Goal: Task Accomplishment & Management: Complete application form

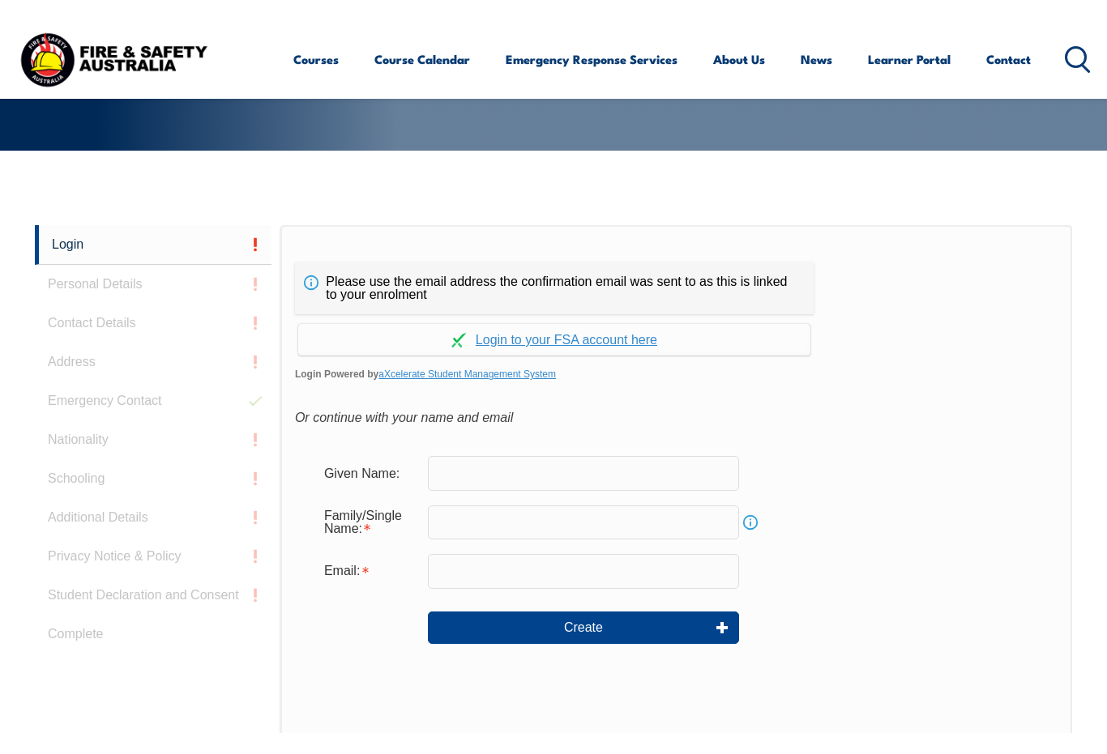
scroll to position [285, 0]
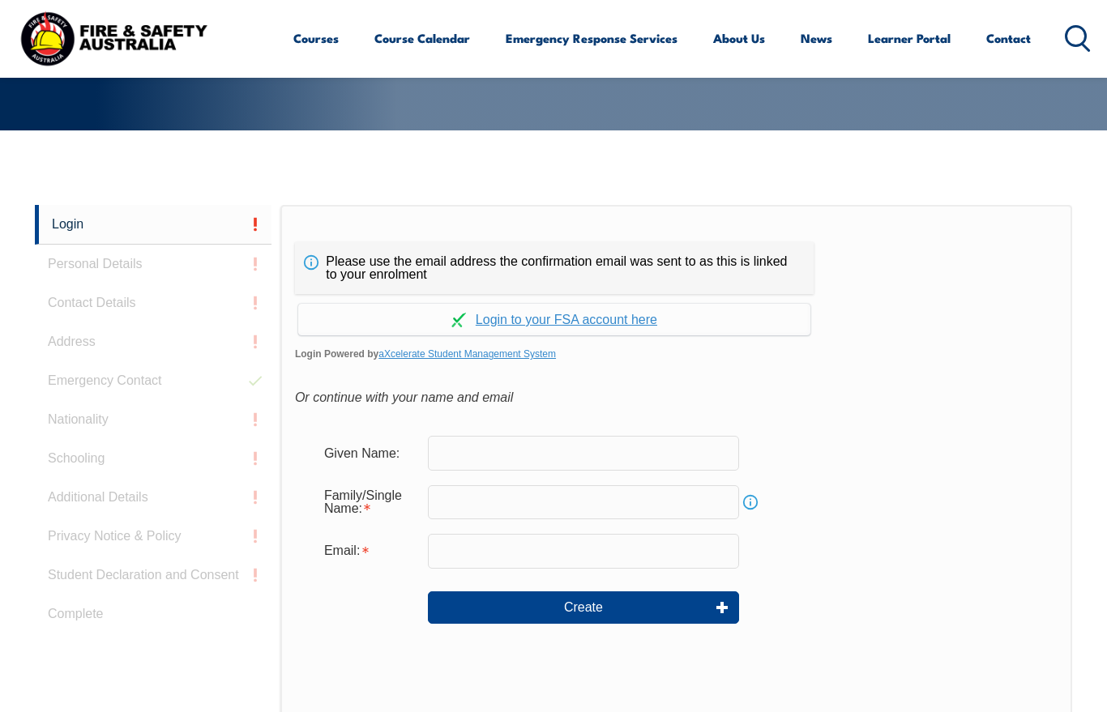
click at [560, 461] on input "text" at bounding box center [583, 453] width 311 height 34
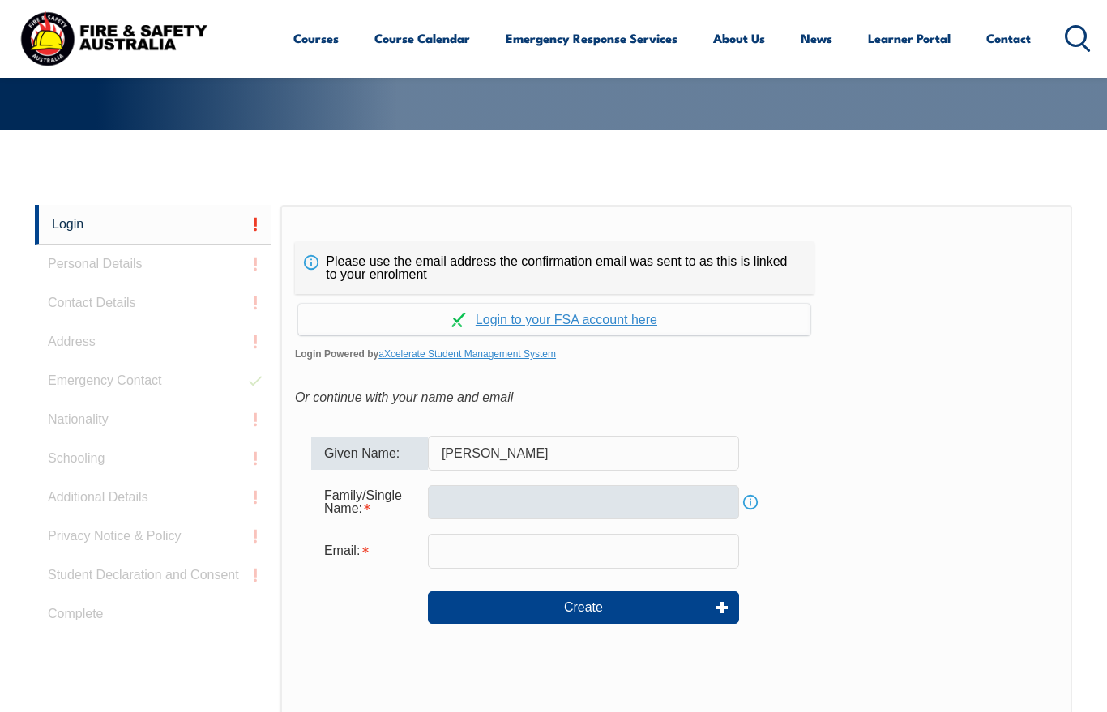
type input "Renato"
click at [531, 497] on input "text" at bounding box center [583, 502] width 311 height 34
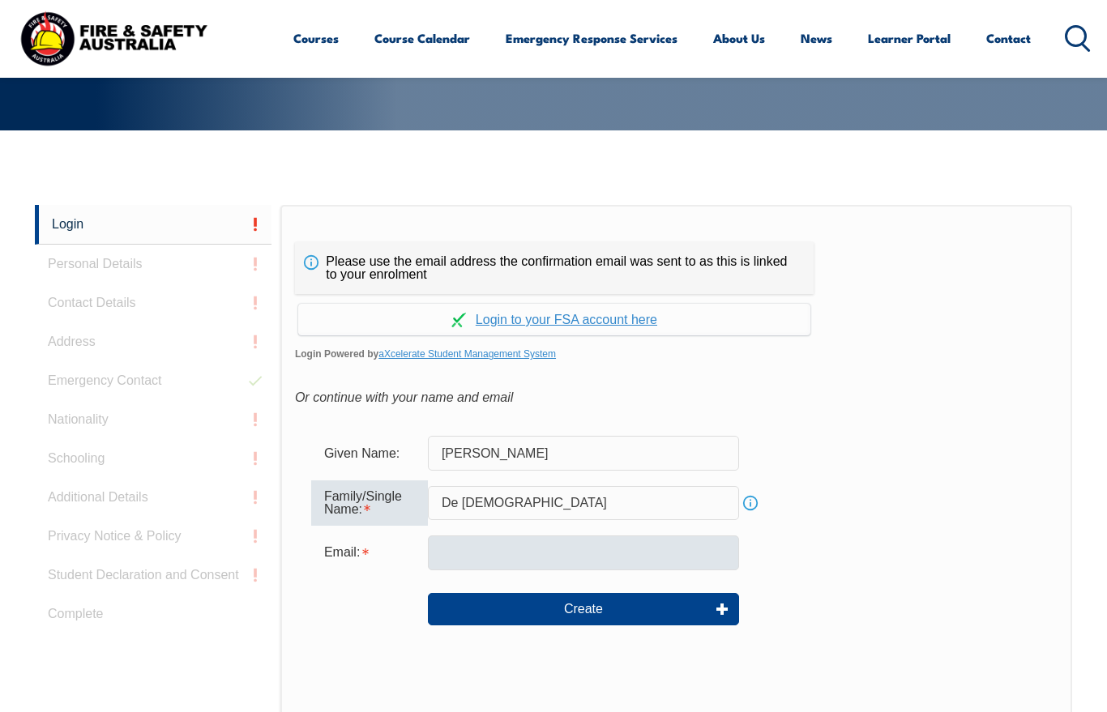
type input "De Jesus"
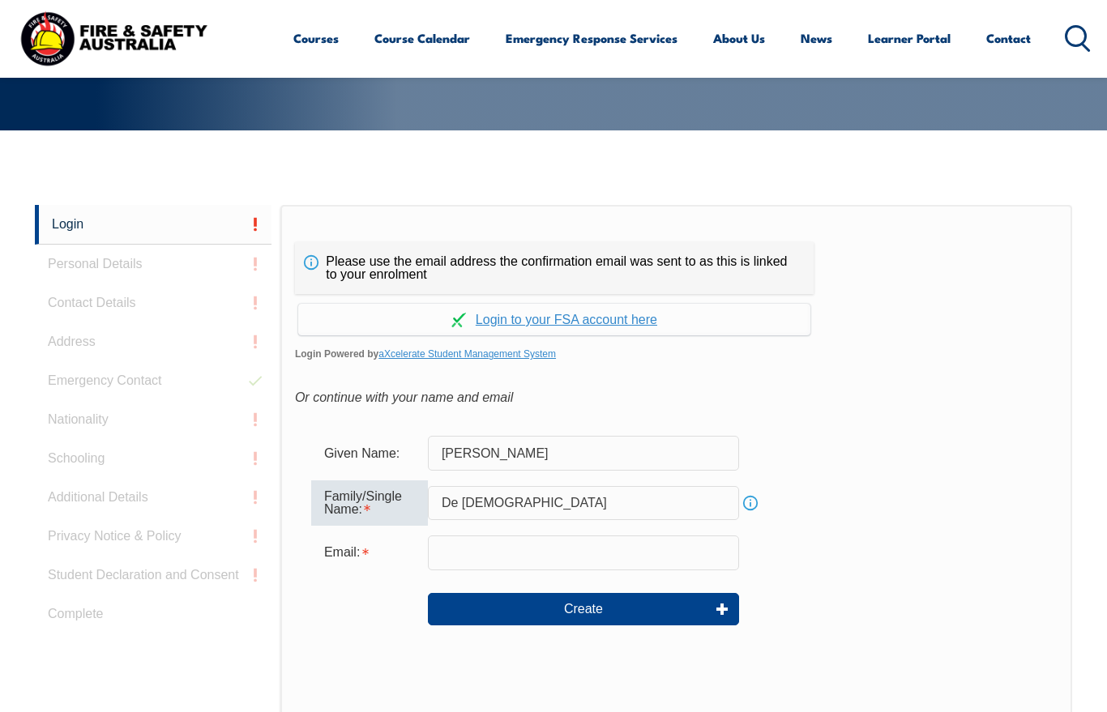
click at [560, 554] on input "email" at bounding box center [583, 552] width 311 height 34
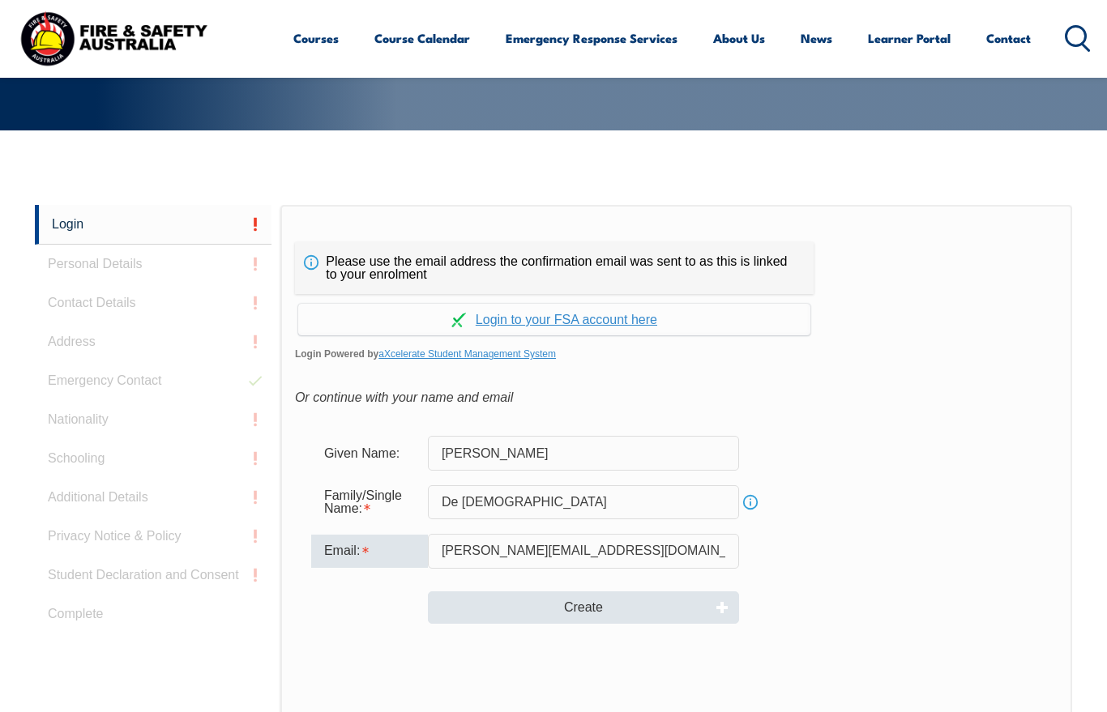
type input "rjesus@delawarenorth.com"
click at [584, 616] on button "Create" at bounding box center [583, 607] width 311 height 32
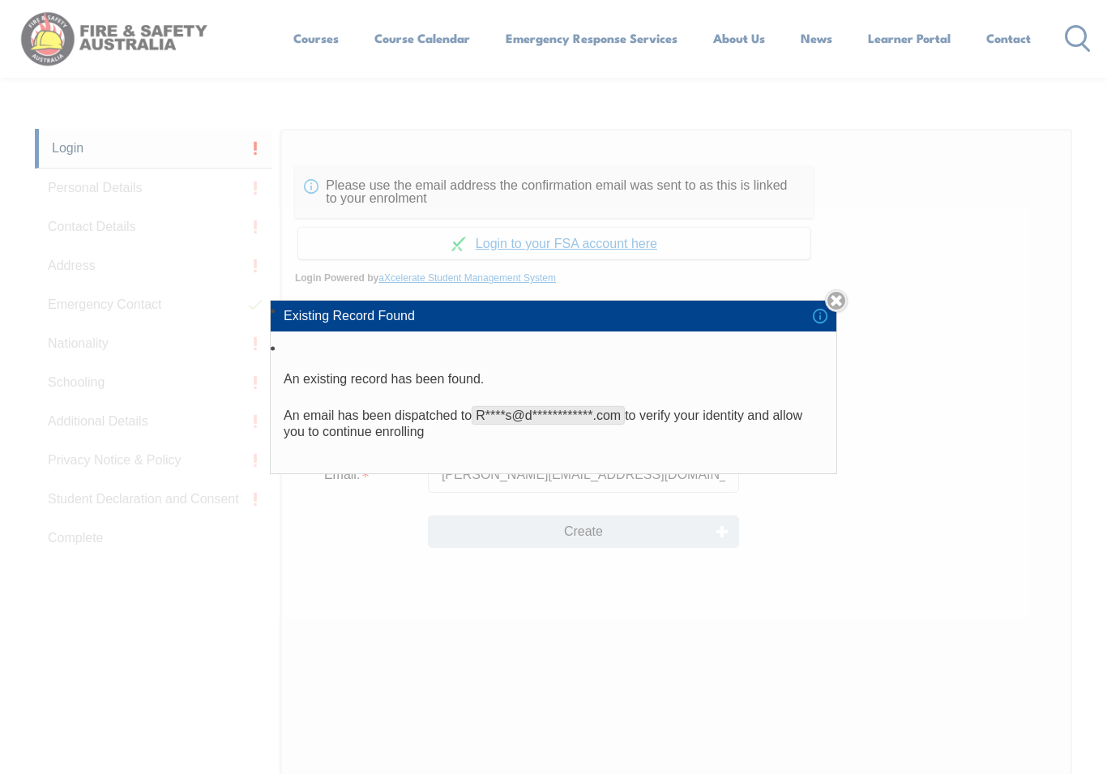
scroll to position [365, 0]
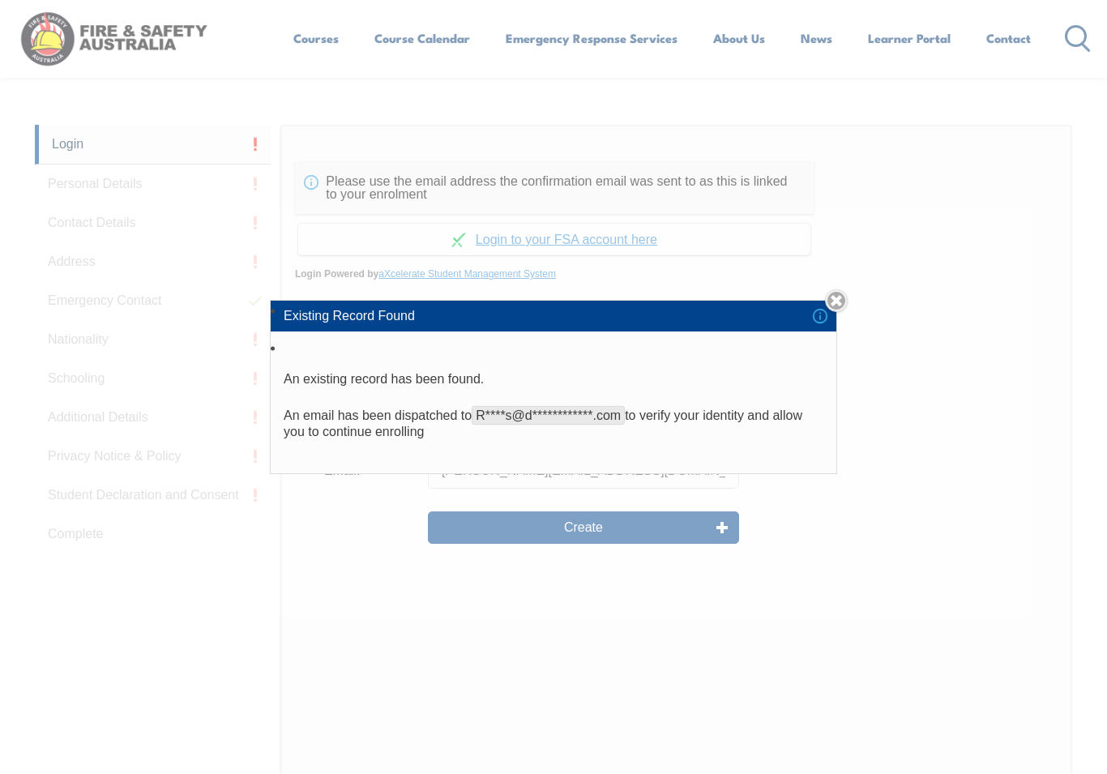
click at [840, 295] on div "**********" at bounding box center [553, 387] width 1107 height 774
click at [830, 312] on link "Close" at bounding box center [836, 300] width 23 height 23
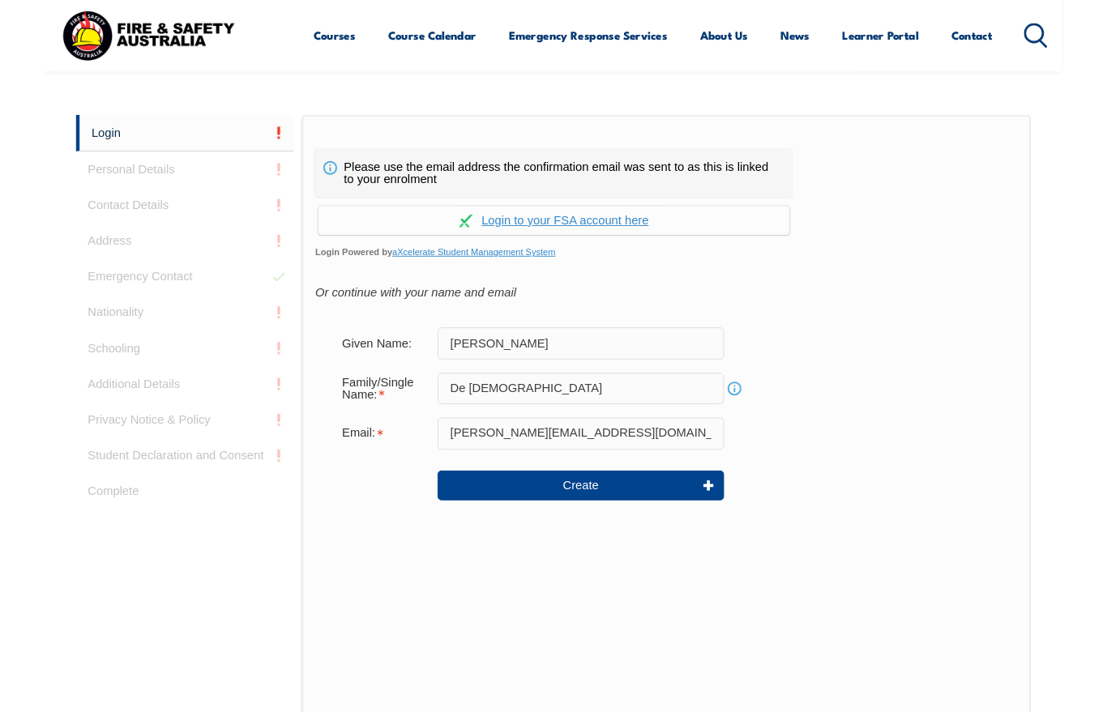
scroll to position [427, 0]
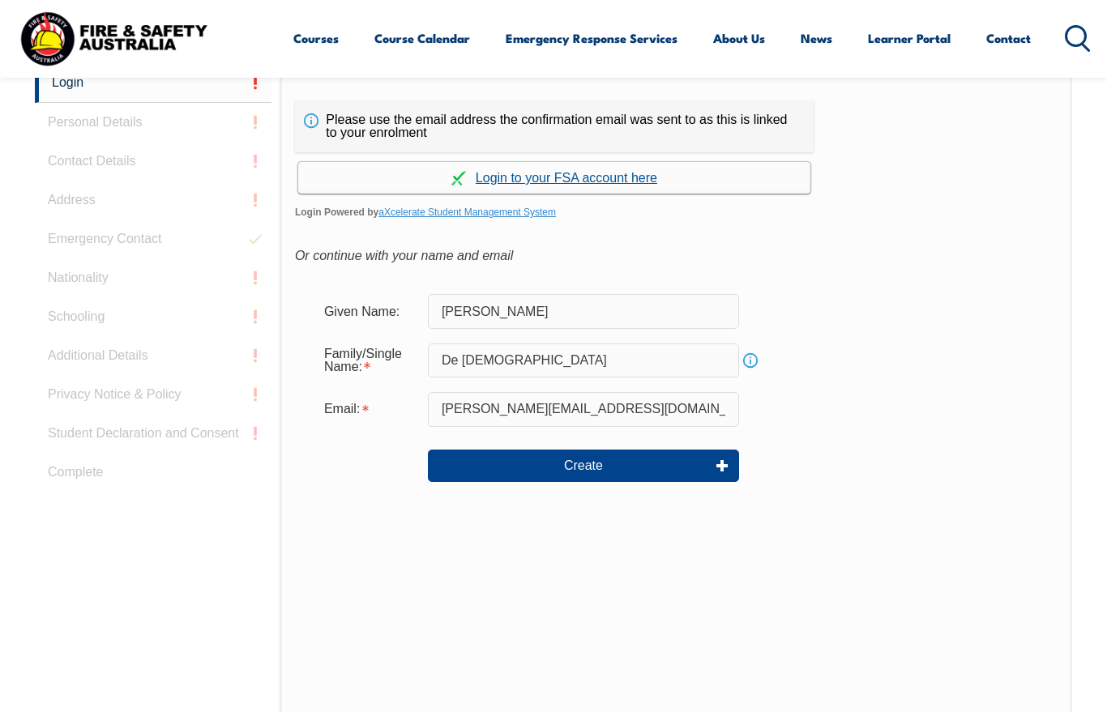
click at [498, 176] on link "Continue with aXcelerate" at bounding box center [554, 178] width 512 height 32
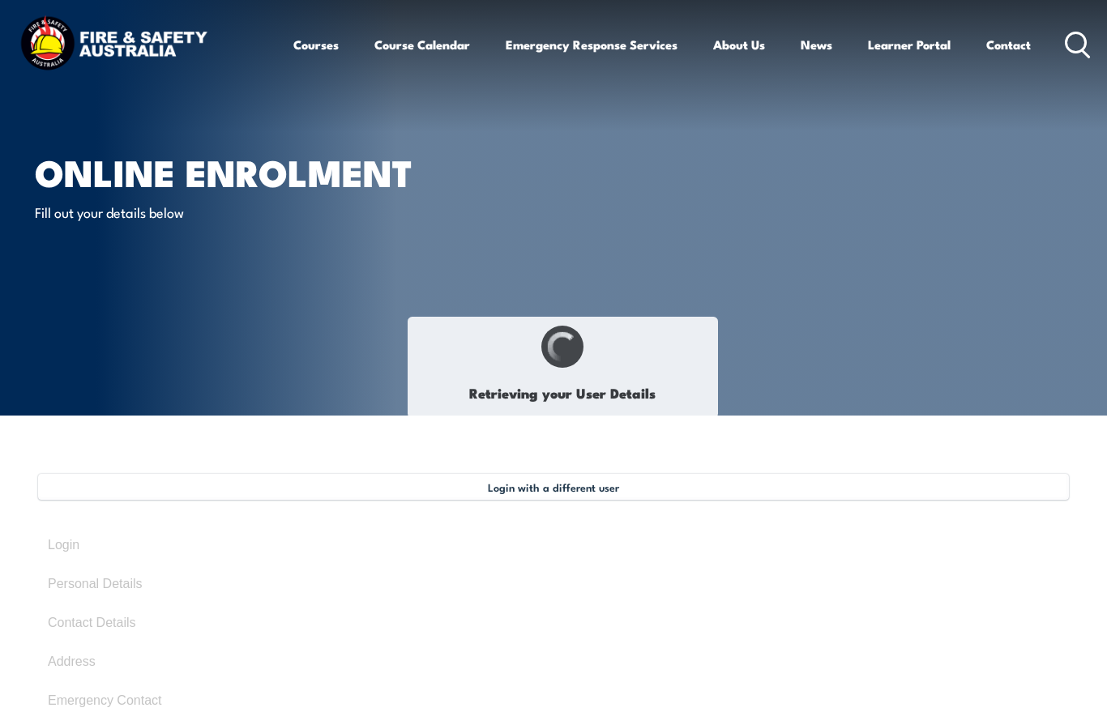
type input "Renato"
type input "DEJESUS"
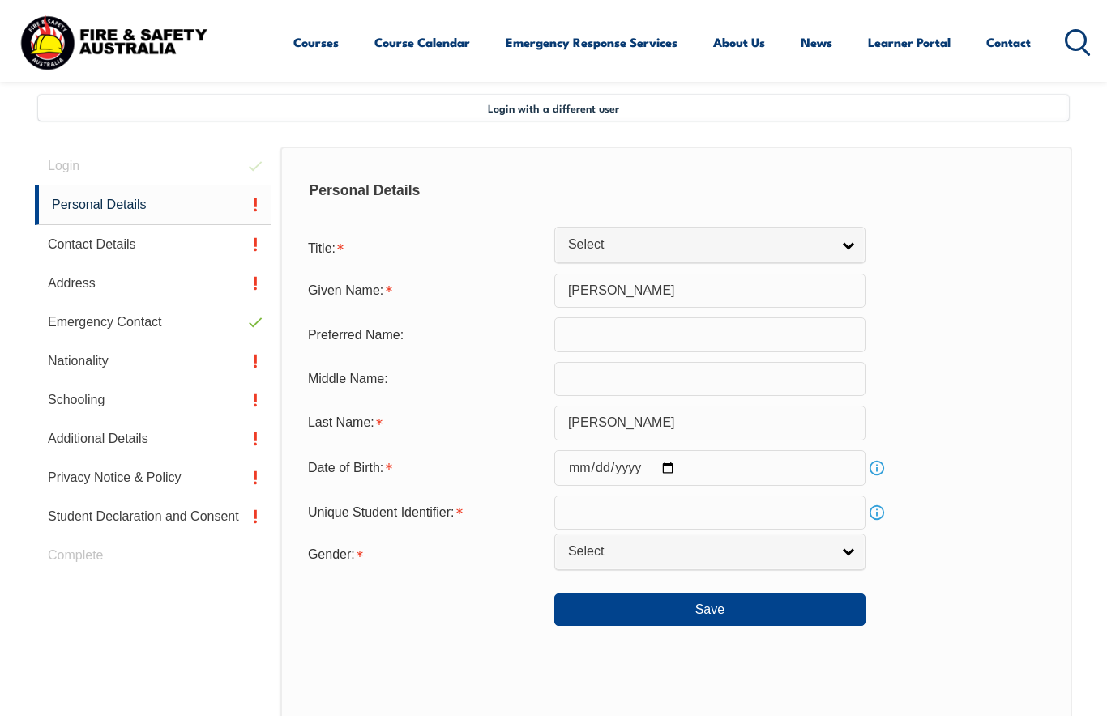
scroll to position [373, 0]
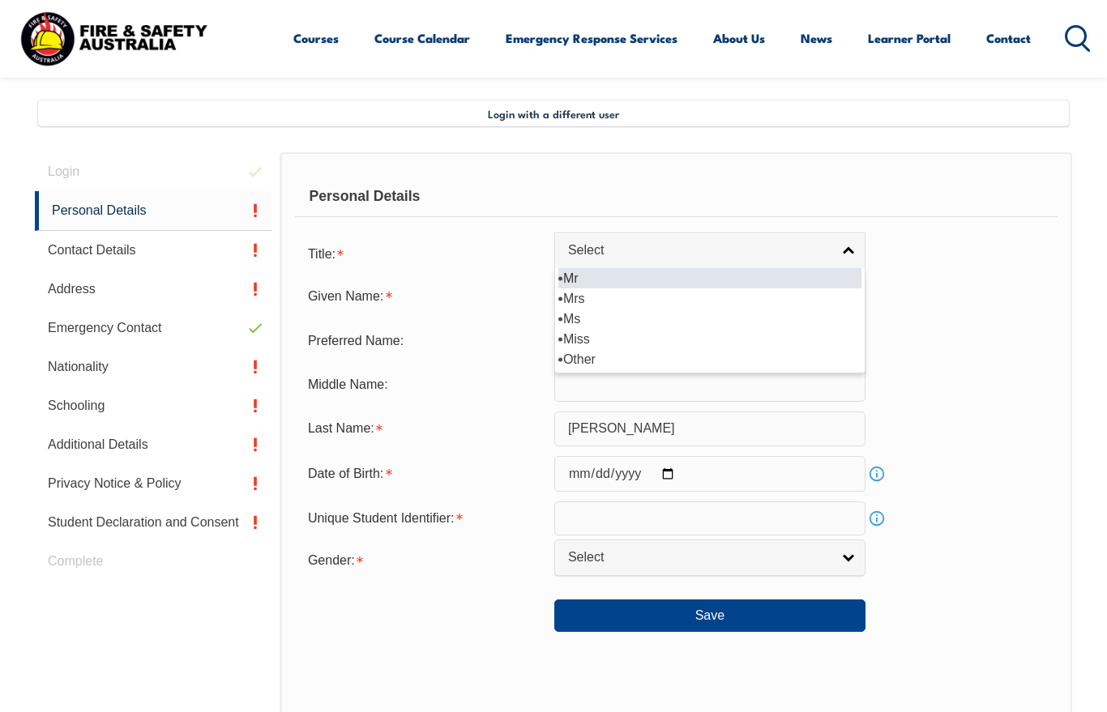
select select "Mr"
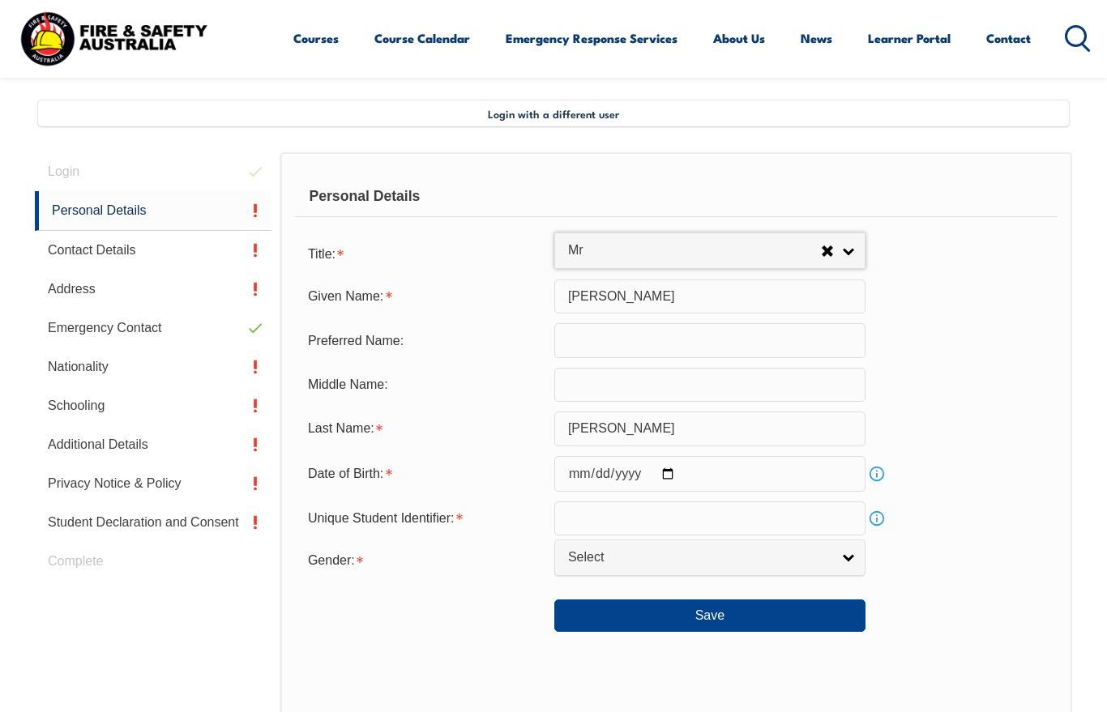
click at [814, 484] on input "date" at bounding box center [709, 474] width 311 height 36
type input "1974-11-05"
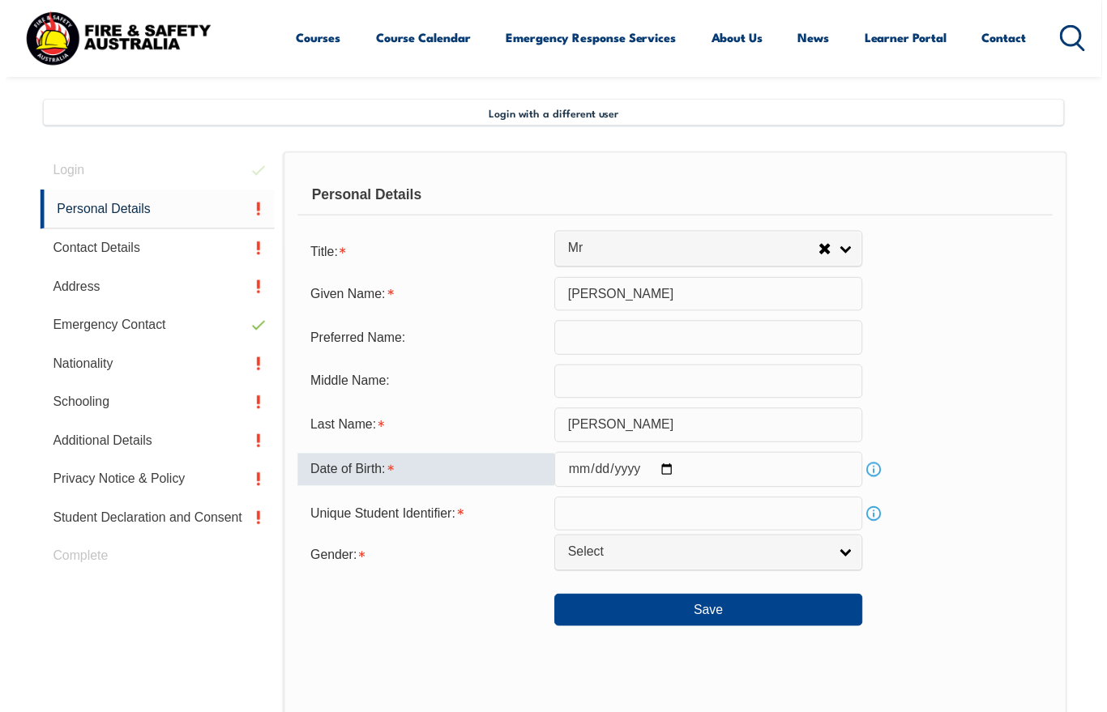
scroll to position [372, 0]
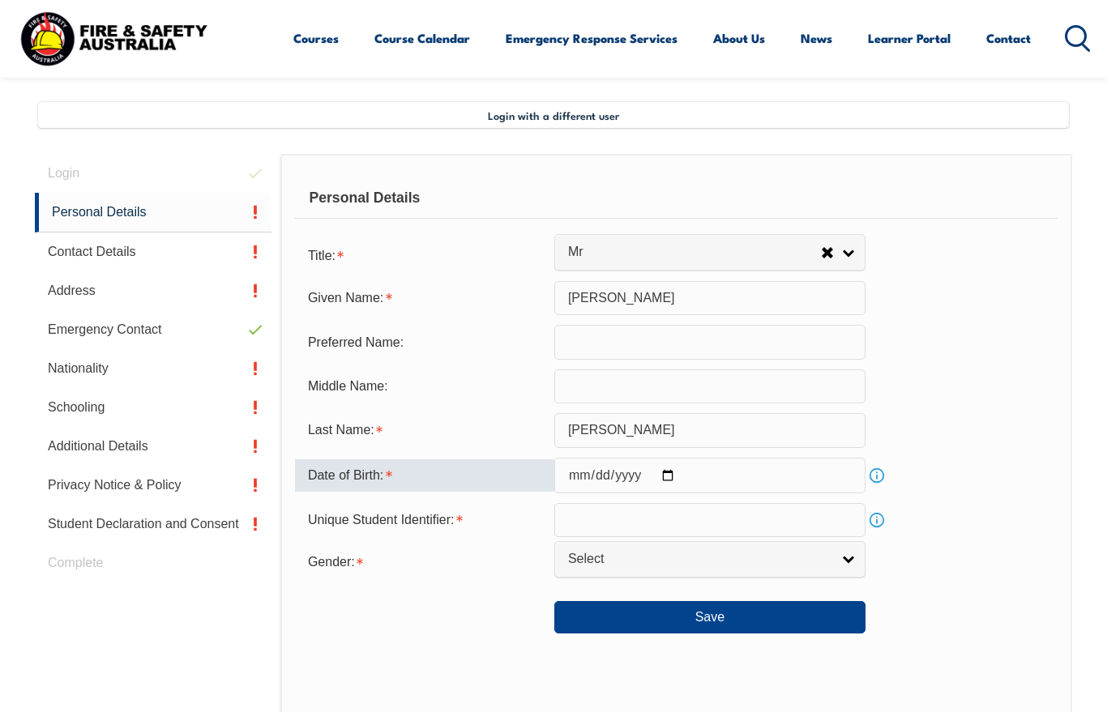
click at [732, 533] on input "text" at bounding box center [709, 520] width 311 height 34
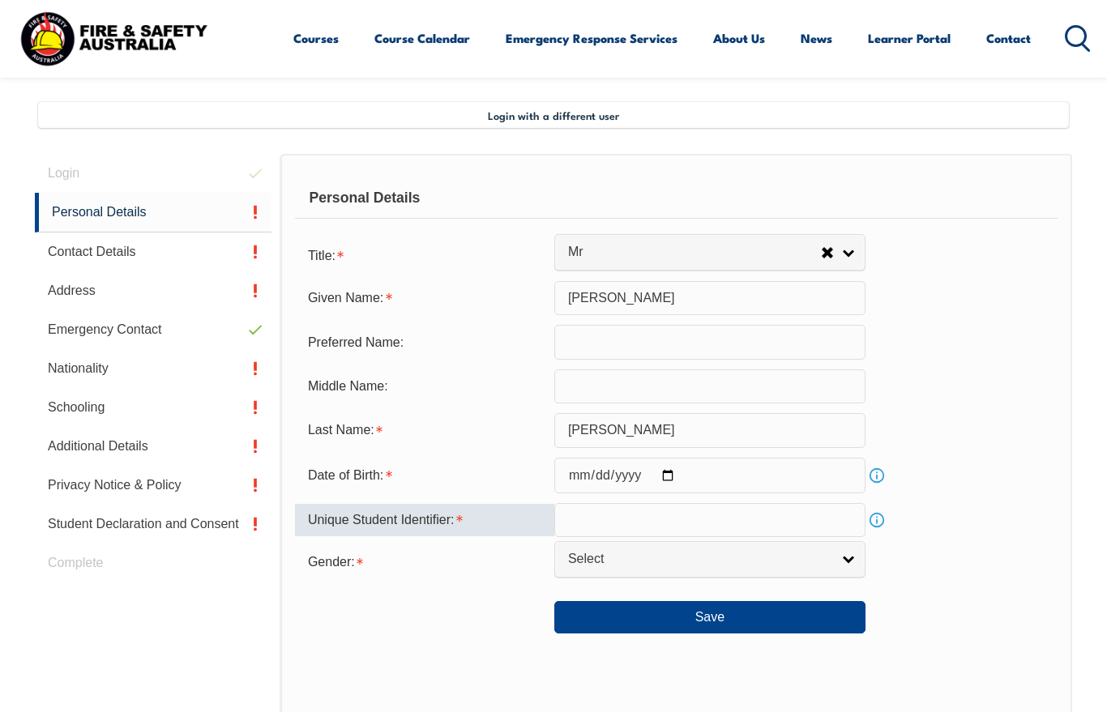
scroll to position [371, 0]
type input "37YB6PP2RW"
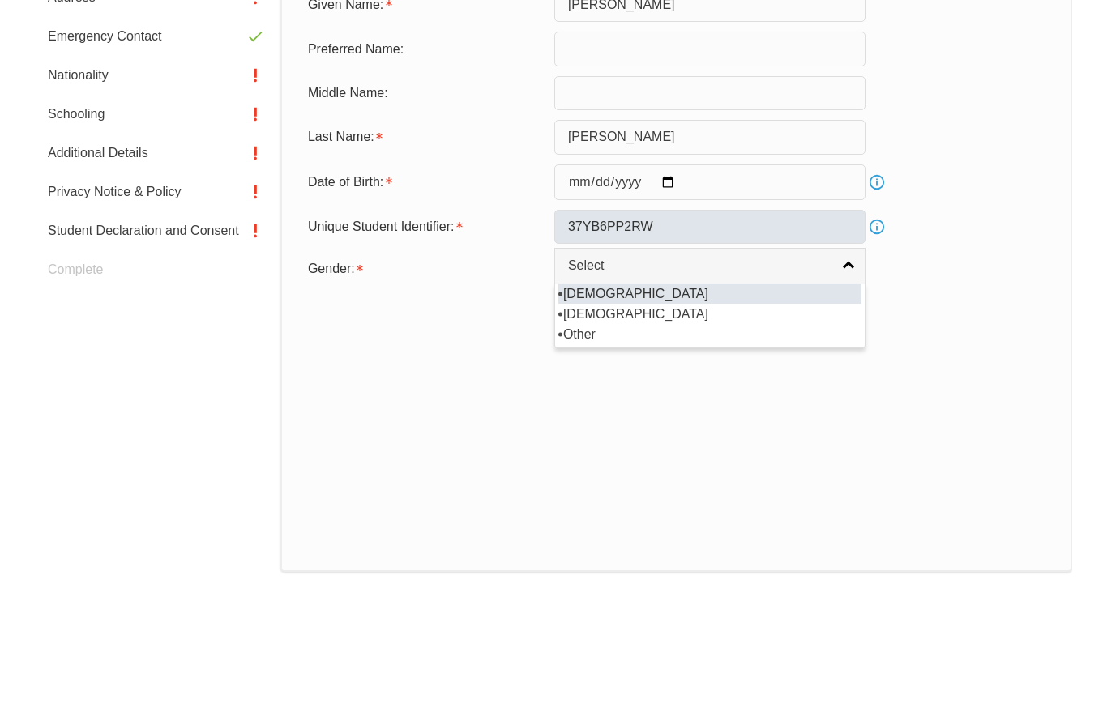
scroll to position [665, 0]
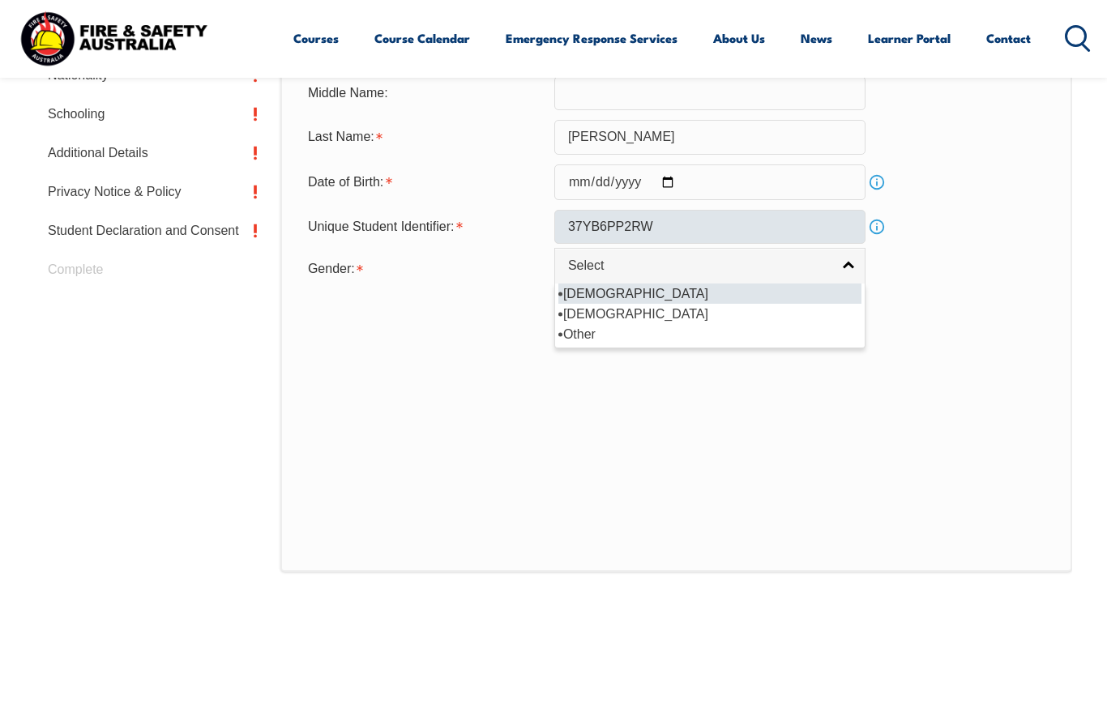
select select "M"
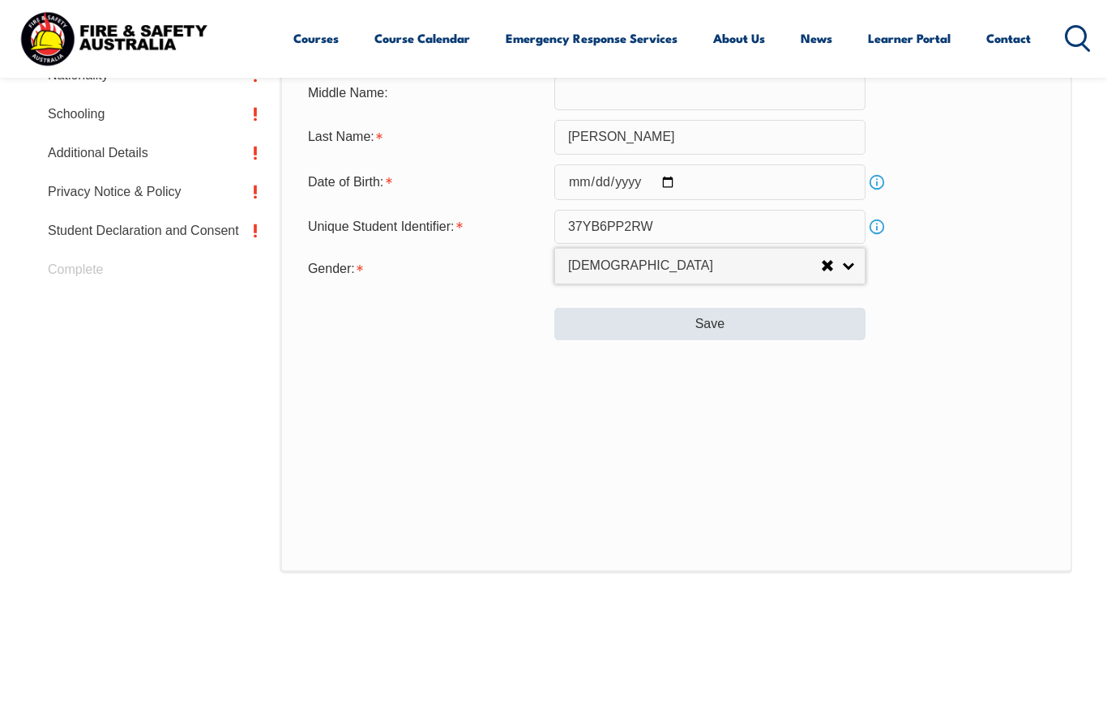
click at [821, 340] on button "Save" at bounding box center [709, 324] width 311 height 32
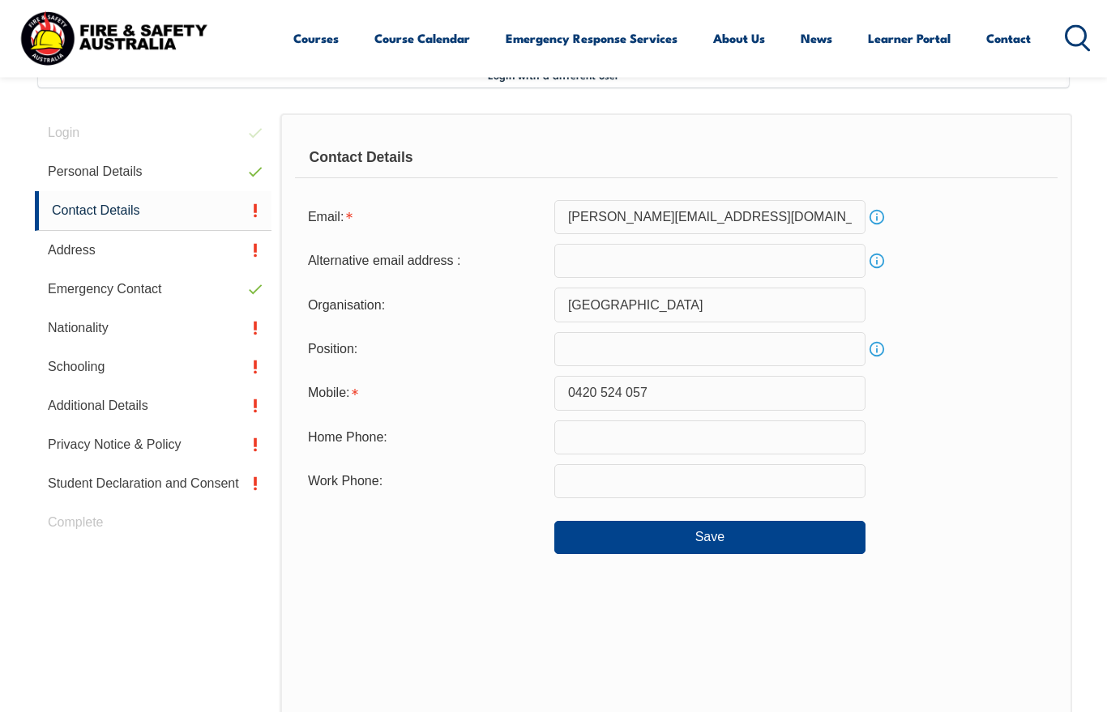
scroll to position [393, 0]
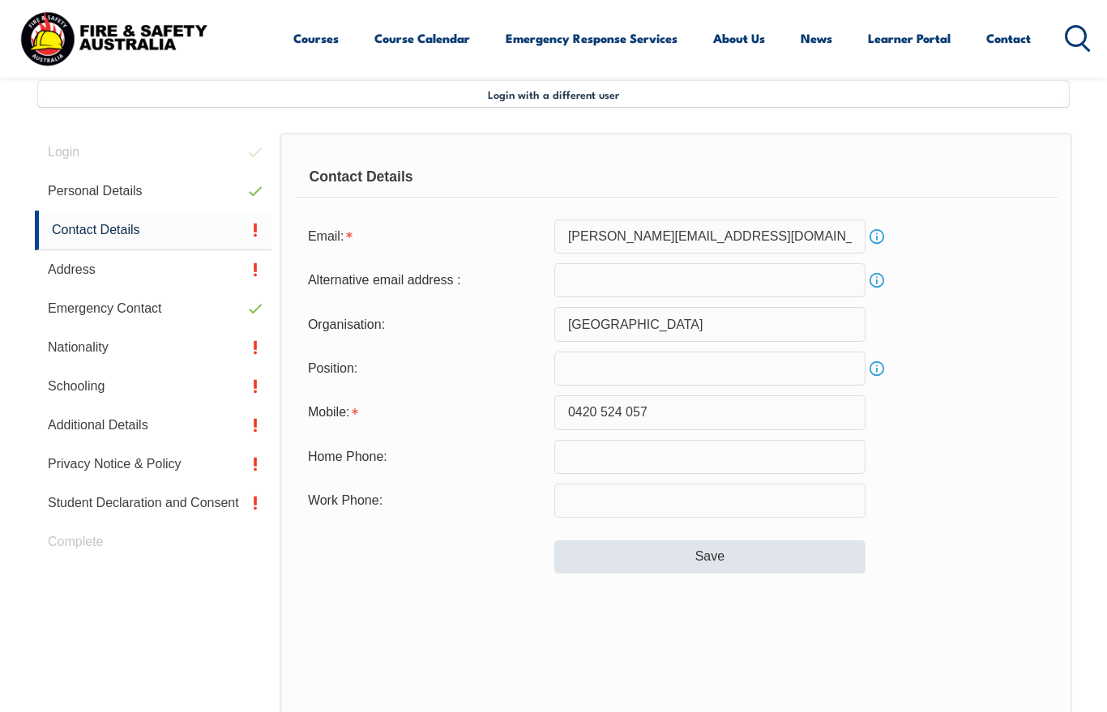
click at [740, 573] on button "Save" at bounding box center [709, 556] width 311 height 32
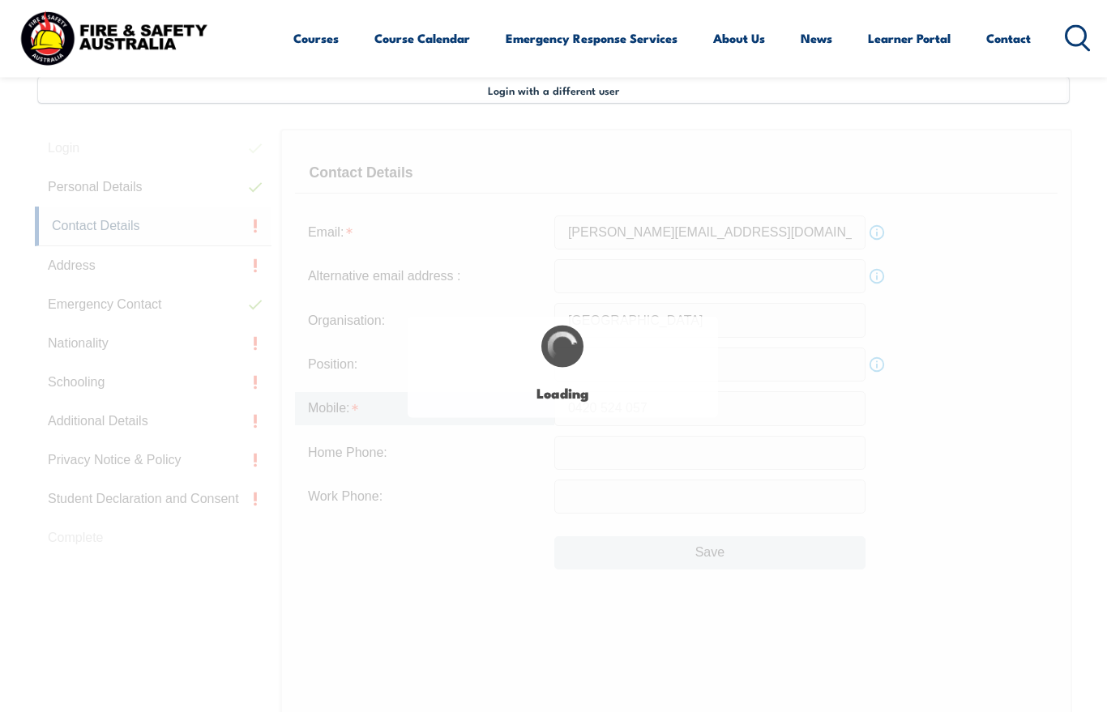
click at [748, 592] on div "Login with a different user Login Personal Details Contact Details Address Emer…" at bounding box center [553, 505] width 1037 height 854
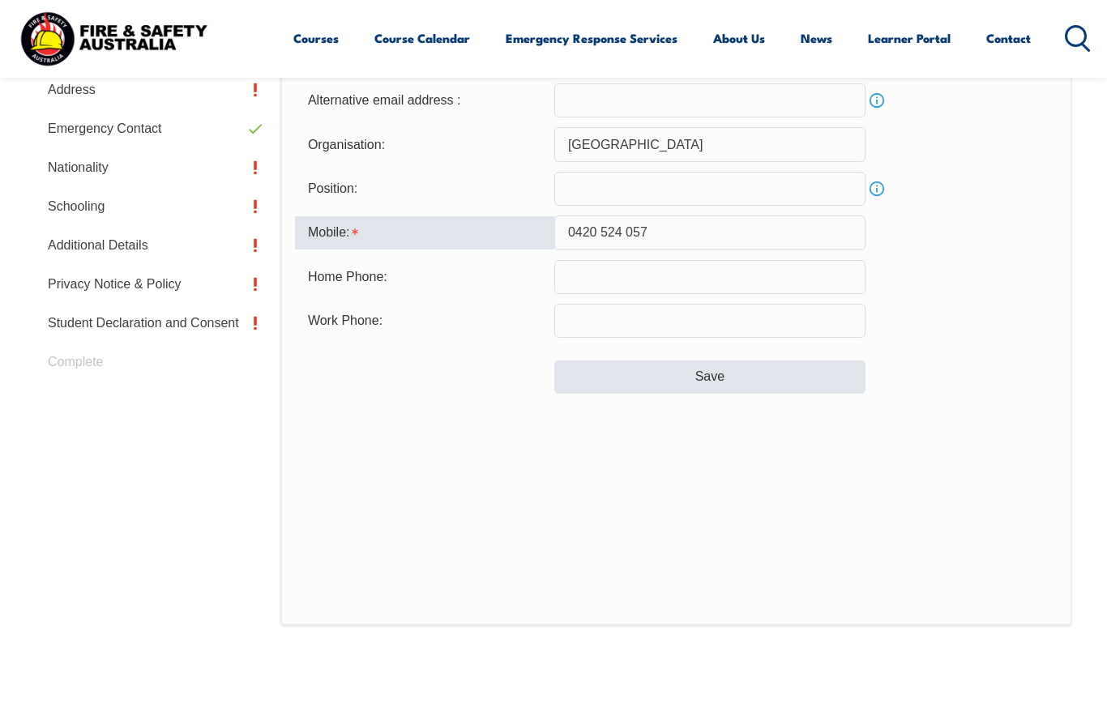
scroll to position [572, 0]
click at [825, 386] on button "Save" at bounding box center [709, 377] width 311 height 32
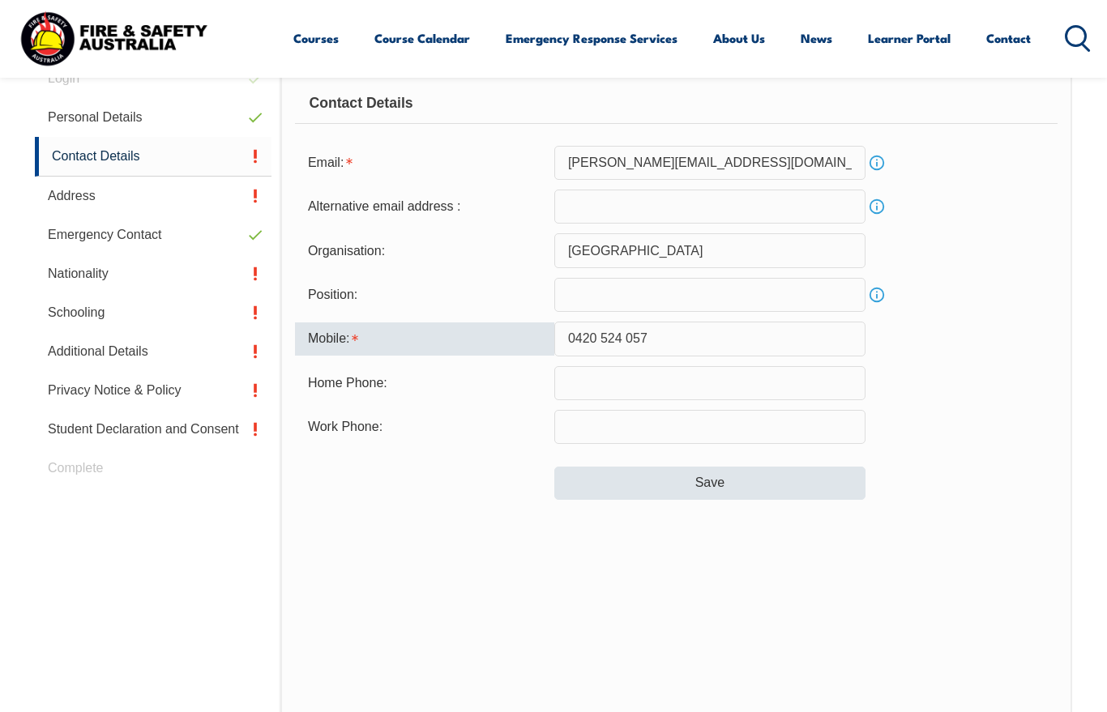
scroll to position [465, 0]
click at [778, 493] on button "Save" at bounding box center [709, 484] width 311 height 32
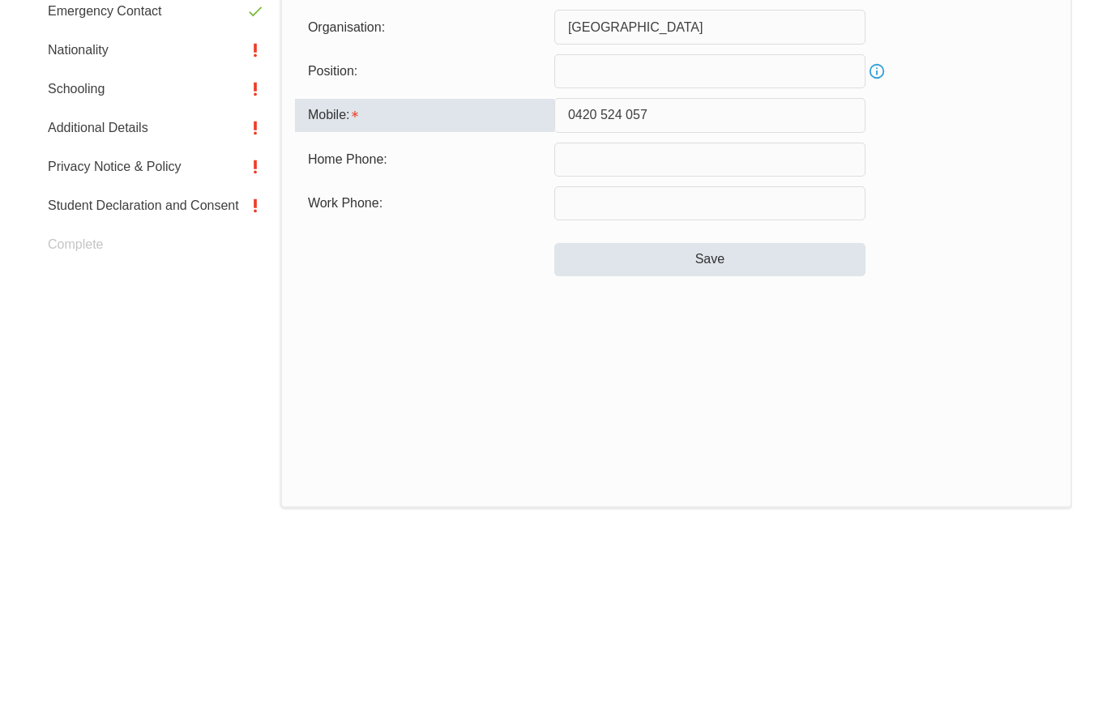
scroll to position [621, 0]
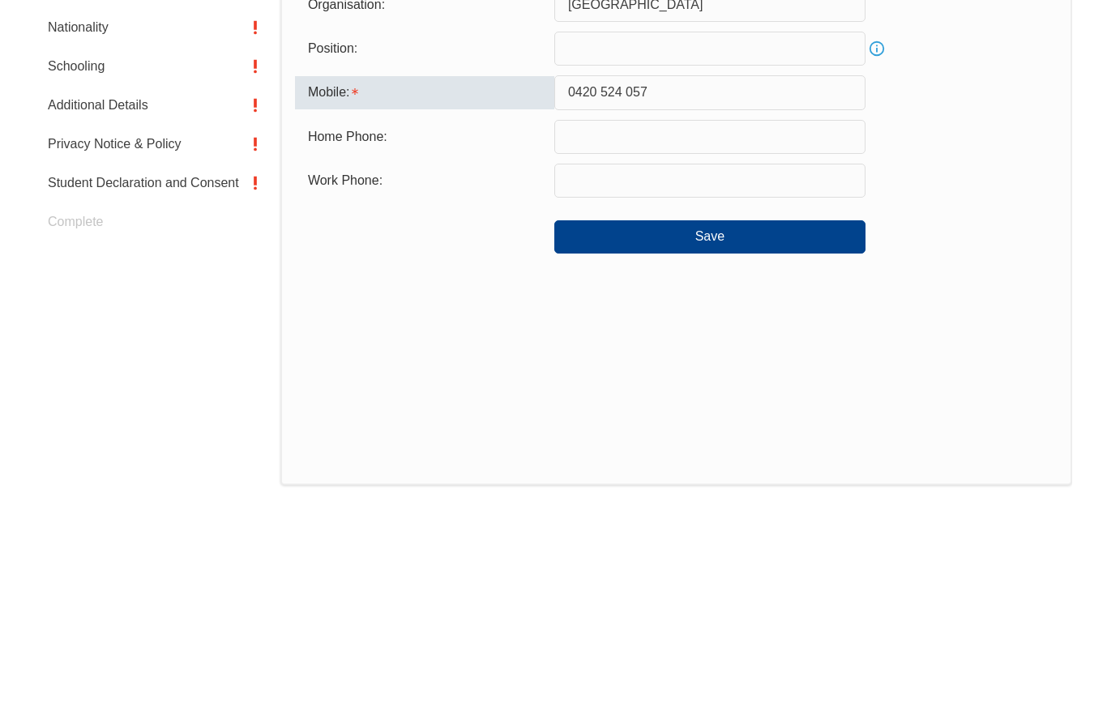
click at [574, 167] on input "0420 524 057" at bounding box center [709, 184] width 311 height 34
click at [701, 167] on input "0420 524 057" at bounding box center [709, 184] width 311 height 34
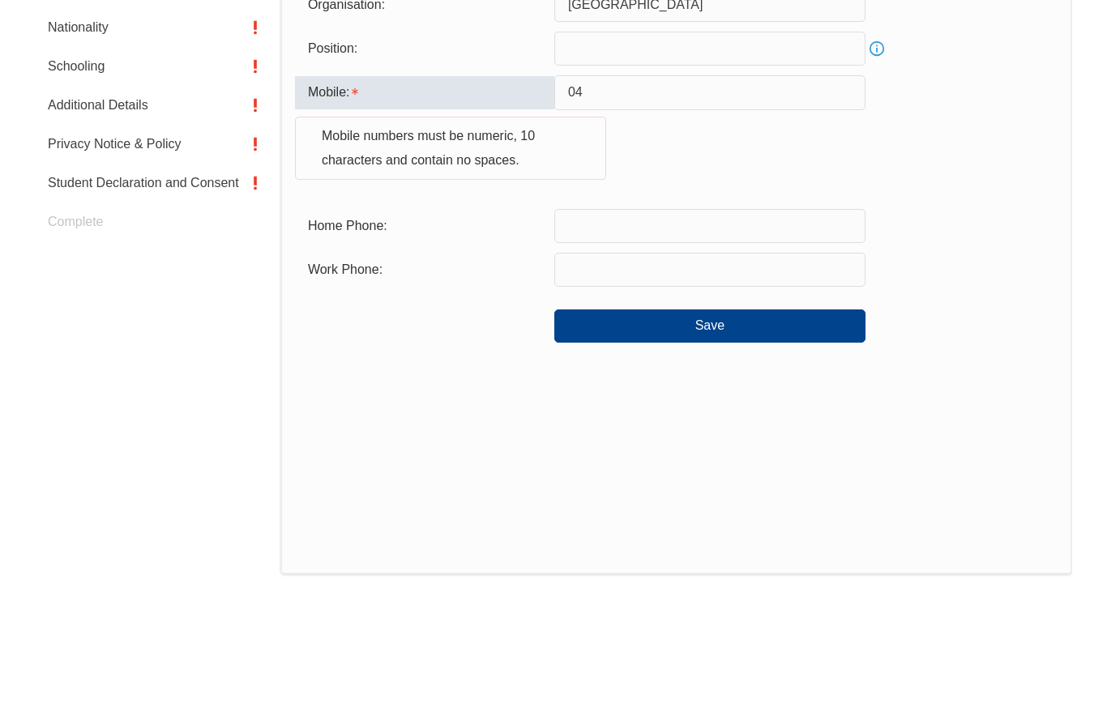
type input "0"
type input "+"
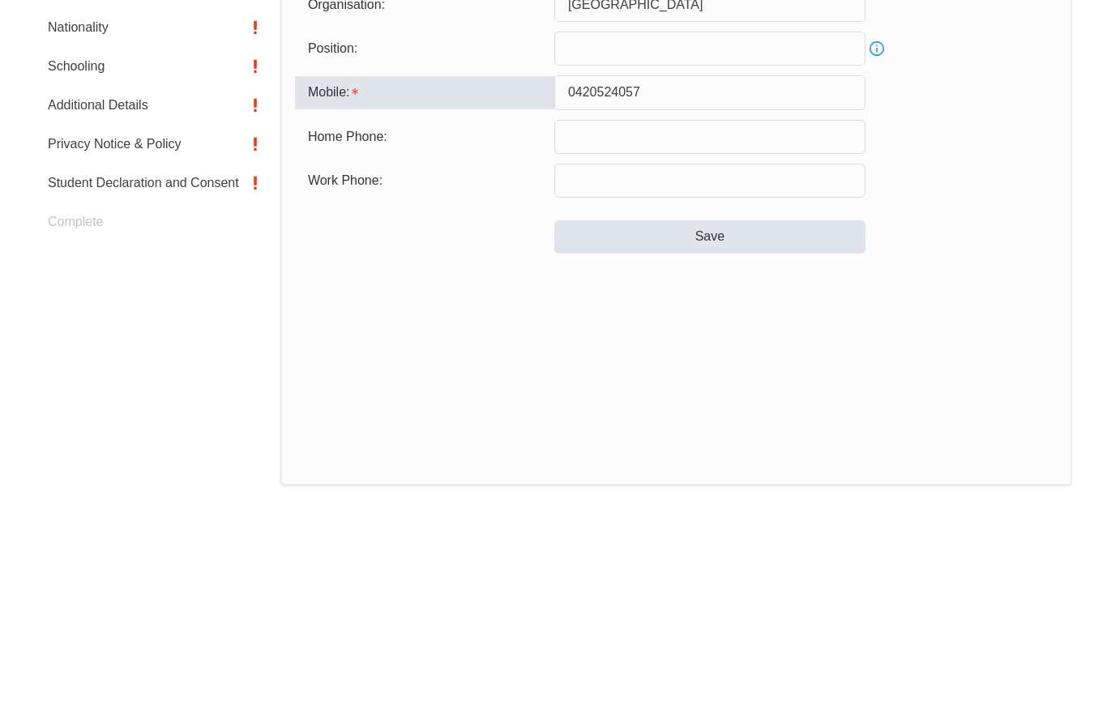
type input "0420524057"
click at [724, 312] on button "Save" at bounding box center [709, 328] width 311 height 32
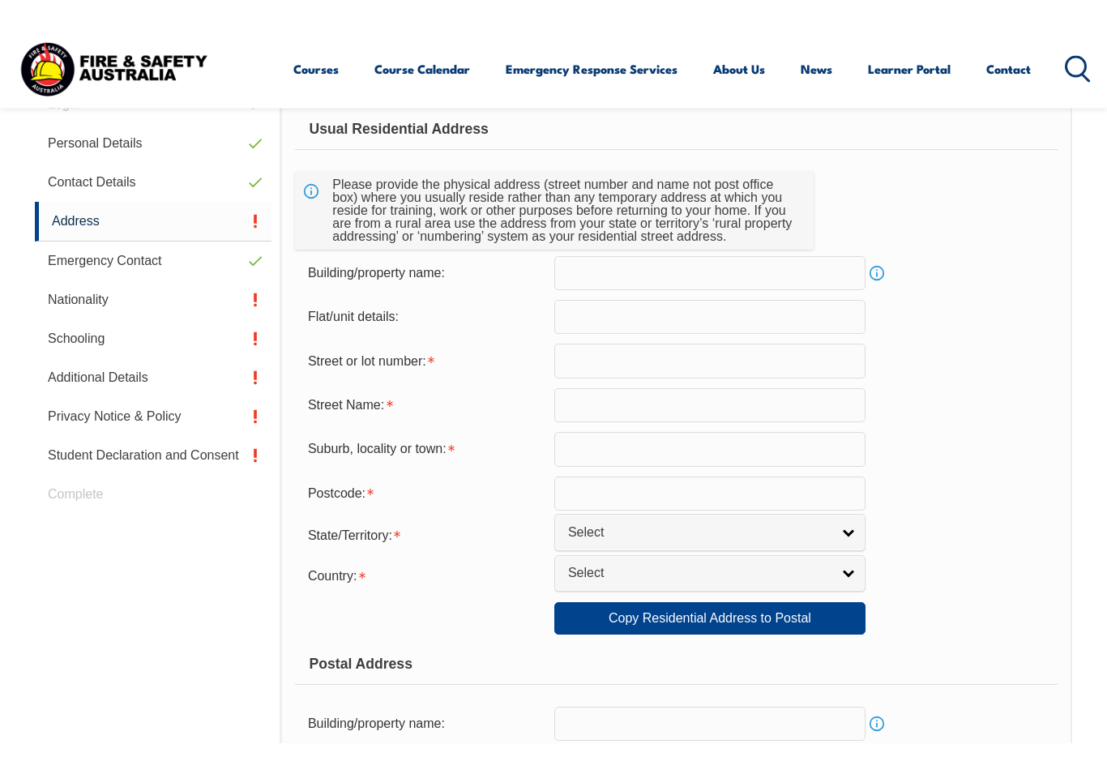
scroll to position [393, 0]
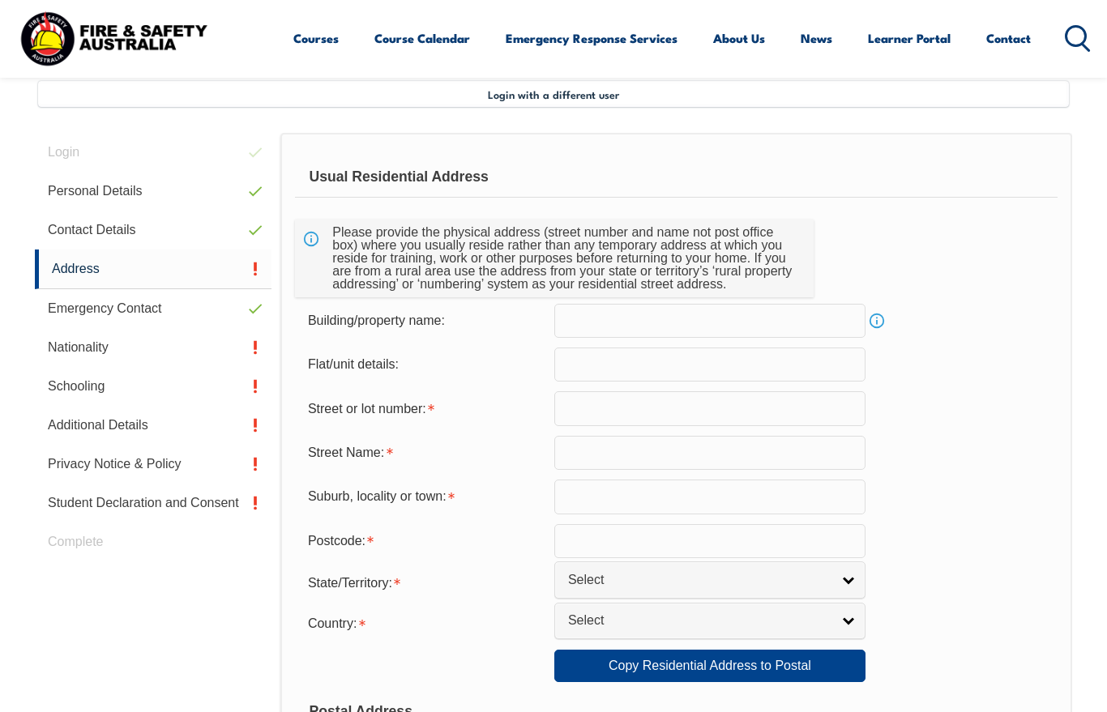
click at [774, 321] on input "text" at bounding box center [709, 321] width 311 height 34
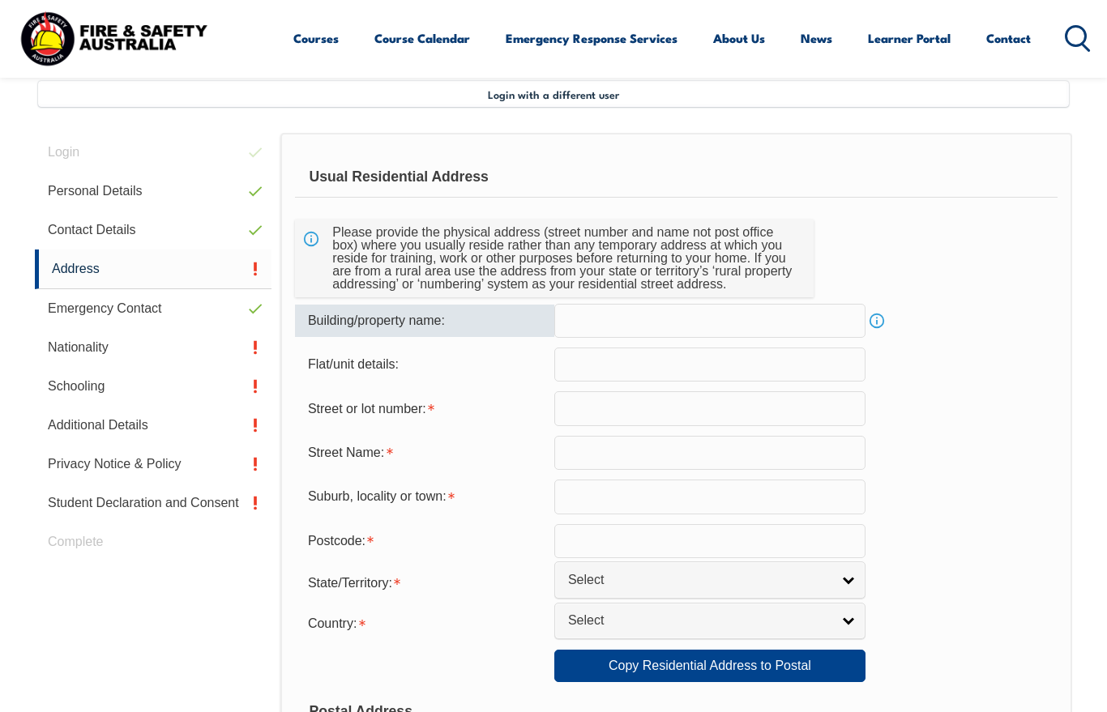
click at [653, 368] on input "text" at bounding box center [709, 365] width 311 height 34
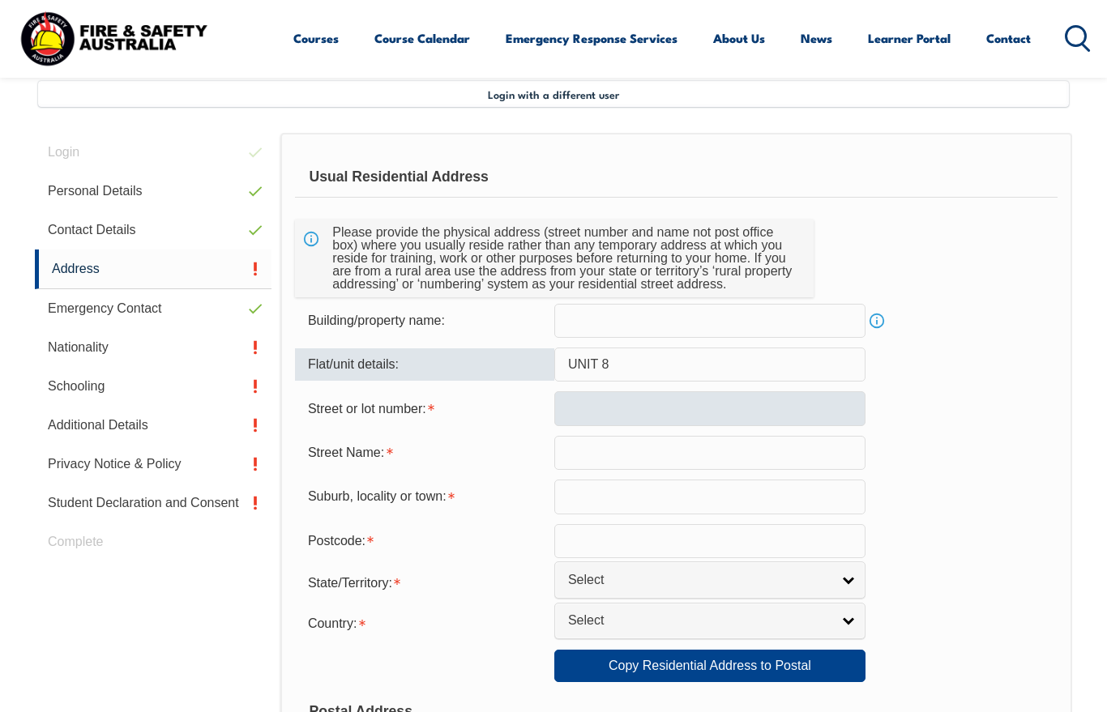
type input "UNIT 8"
click at [661, 407] on input "text" at bounding box center [709, 408] width 311 height 34
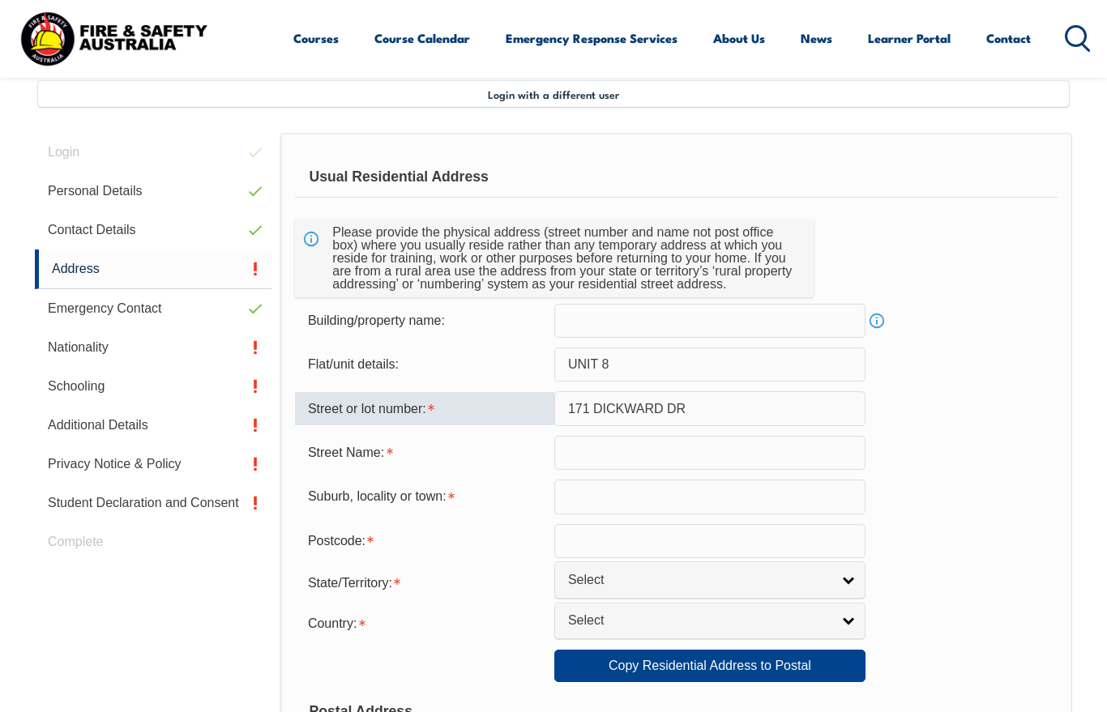
click at [723, 459] on input "text" at bounding box center [709, 453] width 311 height 34
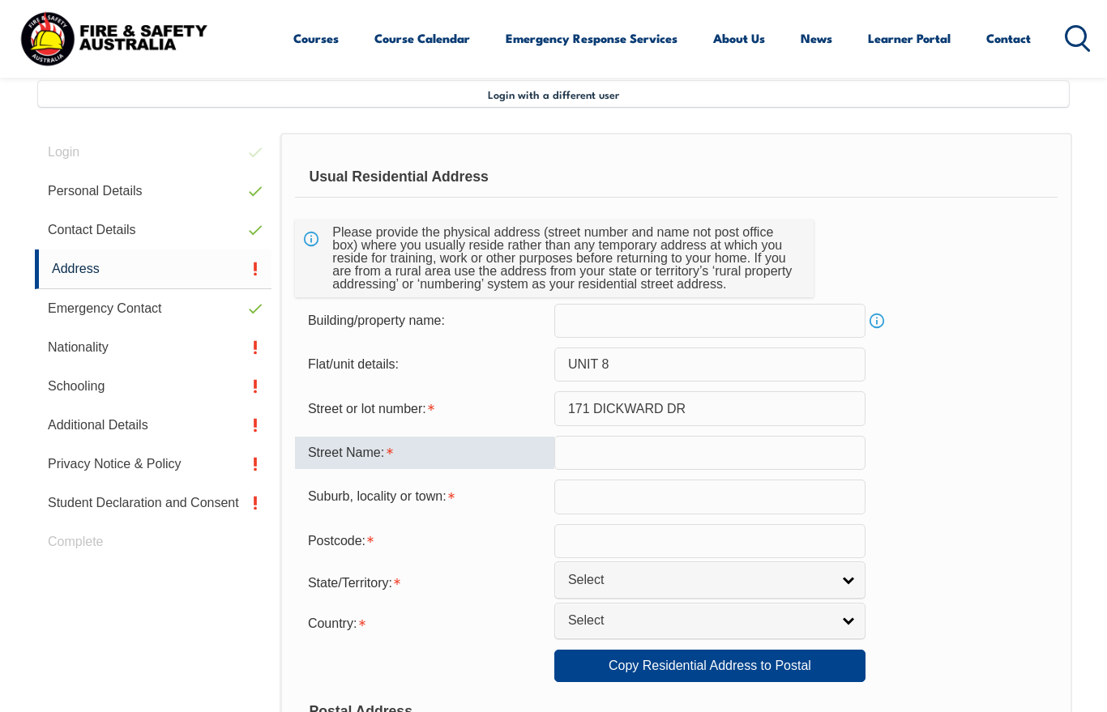
click at [742, 407] on input "171 DICKWARD DR" at bounding box center [709, 408] width 311 height 34
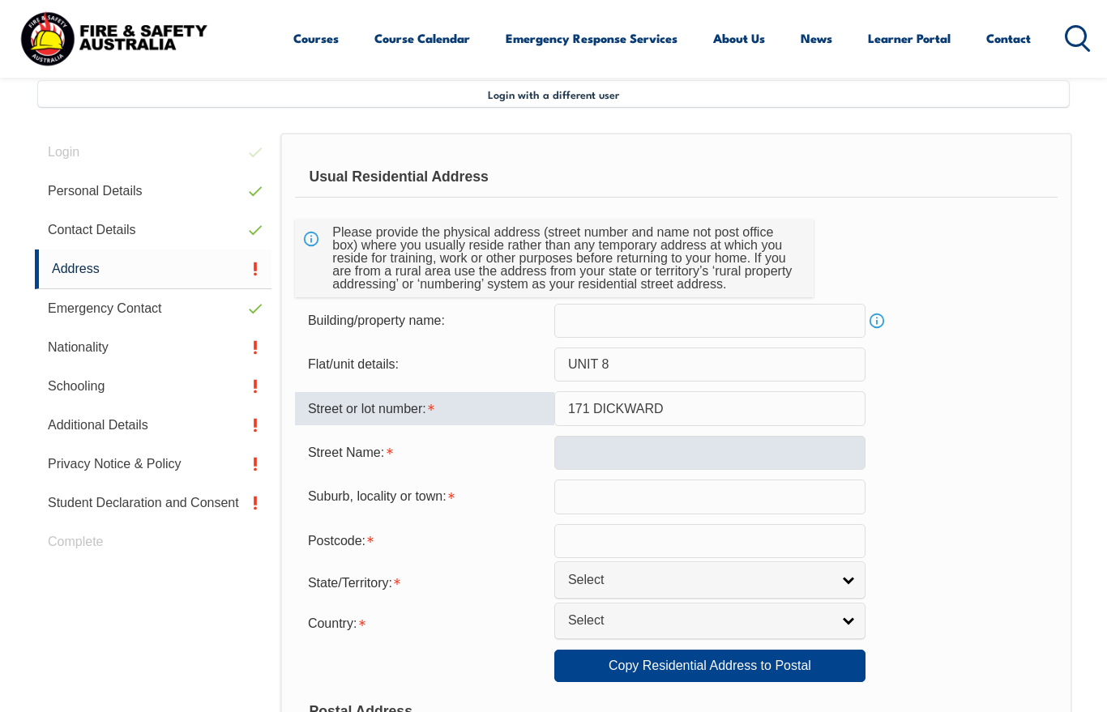
type input "171 DICKWARD"
click at [701, 454] on input "text" at bounding box center [709, 453] width 311 height 34
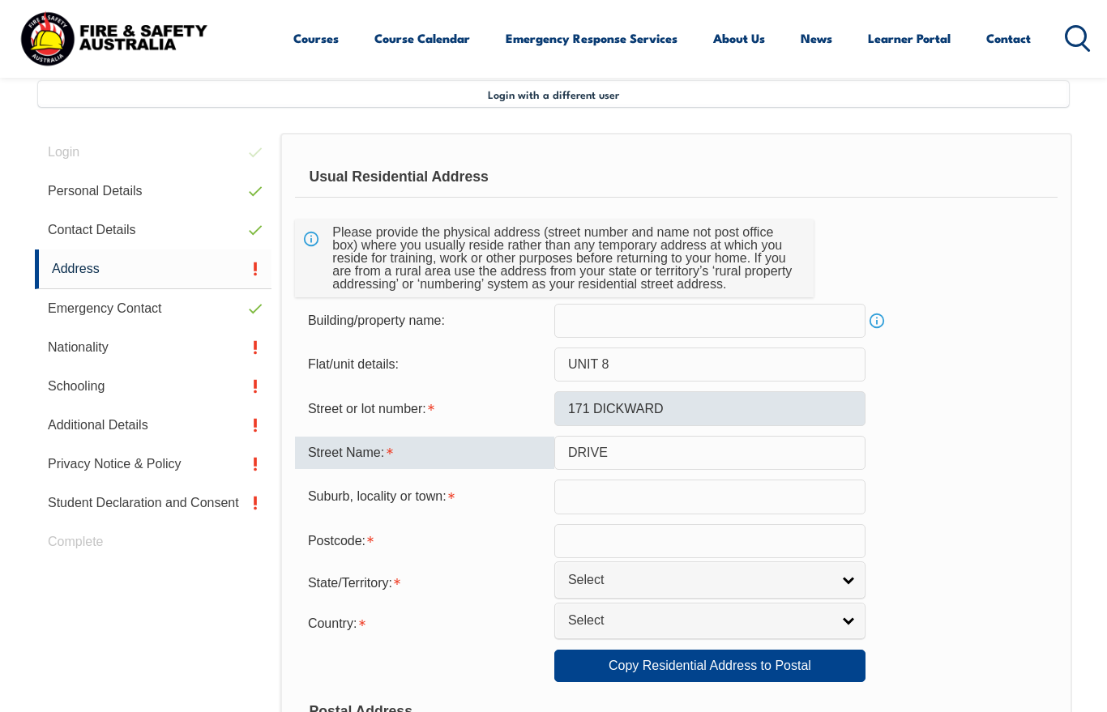
type input "DRIVE"
click at [723, 408] on input "171 DICKWARD" at bounding box center [709, 408] width 311 height 34
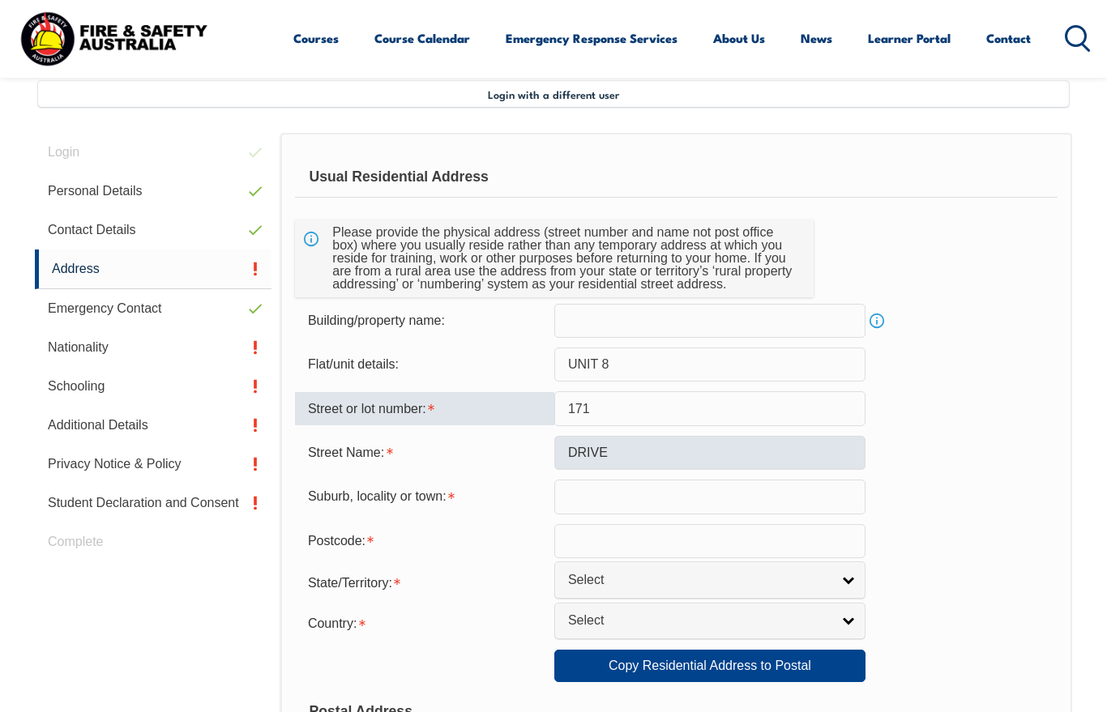
type input "171"
click at [730, 467] on input "DRIVE" at bounding box center [709, 453] width 311 height 34
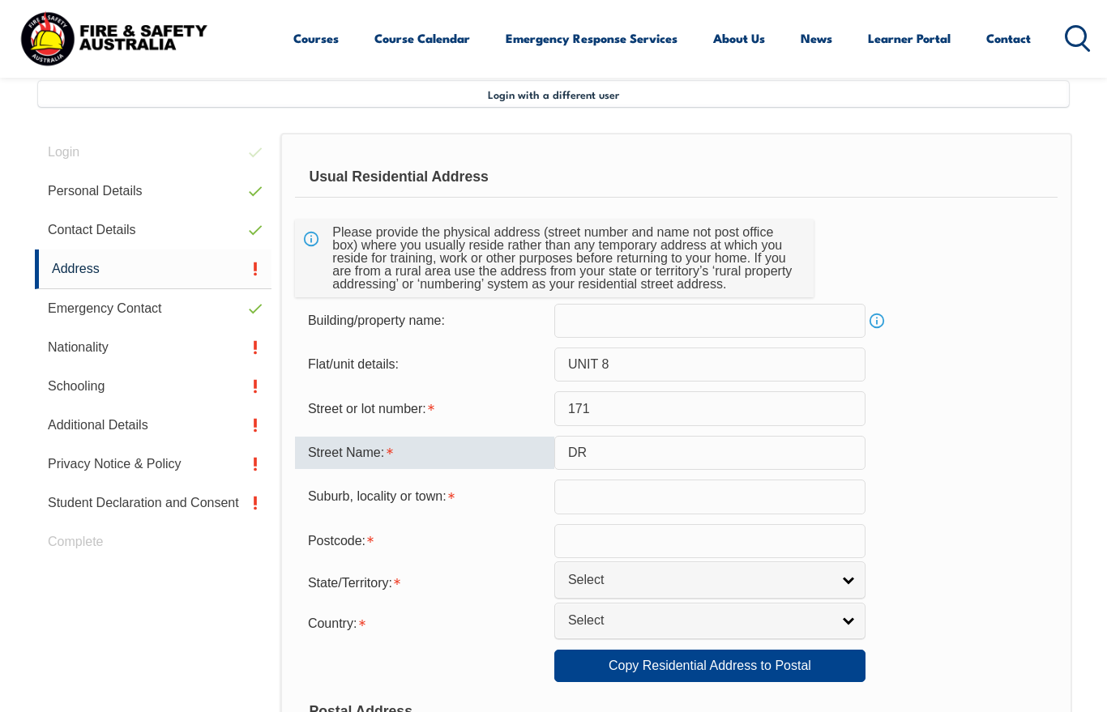
type input "D"
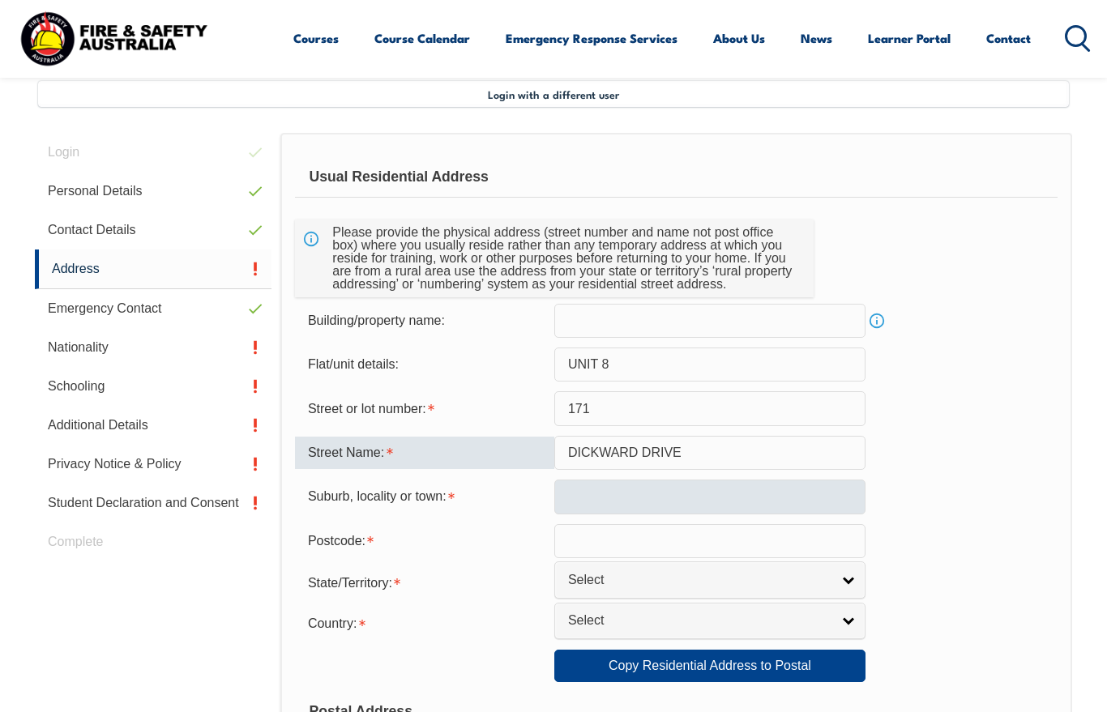
type input "DICKWARD DRIVE"
click at [719, 506] on input "text" at bounding box center [709, 497] width 311 height 34
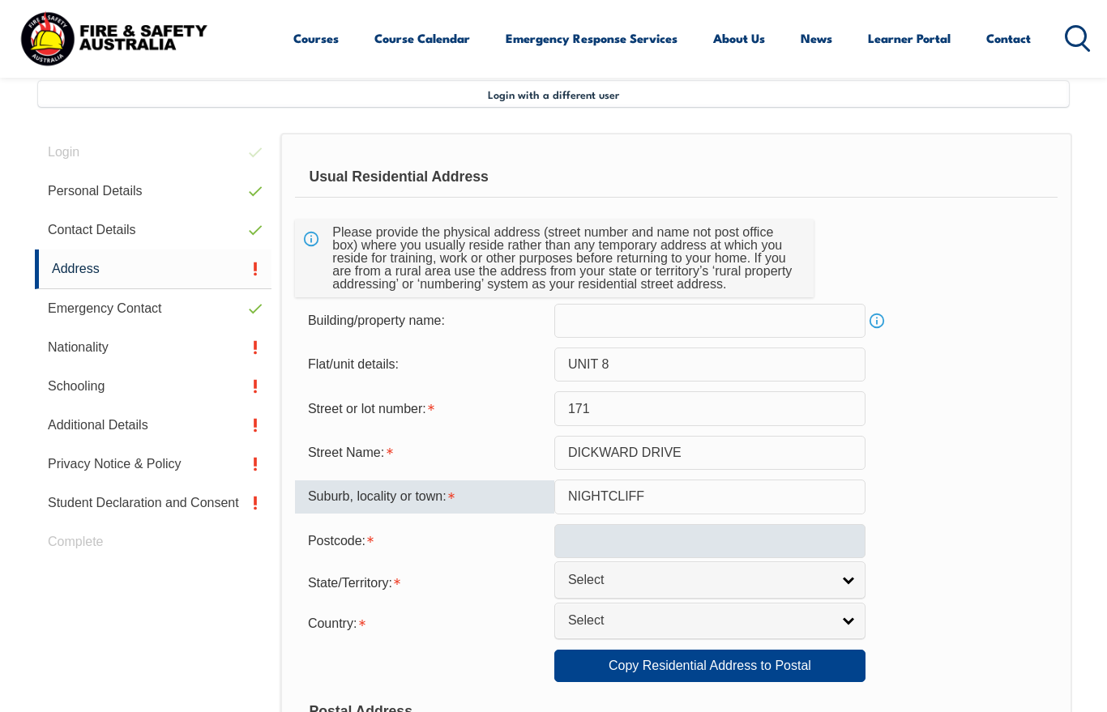
type input "NIGHTCLIFF"
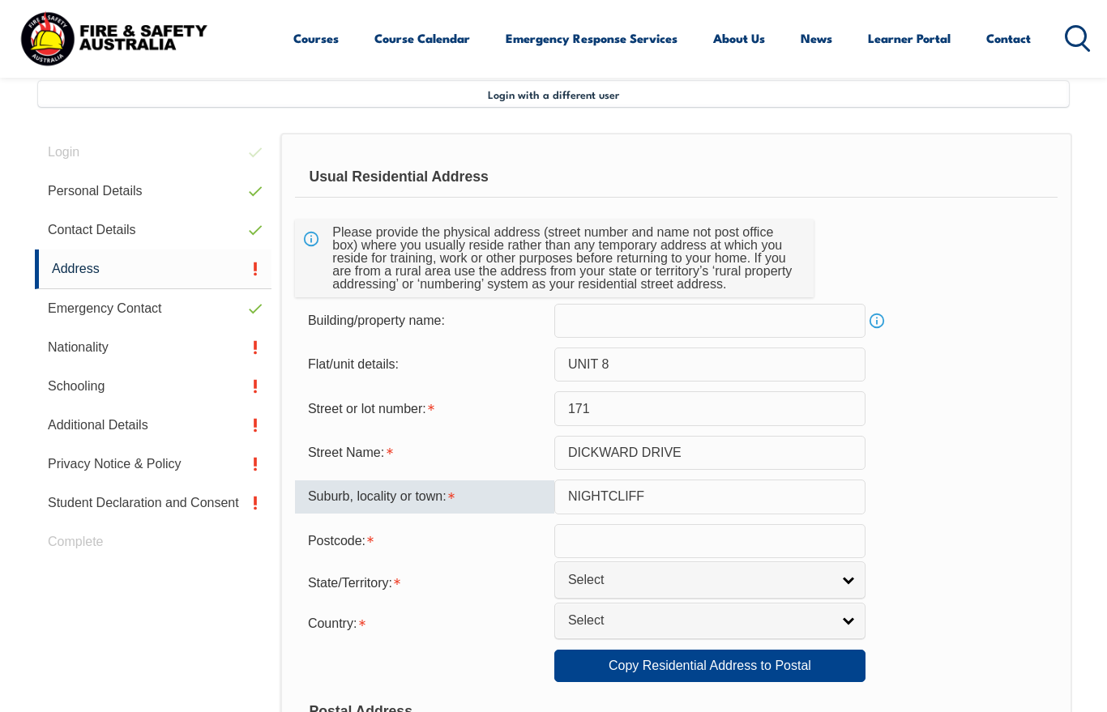
click at [706, 548] on input "text" at bounding box center [709, 541] width 311 height 34
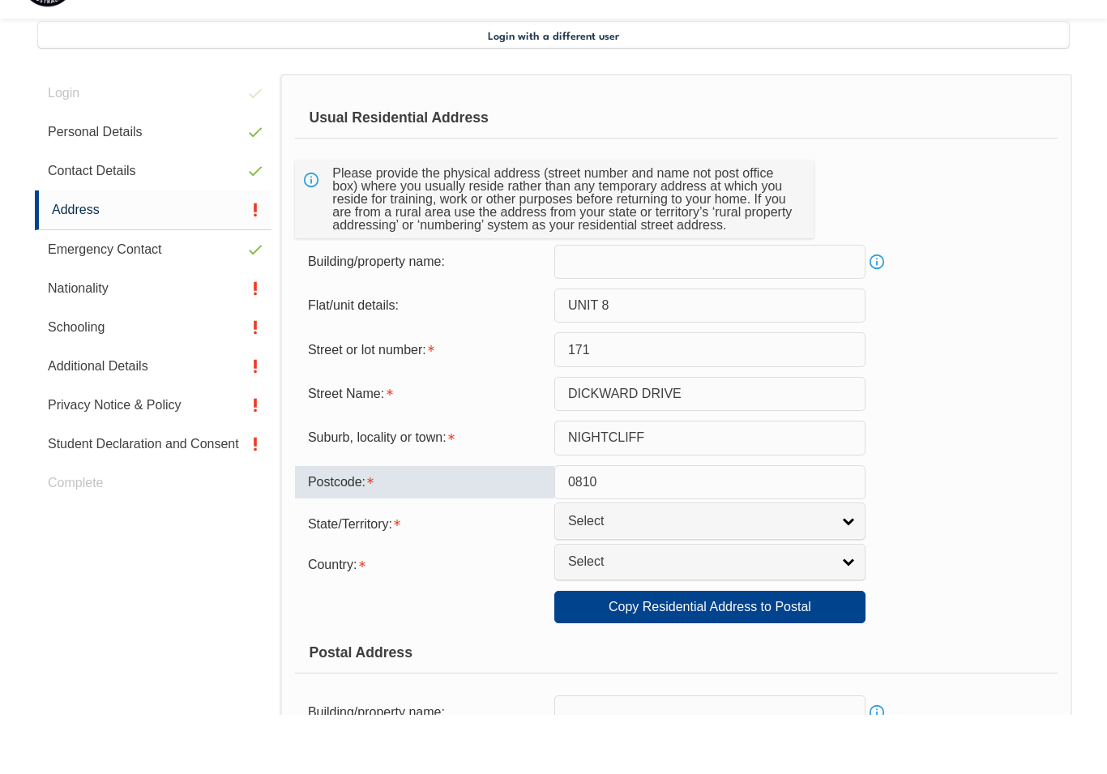
type input "0810"
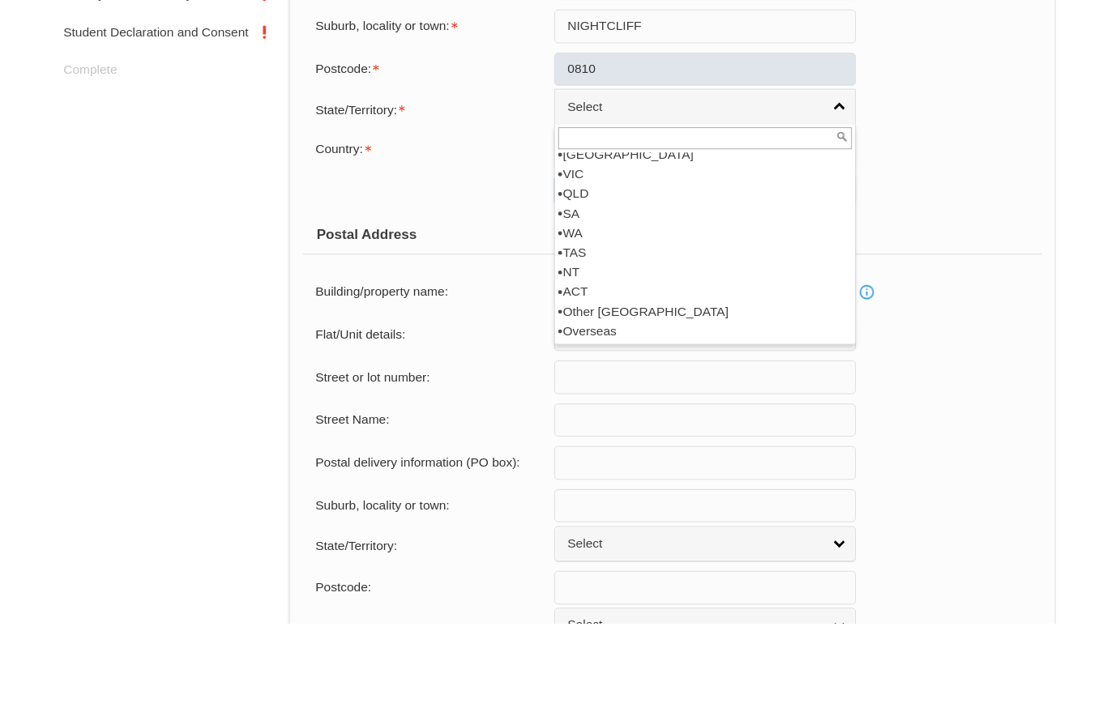
scroll to position [793, 0]
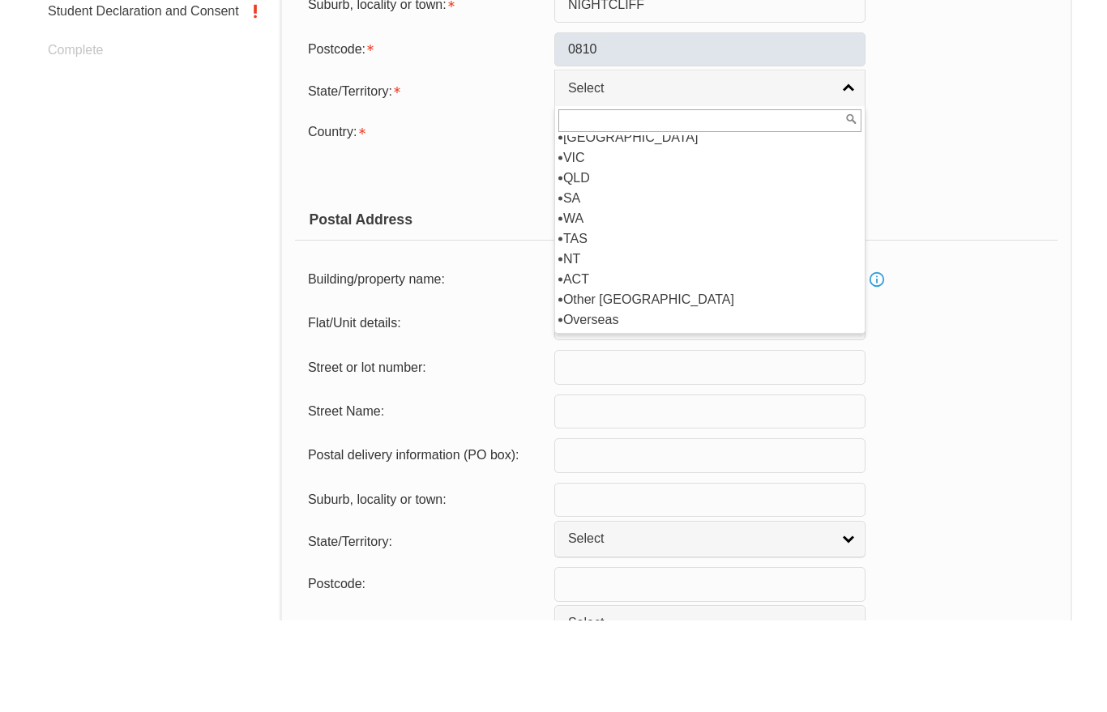
select select "NT"
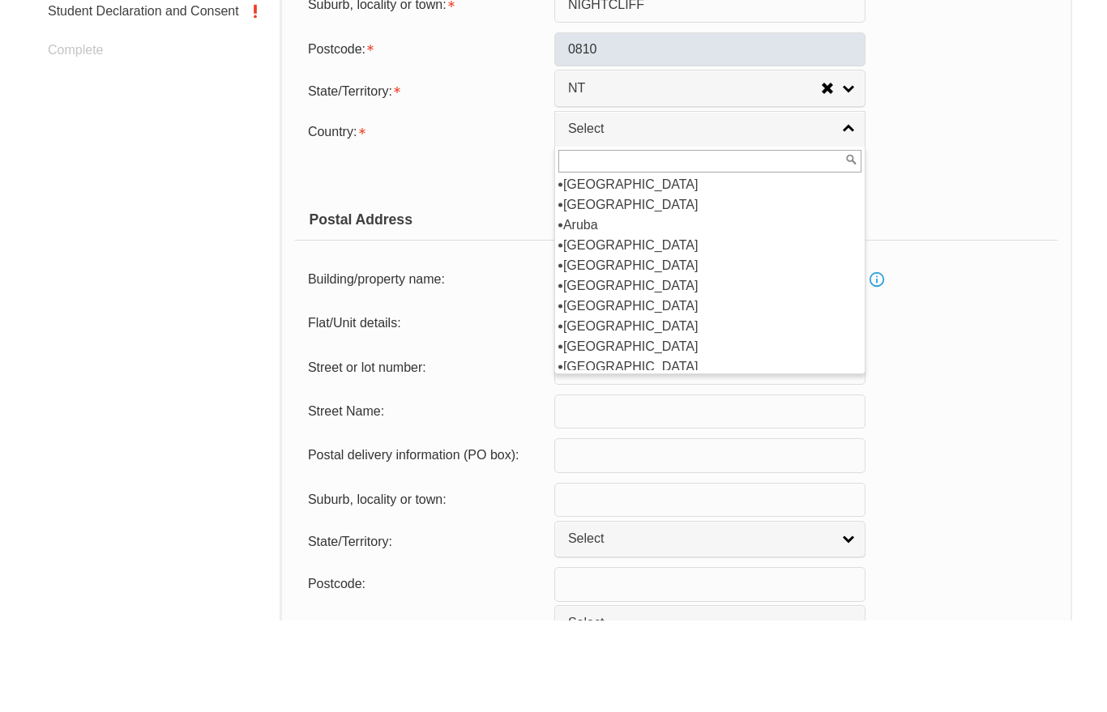
scroll to position [203, 0]
select select "1101"
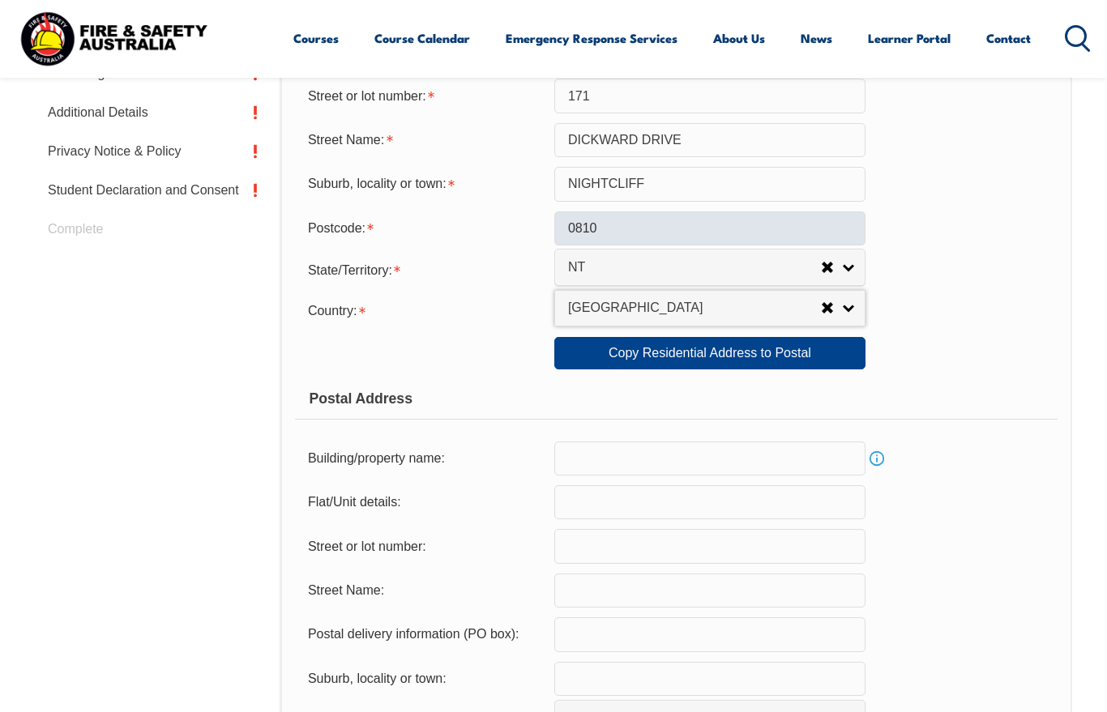
scroll to position [701, 0]
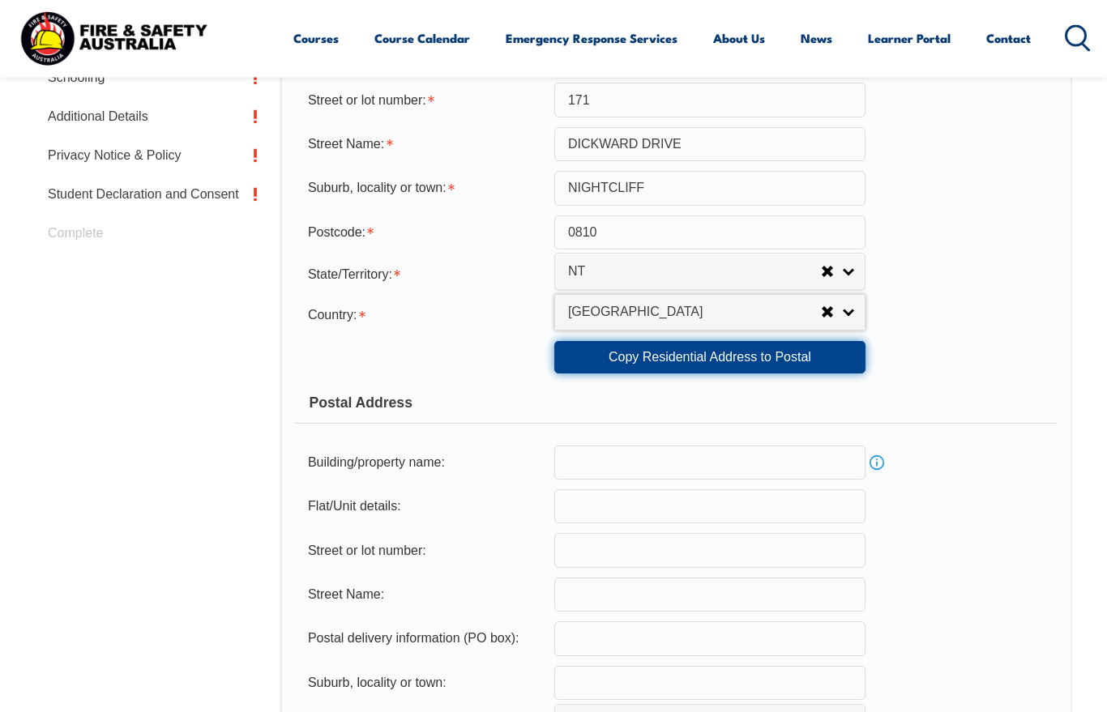
click at [828, 374] on link "Copy Residential Address to Postal" at bounding box center [709, 358] width 311 height 32
type input "UNIT 8"
type input "171"
type input "DICKWARD DRIVE"
type input "NIGHTCLIFF"
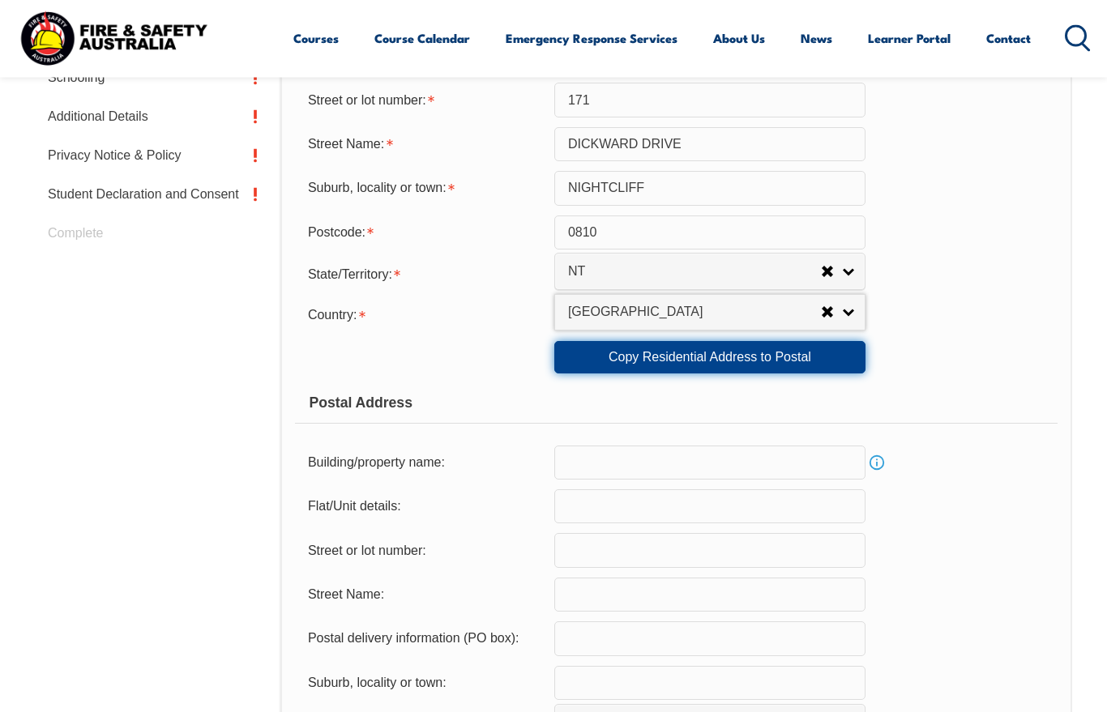
select select "NT"
type input "0810"
select select "1101"
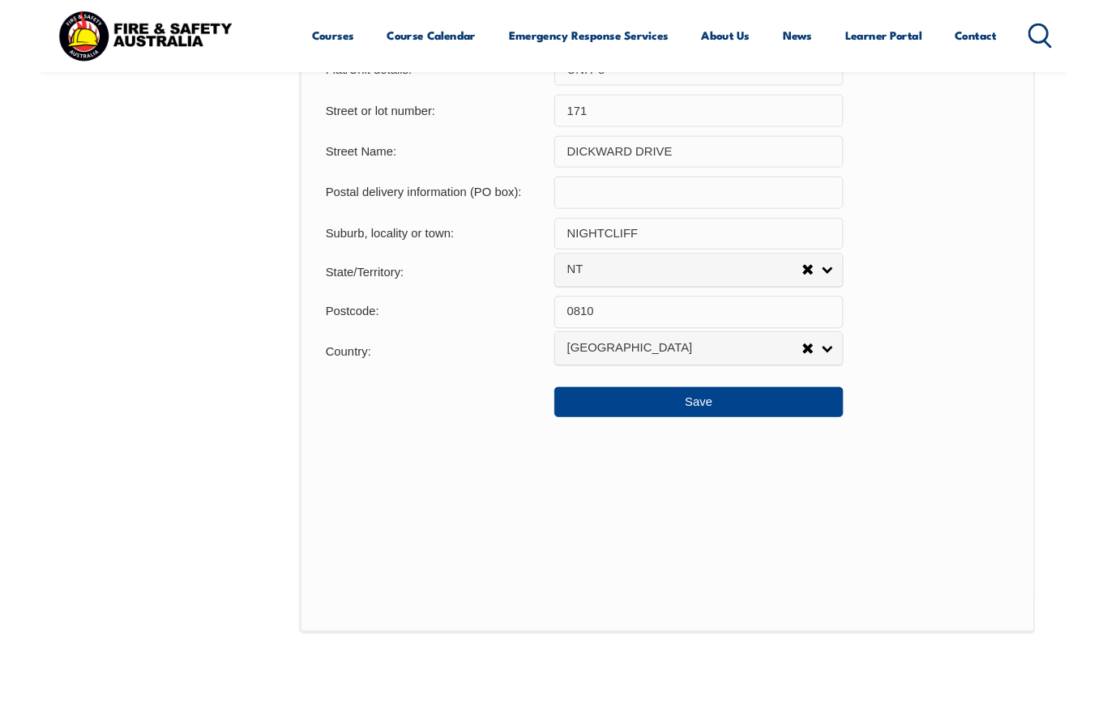
scroll to position [1188, 0]
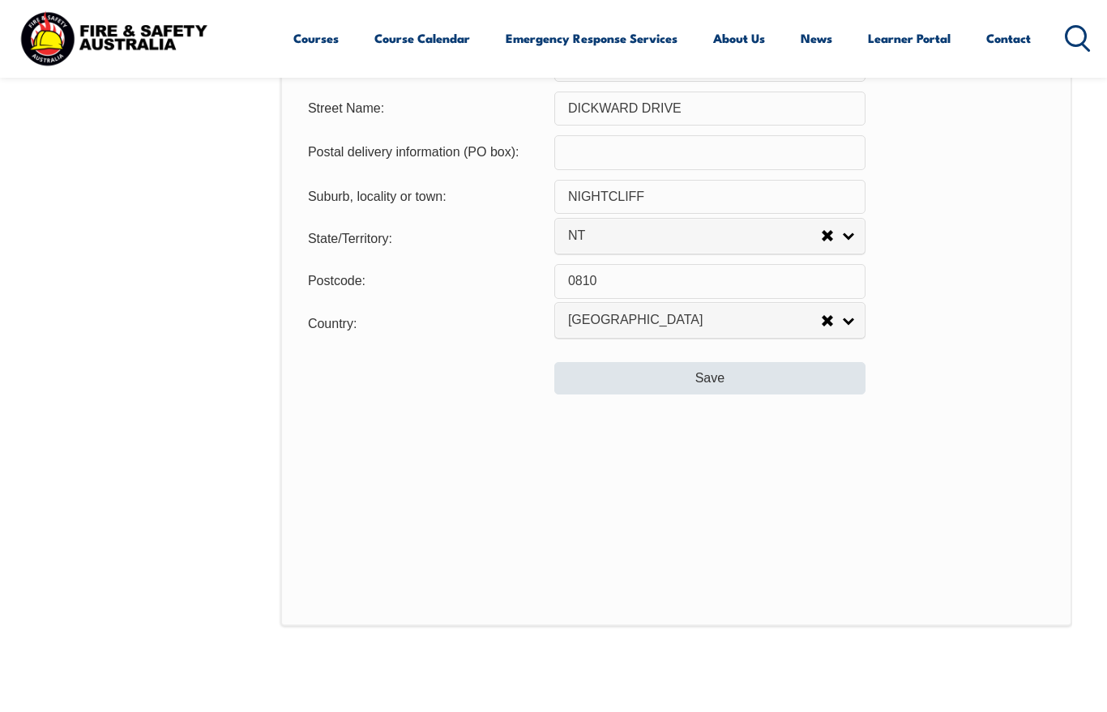
click at [859, 395] on button "Save" at bounding box center [709, 378] width 311 height 32
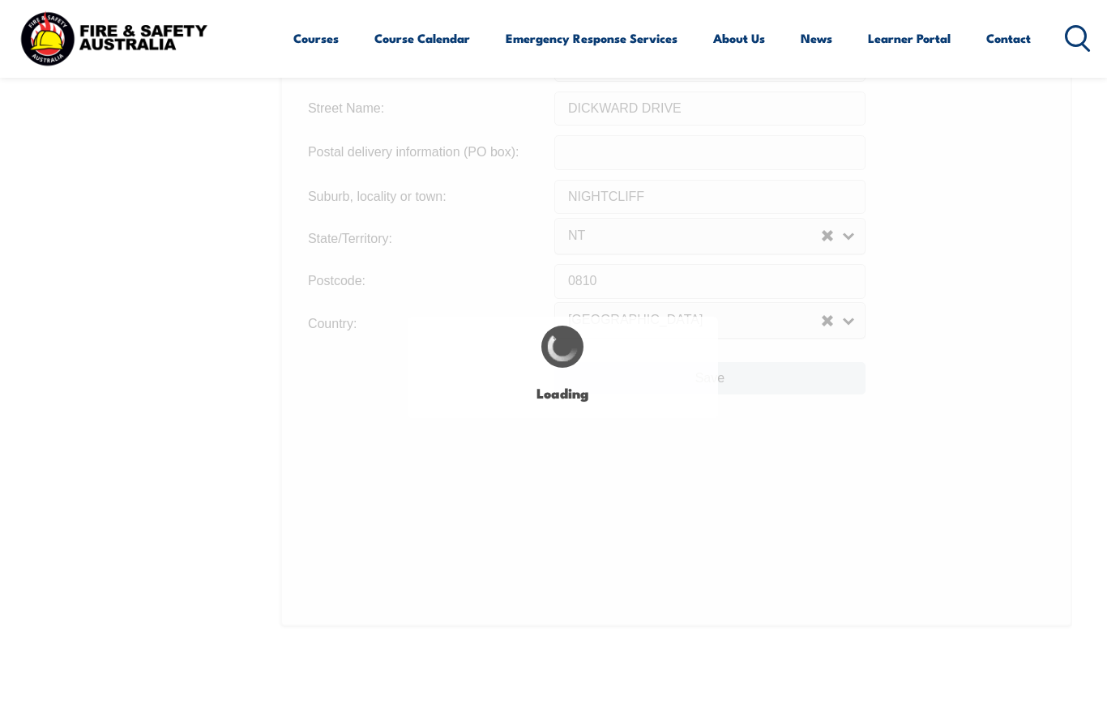
type input "UNIT 8"
type input "171"
type input "UNIT 8"
type input "171"
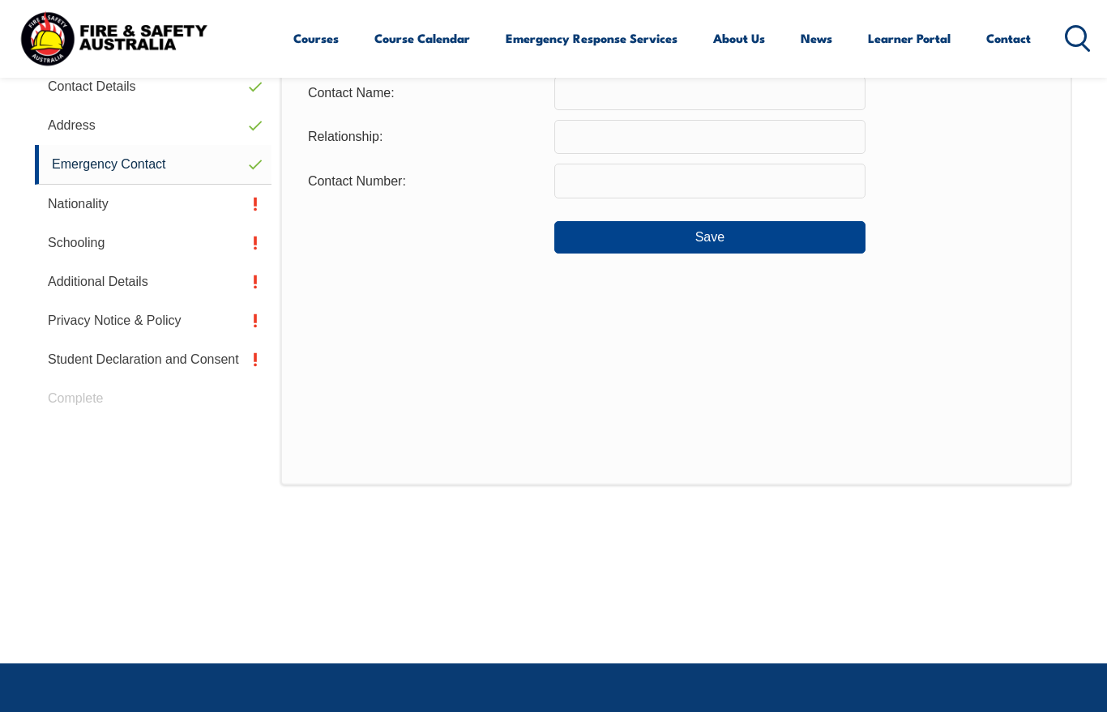
scroll to position [393, 0]
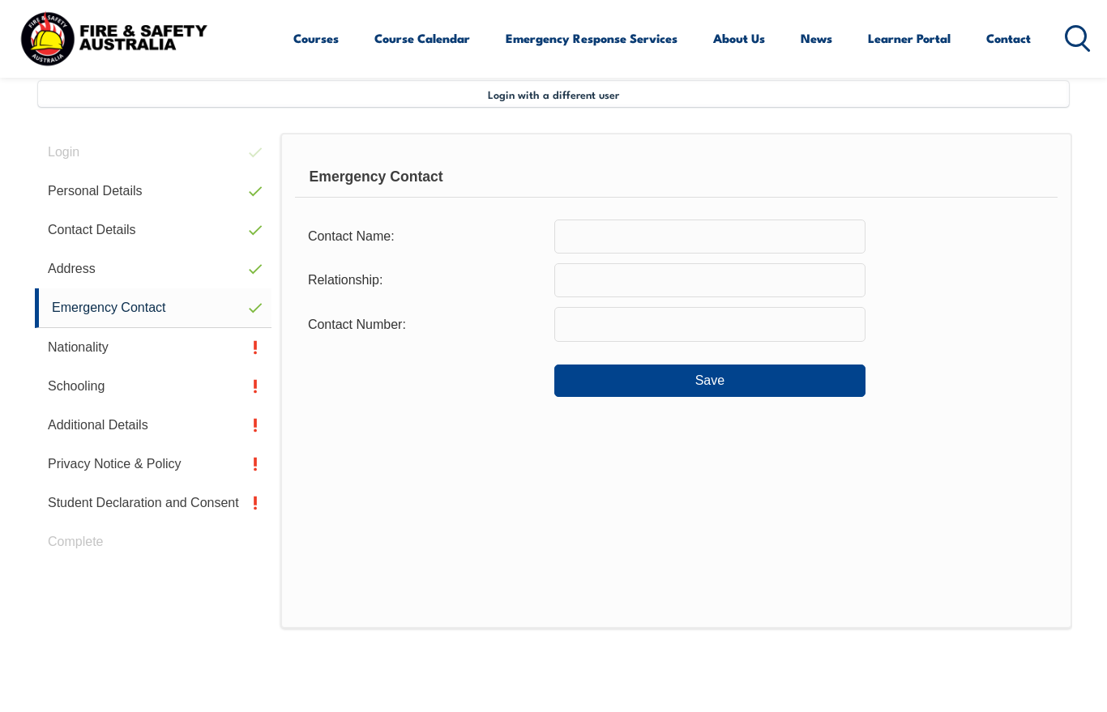
click at [650, 241] on input "text" at bounding box center [709, 237] width 311 height 34
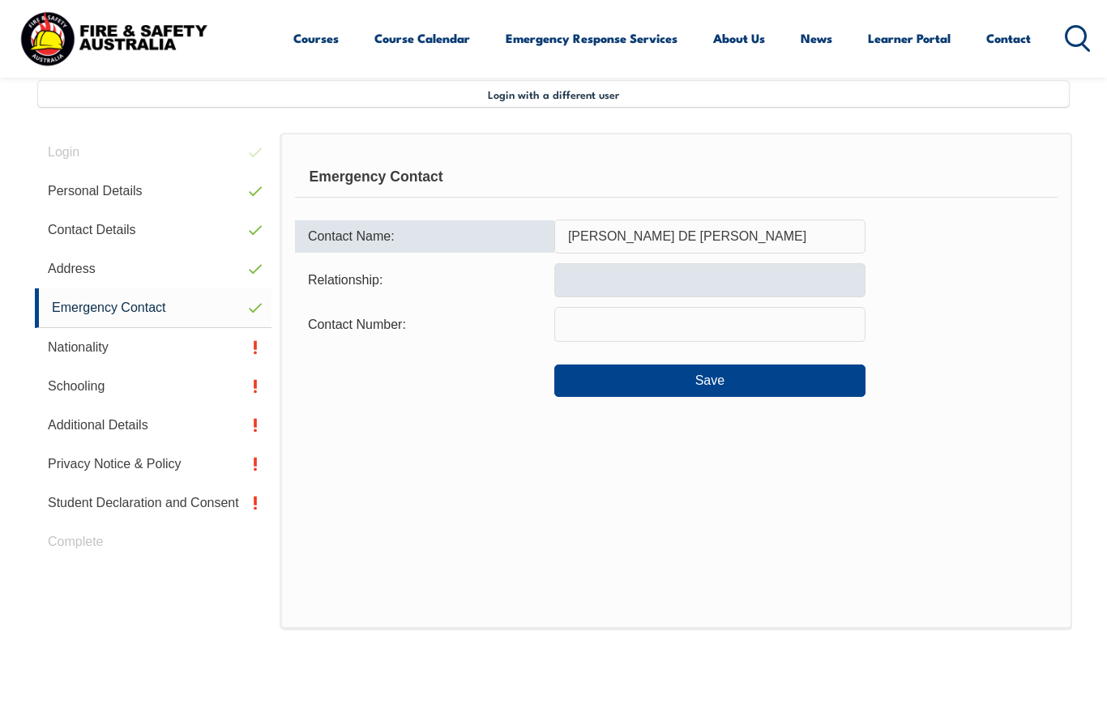
type input "MYLENE DE JESUS"
click at [625, 288] on input "text" at bounding box center [709, 280] width 311 height 34
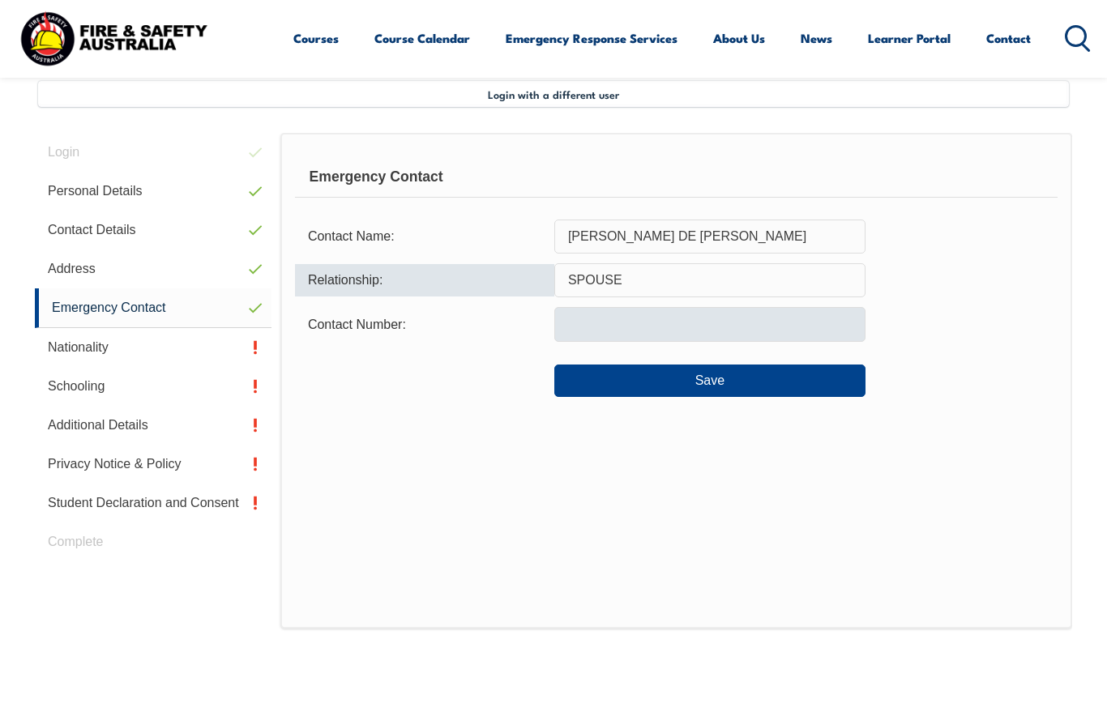
type input "SPOUSE"
click at [739, 338] on input "text" at bounding box center [709, 324] width 311 height 34
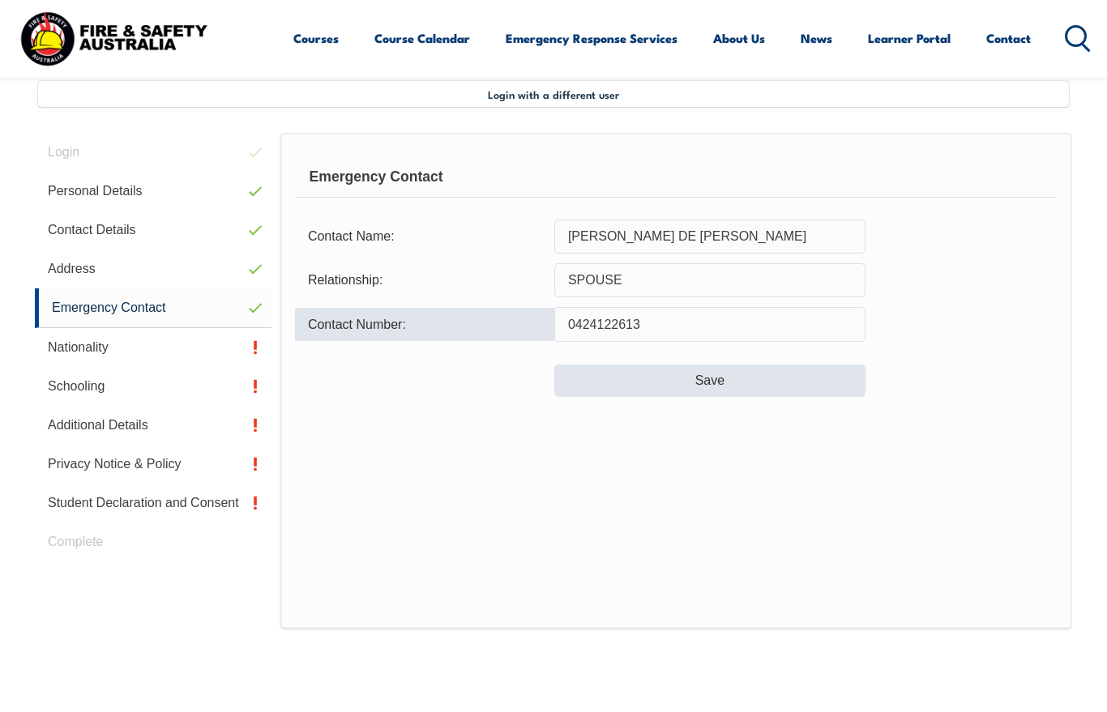
type input "0424122613"
click at [787, 383] on button "Save" at bounding box center [709, 381] width 311 height 32
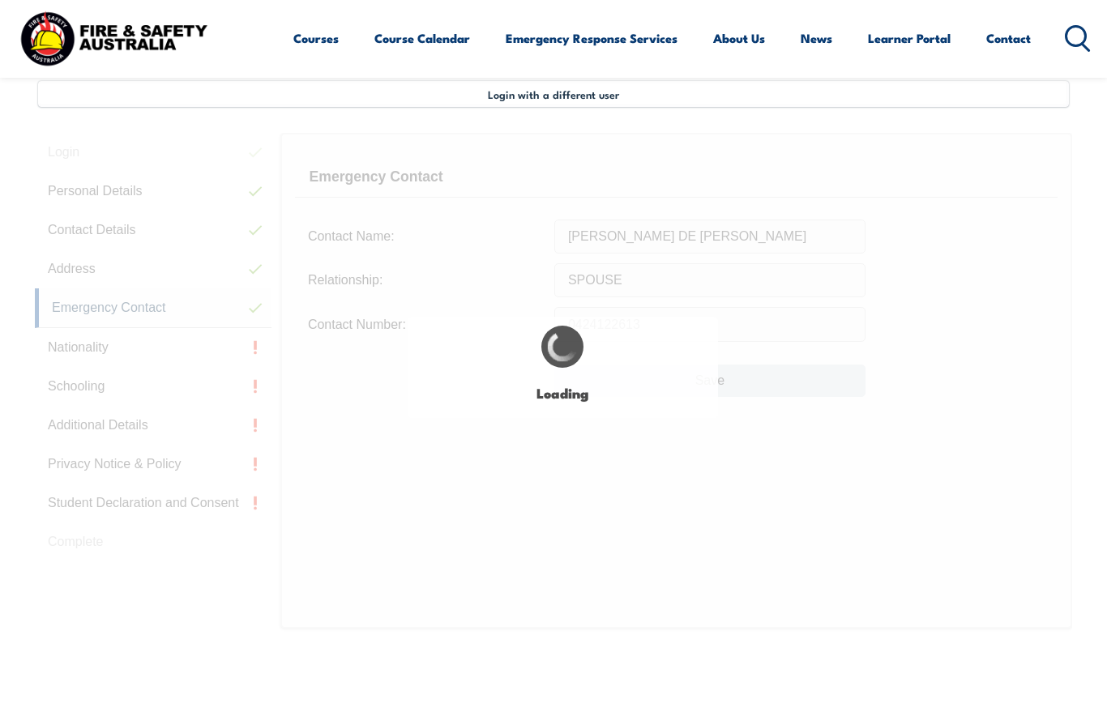
type input "SPOUSE"
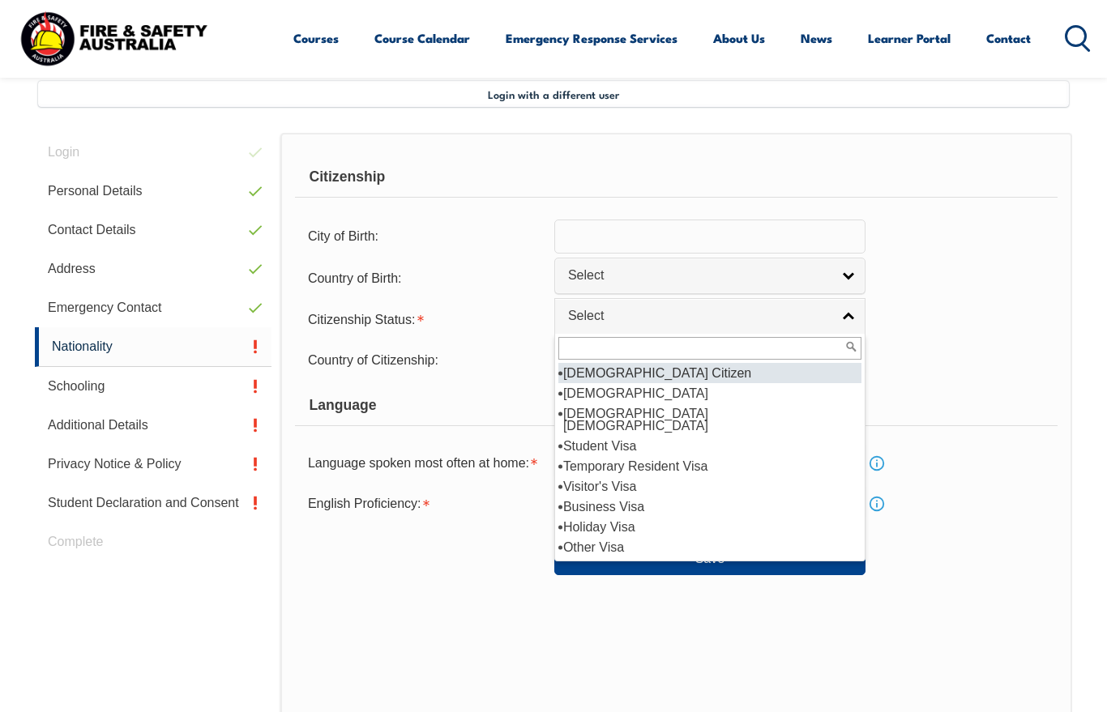
select select "1"
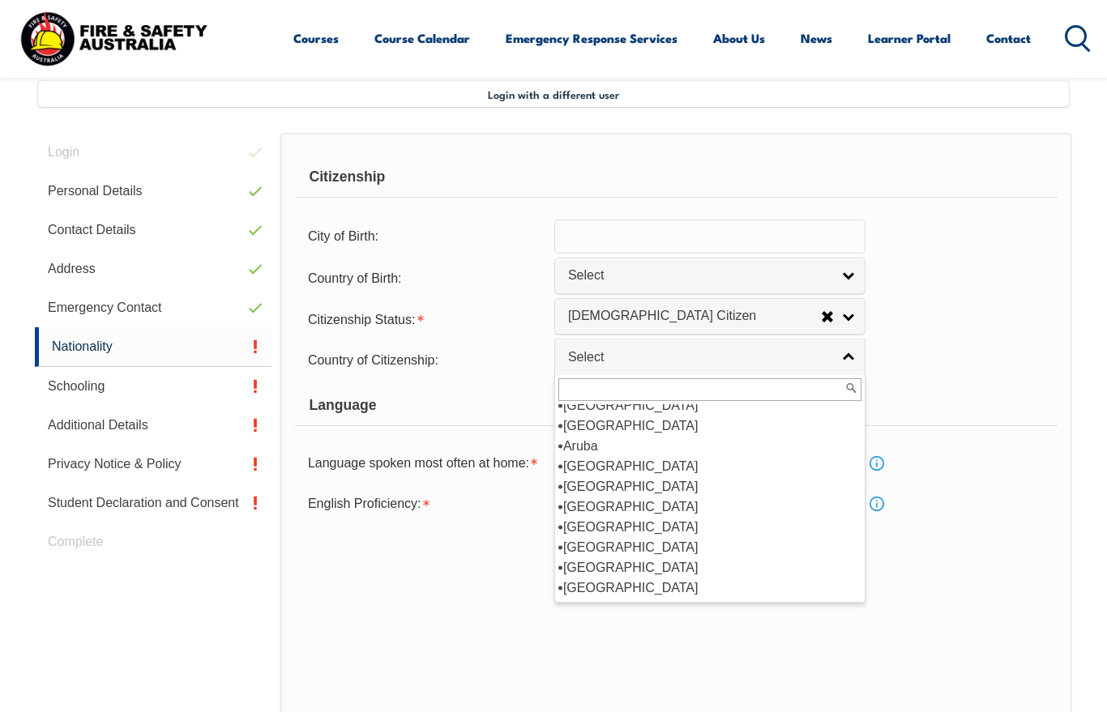
scroll to position [211, 0]
select select "1101"
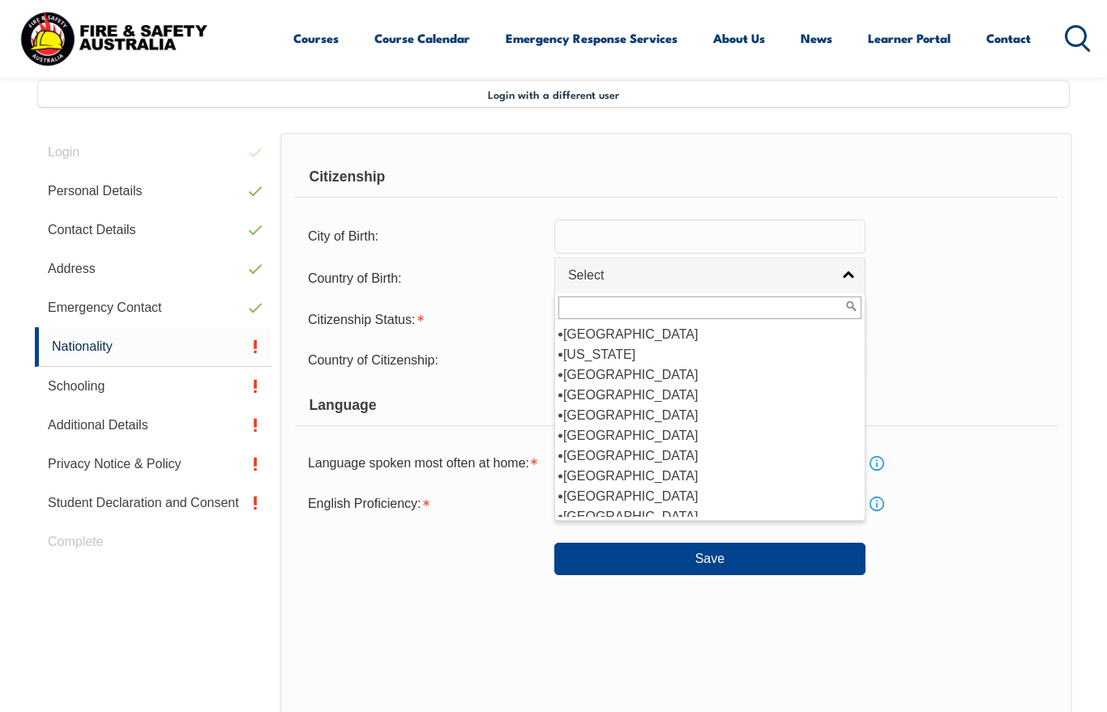
scroll to position [3444, 0]
select select "5204"
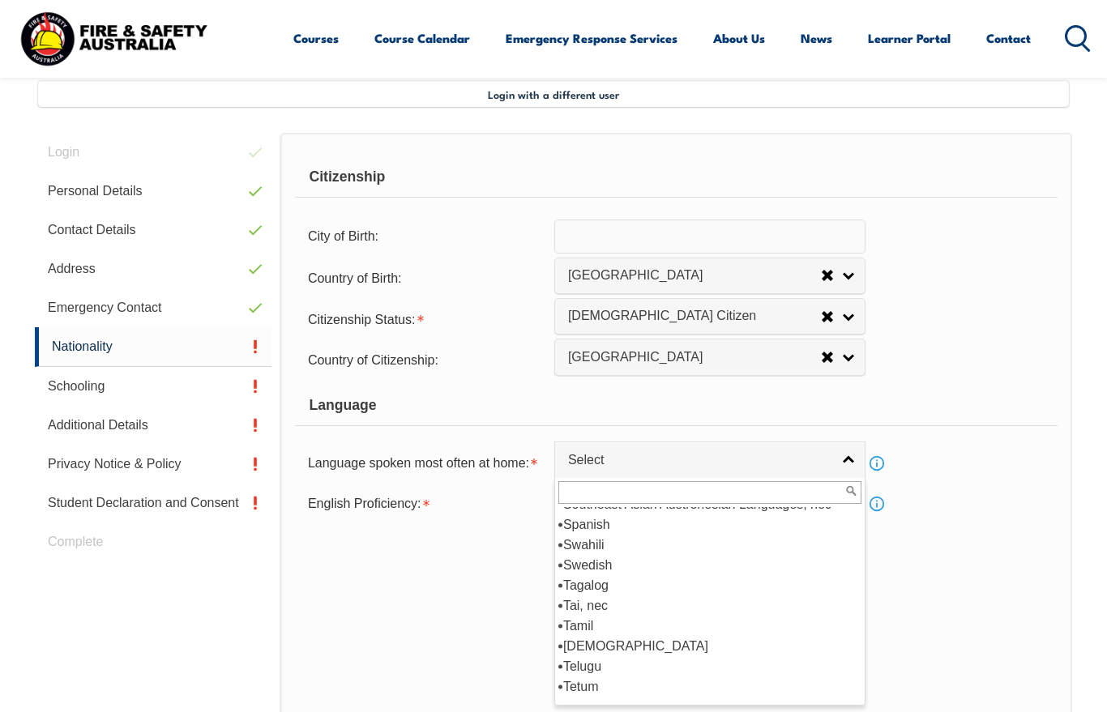
scroll to position [7144, 0]
select select "6511"
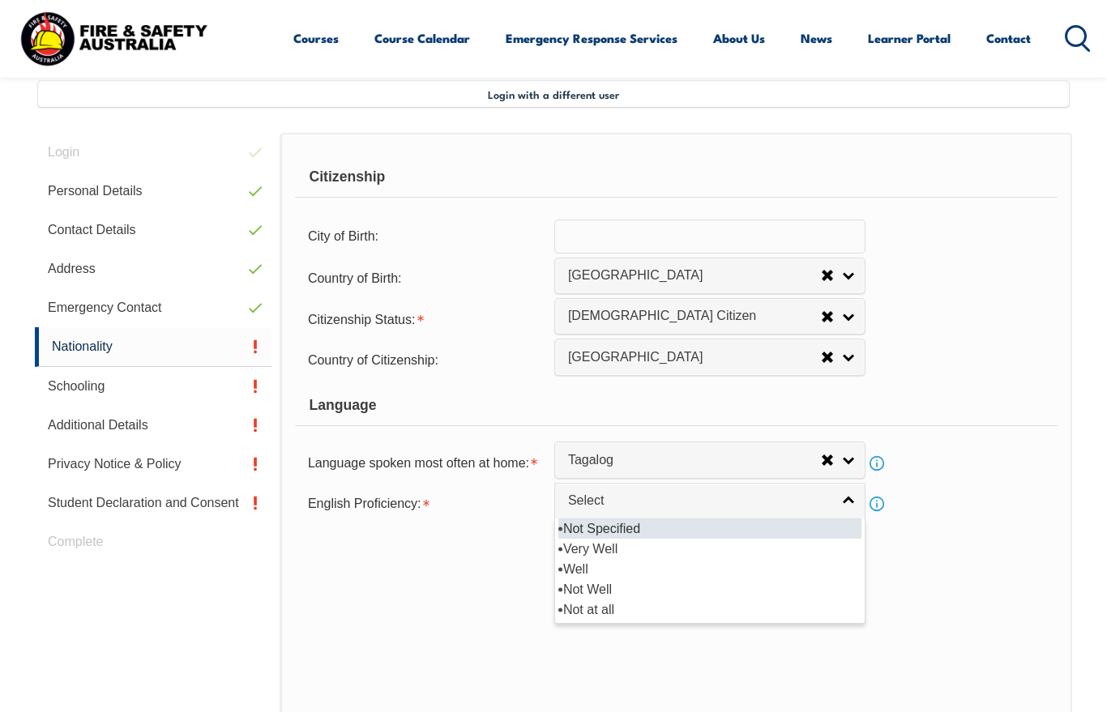
select select "2"
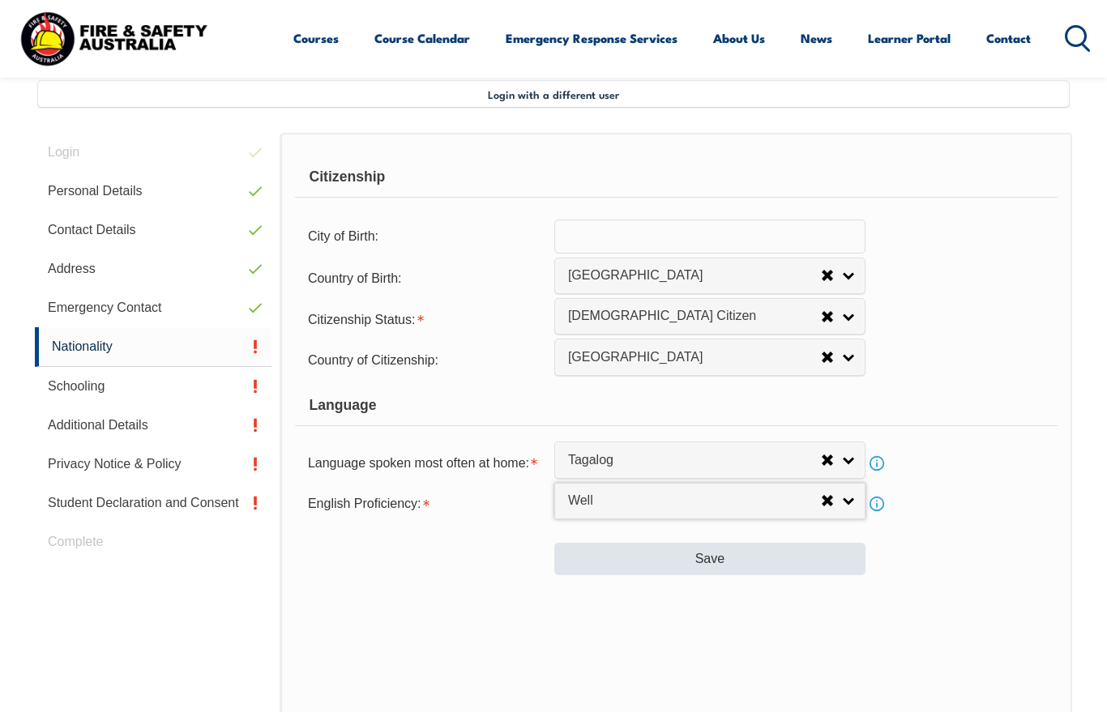
click at [818, 575] on button "Save" at bounding box center [709, 559] width 311 height 32
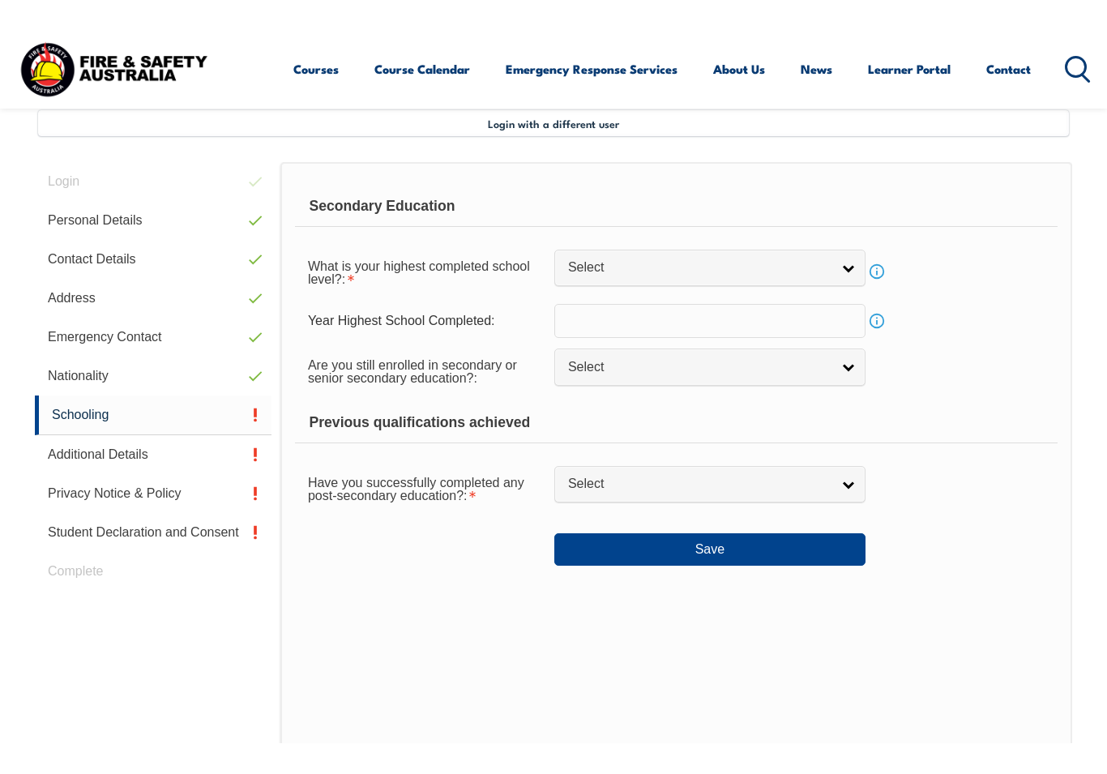
scroll to position [393, 0]
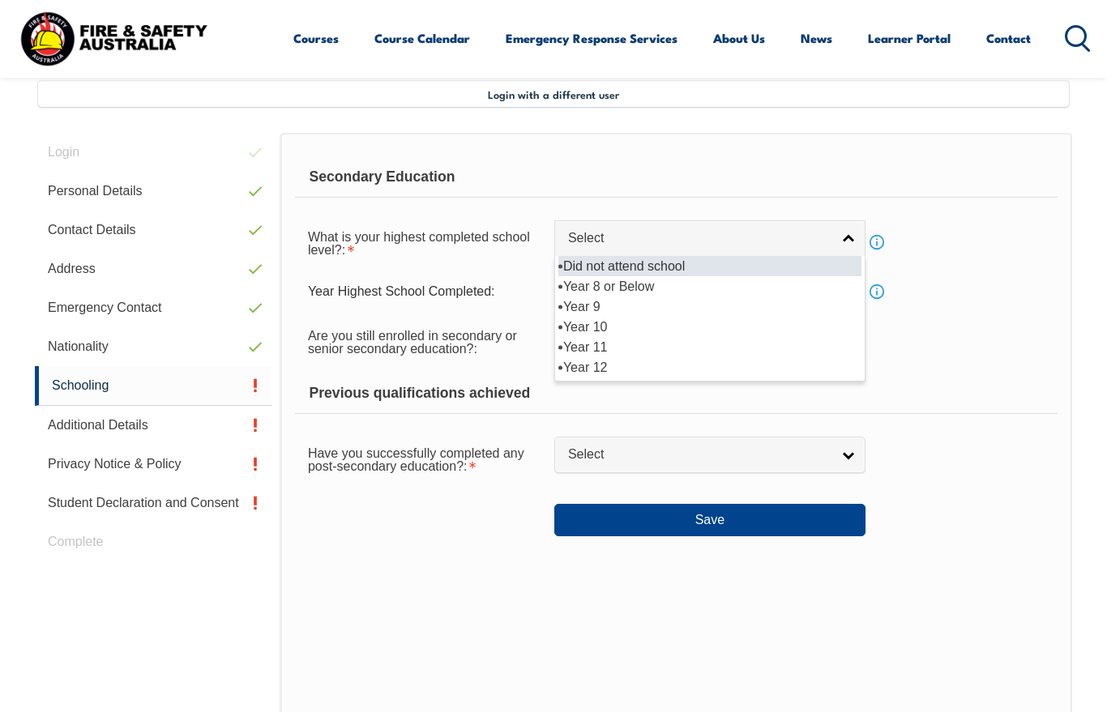
select select "12"
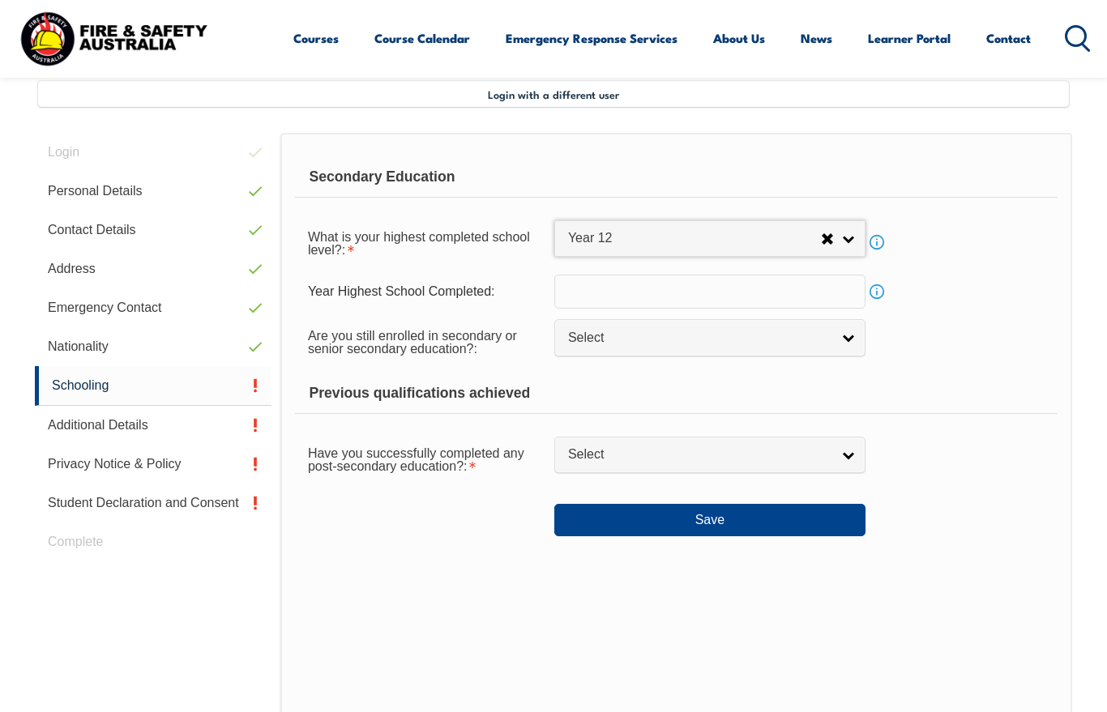
click at [1000, 409] on div "Previous qualifications achieved" at bounding box center [676, 393] width 762 height 41
select select "false"
click at [881, 292] on link "Info" at bounding box center [876, 291] width 23 height 23
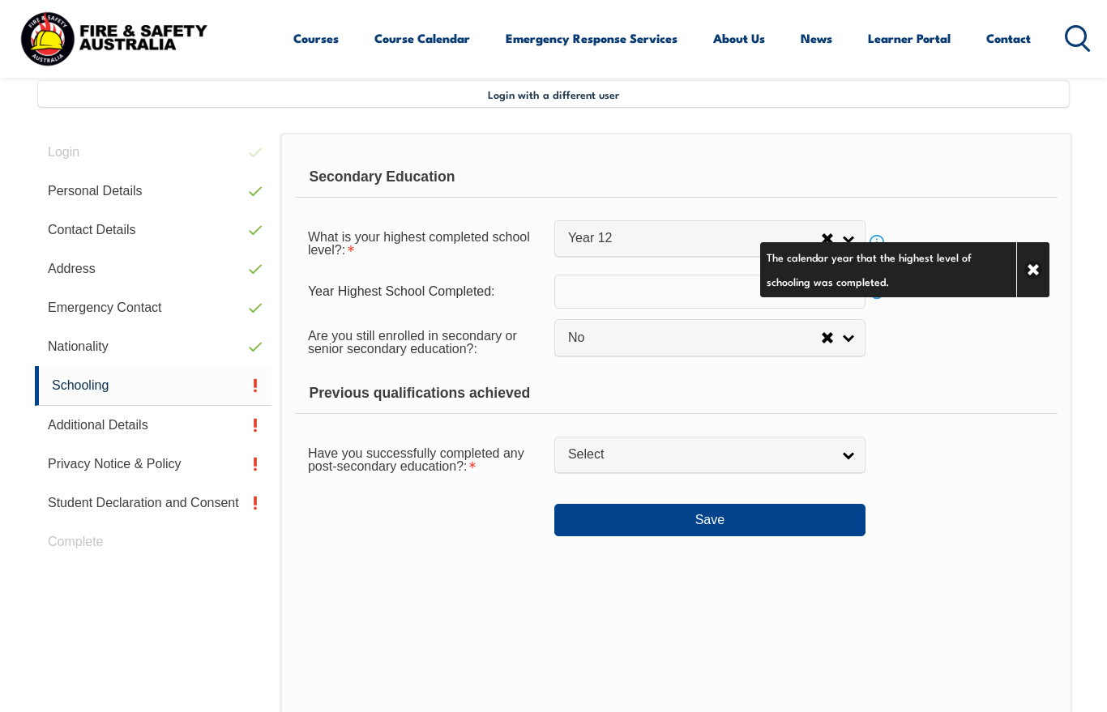
click at [679, 286] on input "text" at bounding box center [709, 292] width 311 height 34
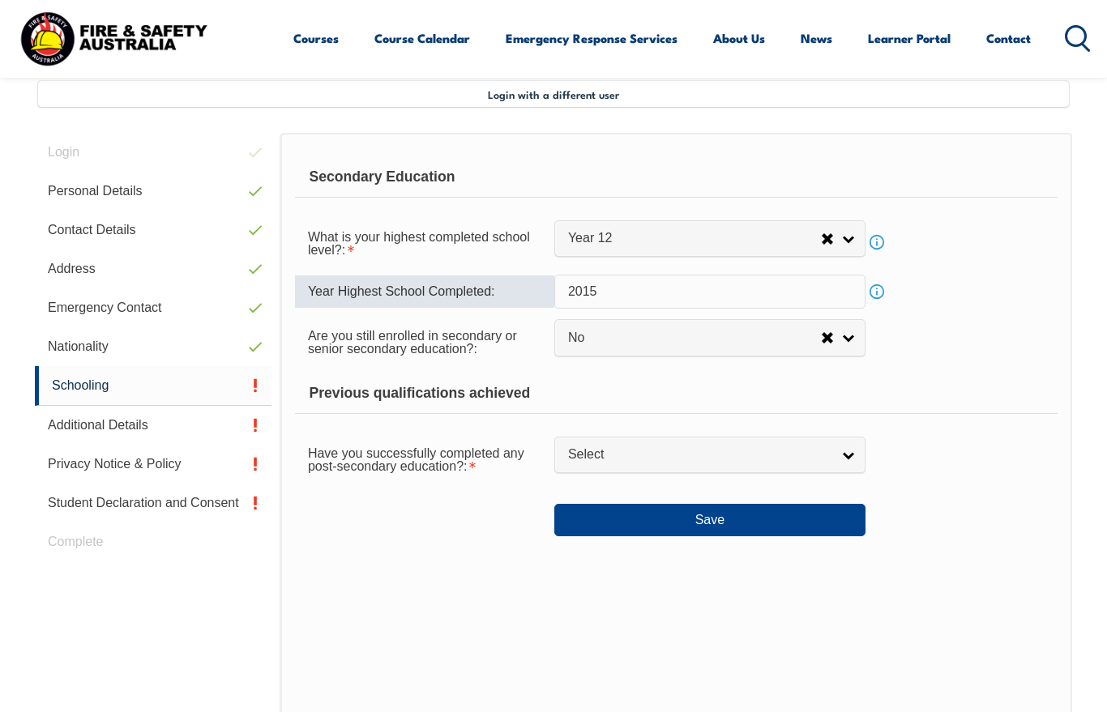
type input "2015"
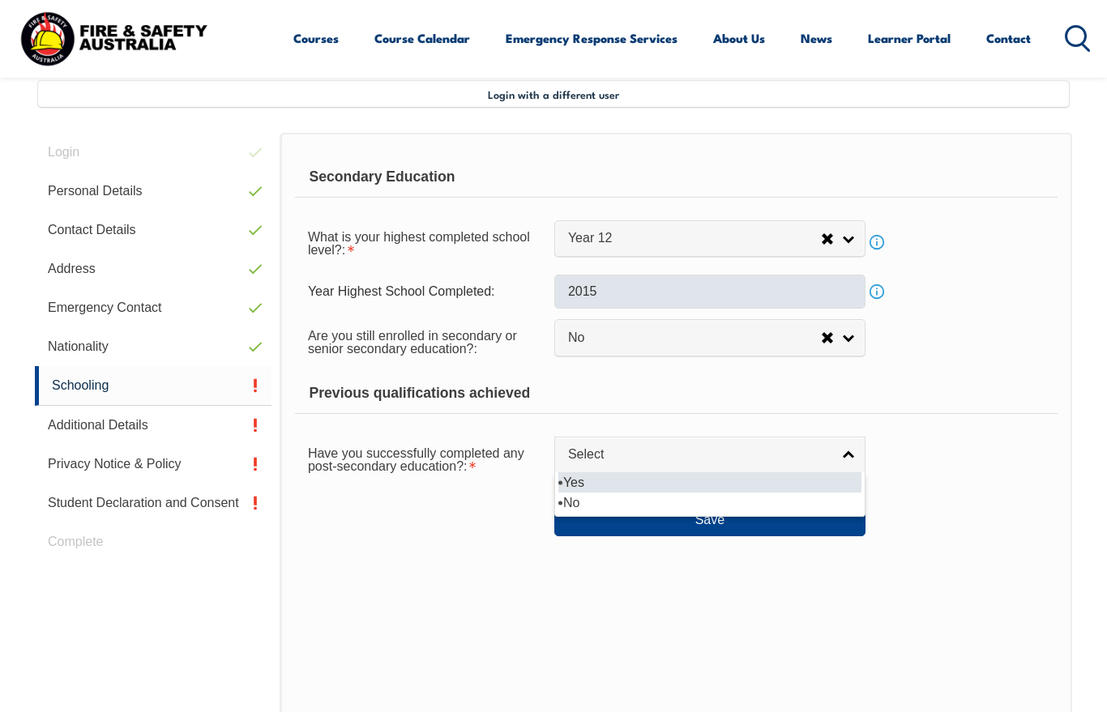
select select "true"
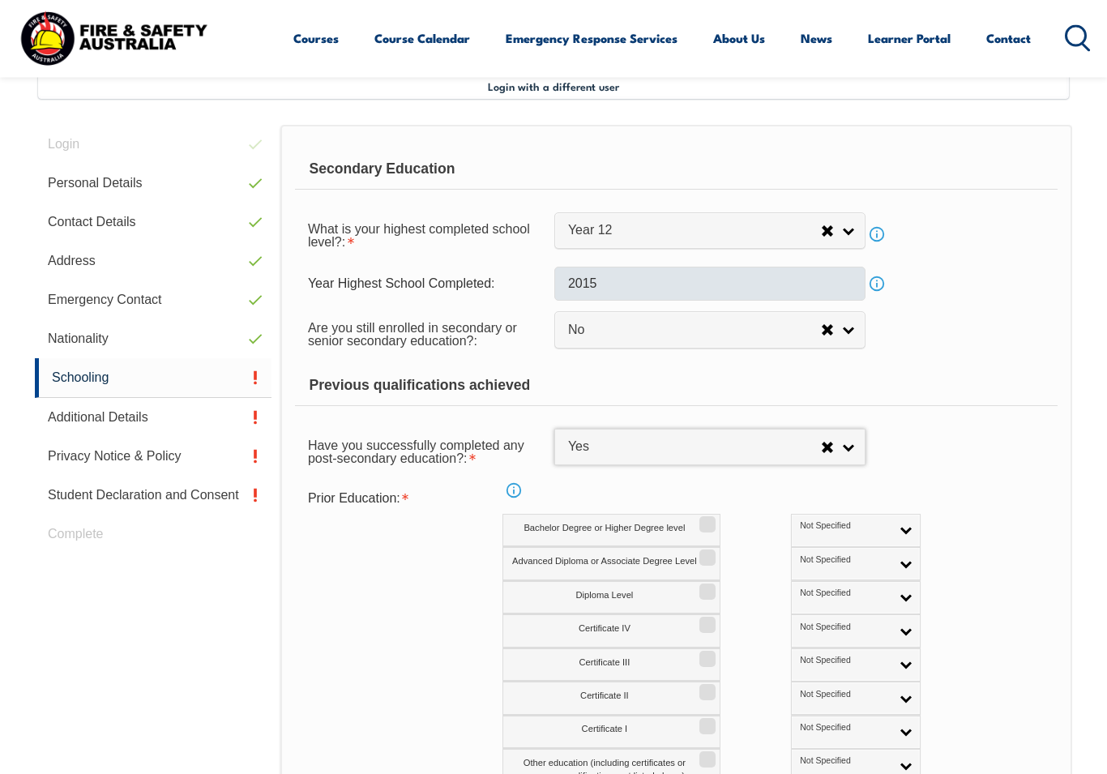
scroll to position [401, 0]
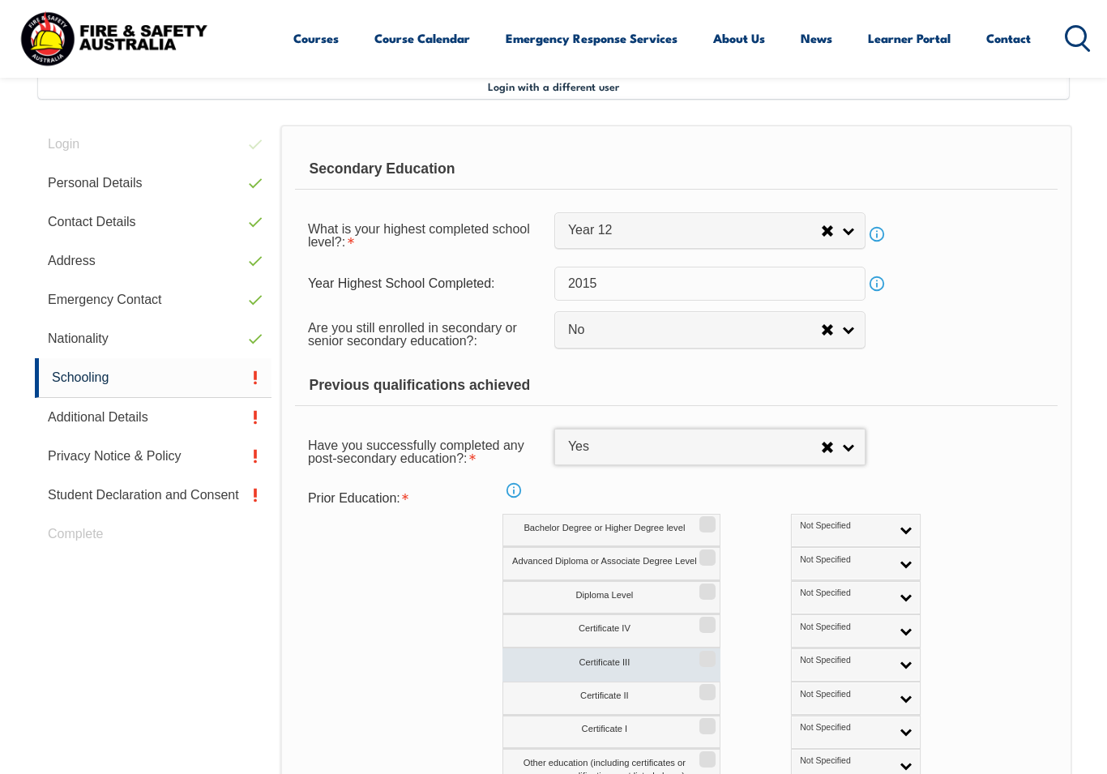
click at [714, 650] on label "Certificate III" at bounding box center [611, 664] width 218 height 33
click at [710, 652] on input "Certificate III" at bounding box center [705, 653] width 10 height 2
checkbox input "true"
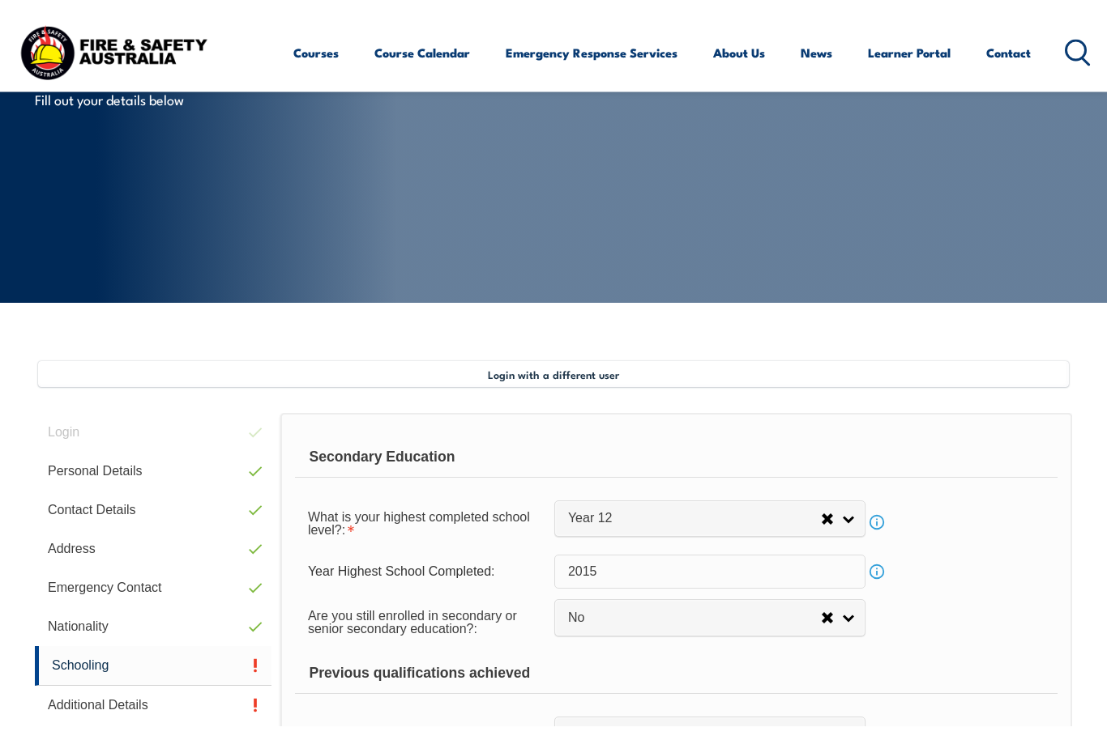
scroll to position [127, 0]
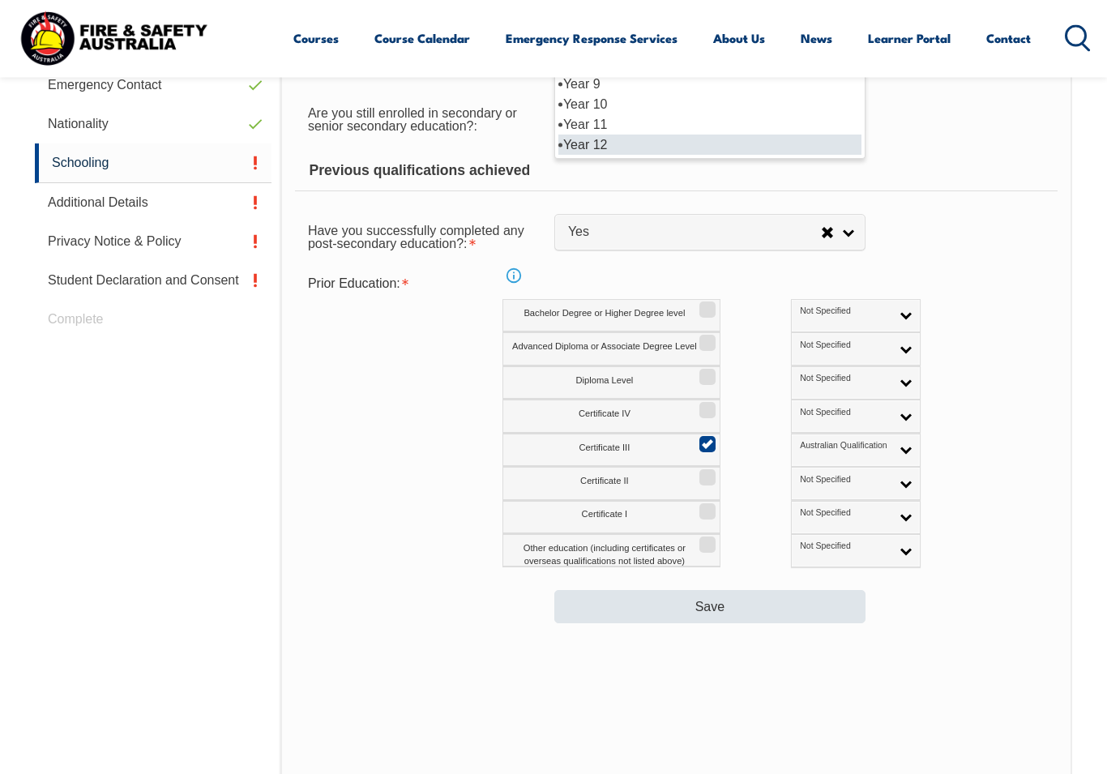
click at [844, 599] on button "Save" at bounding box center [709, 607] width 311 height 32
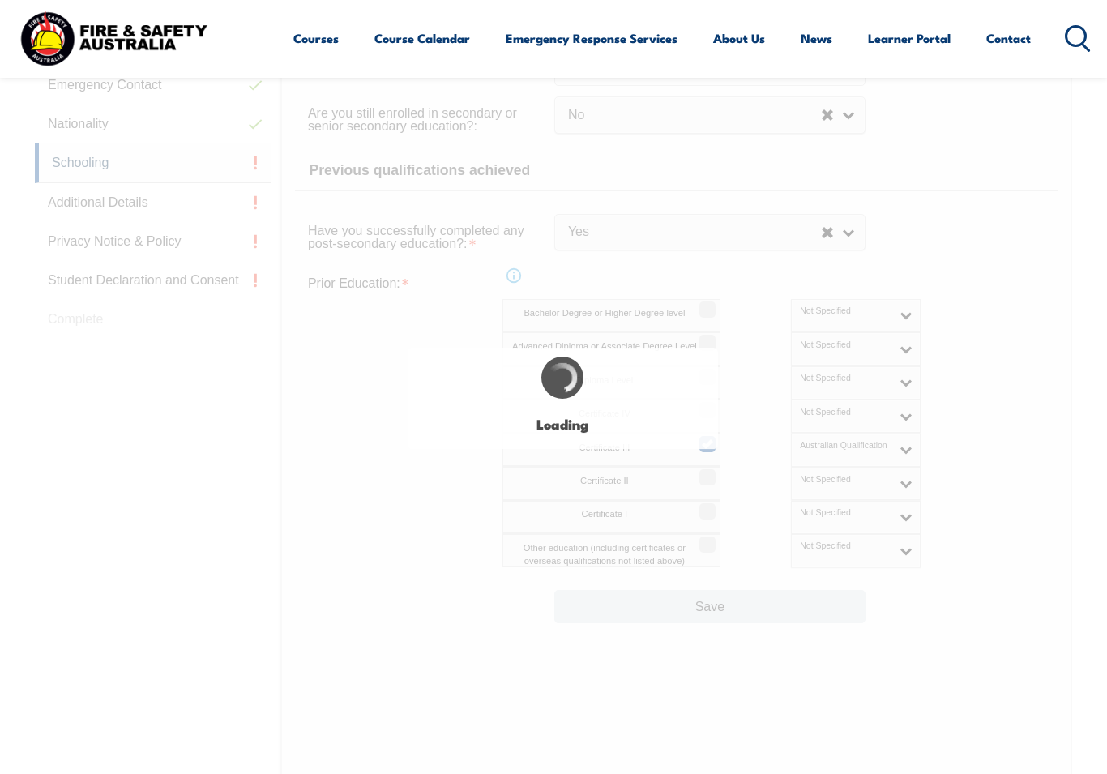
select select
select select "false"
select select "true"
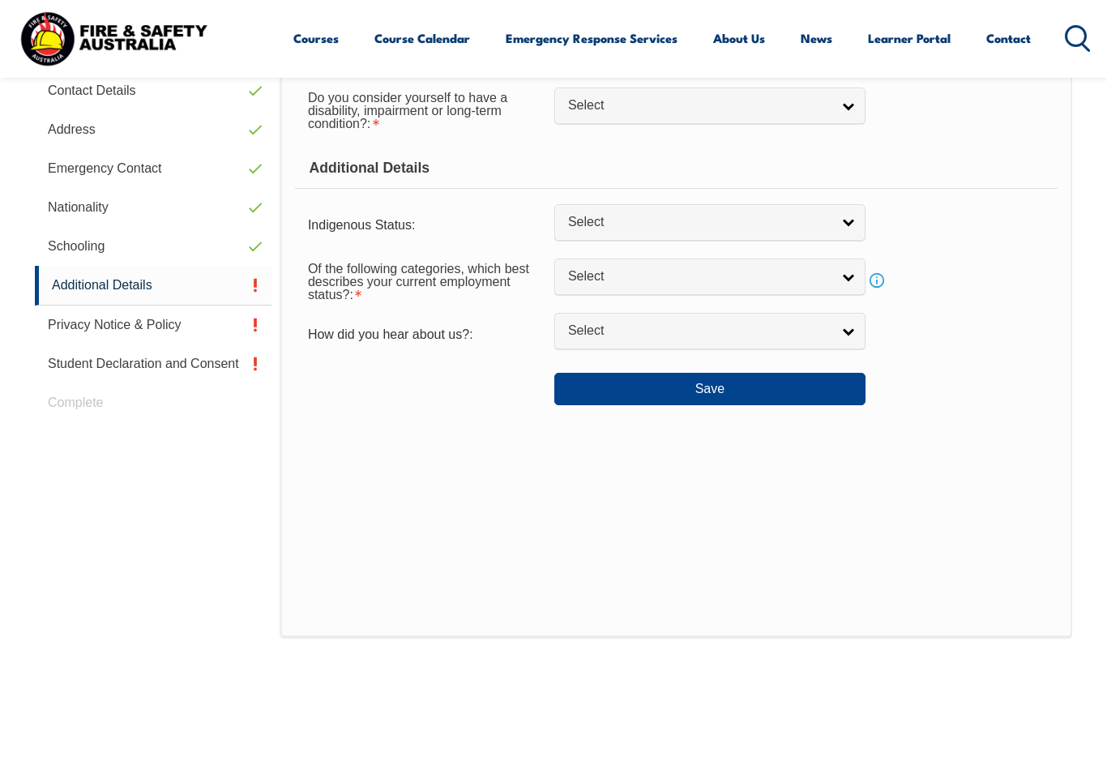
scroll to position [393, 0]
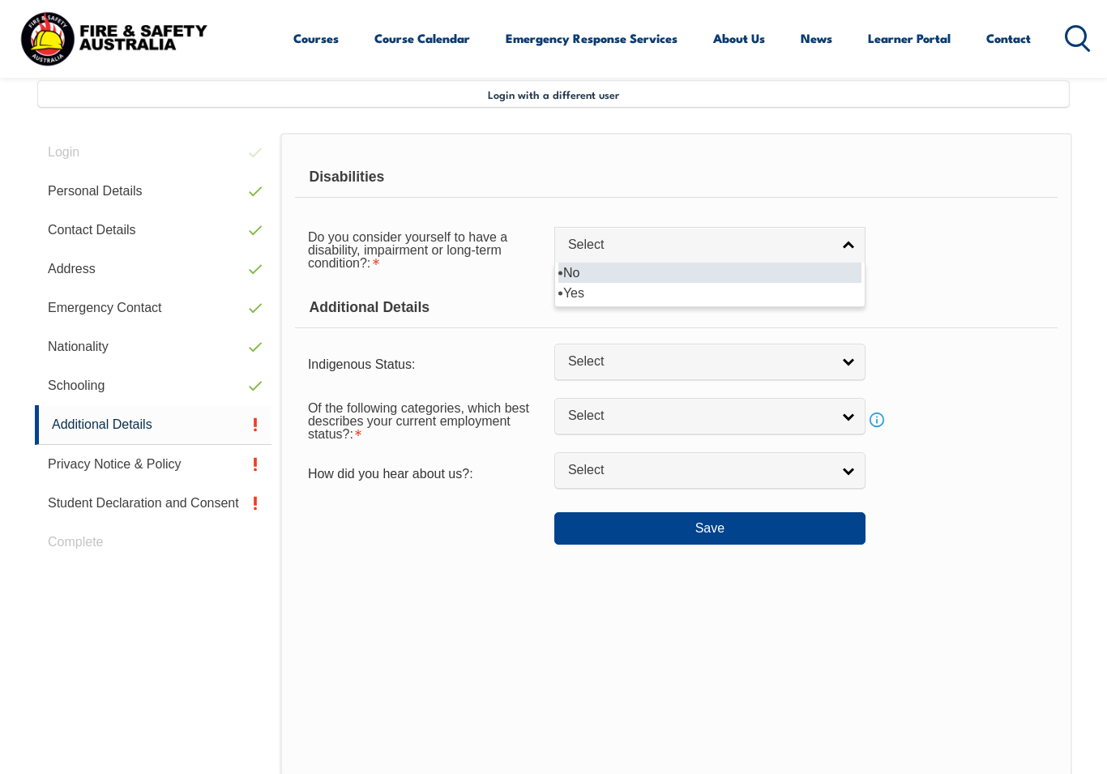
select select "false"
click at [873, 367] on div "Indigenous Status: No Aboriginal Torres Strait Islander Aboriginal & Torres Str…" at bounding box center [676, 364] width 762 height 31
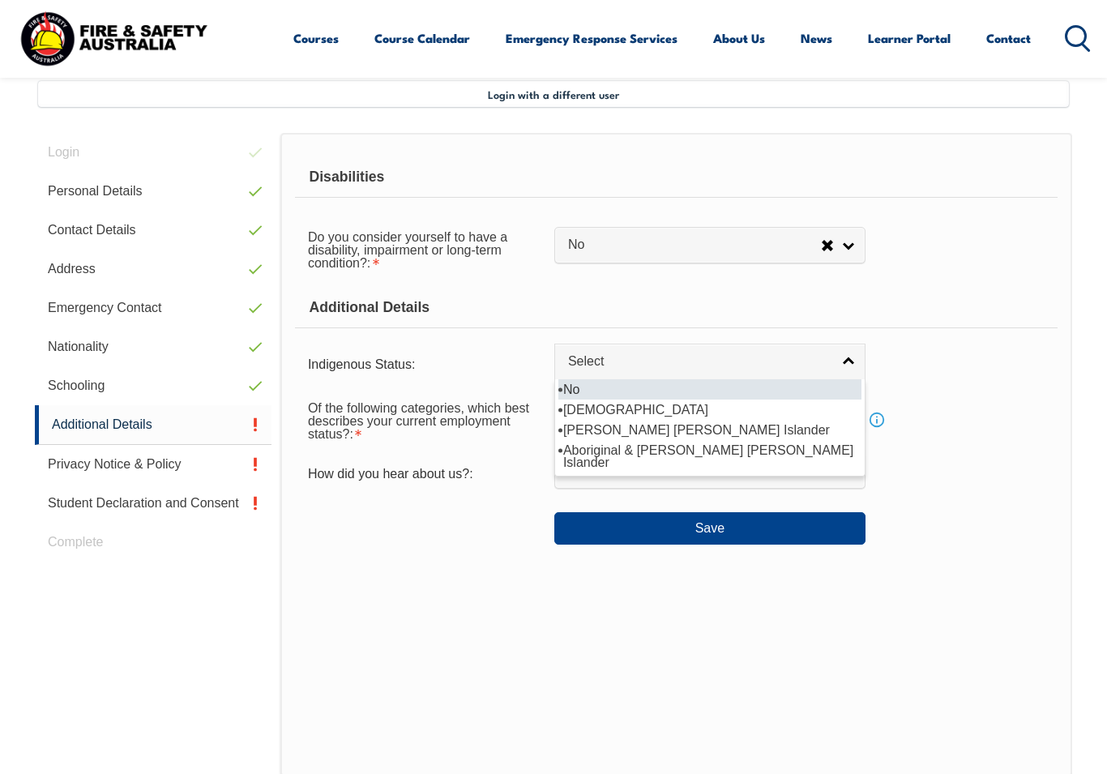
select select "4"
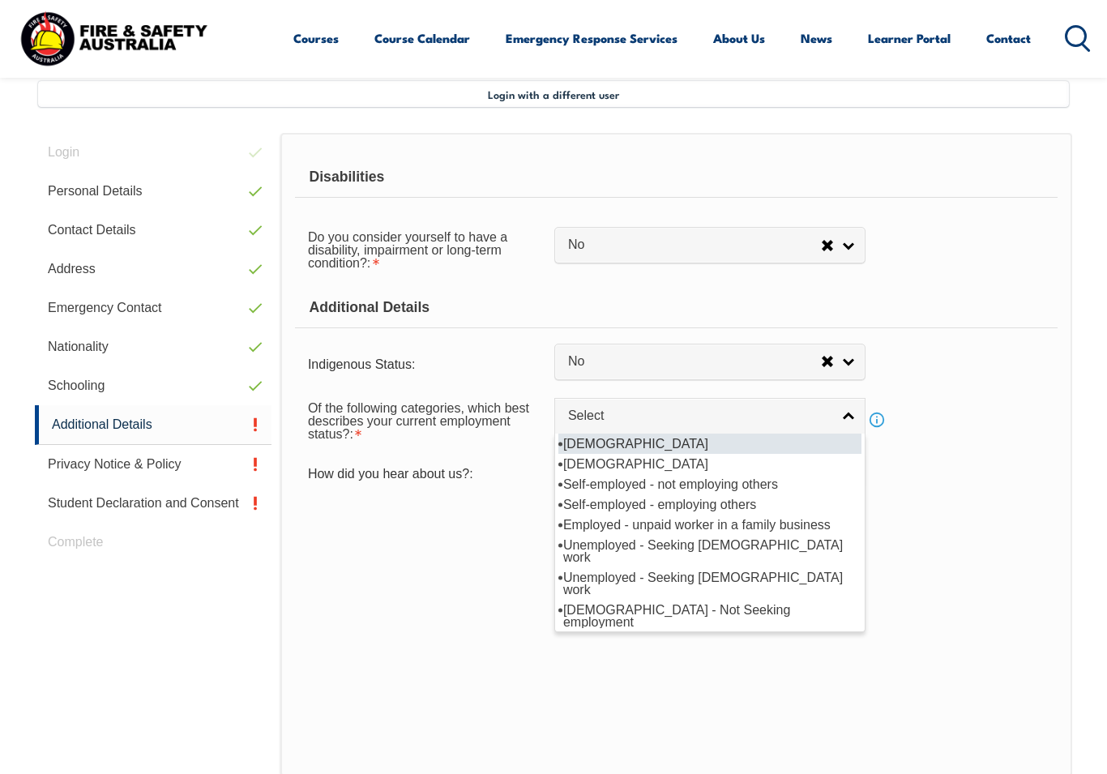
select select "1"
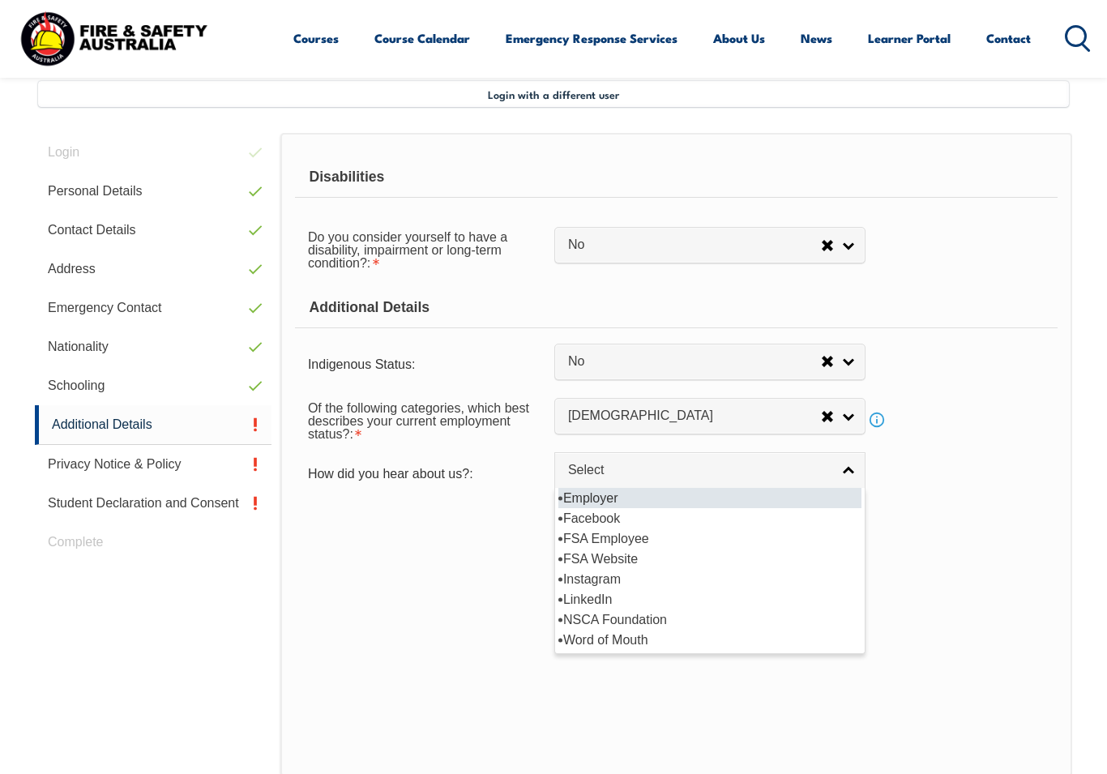
select select "8019"
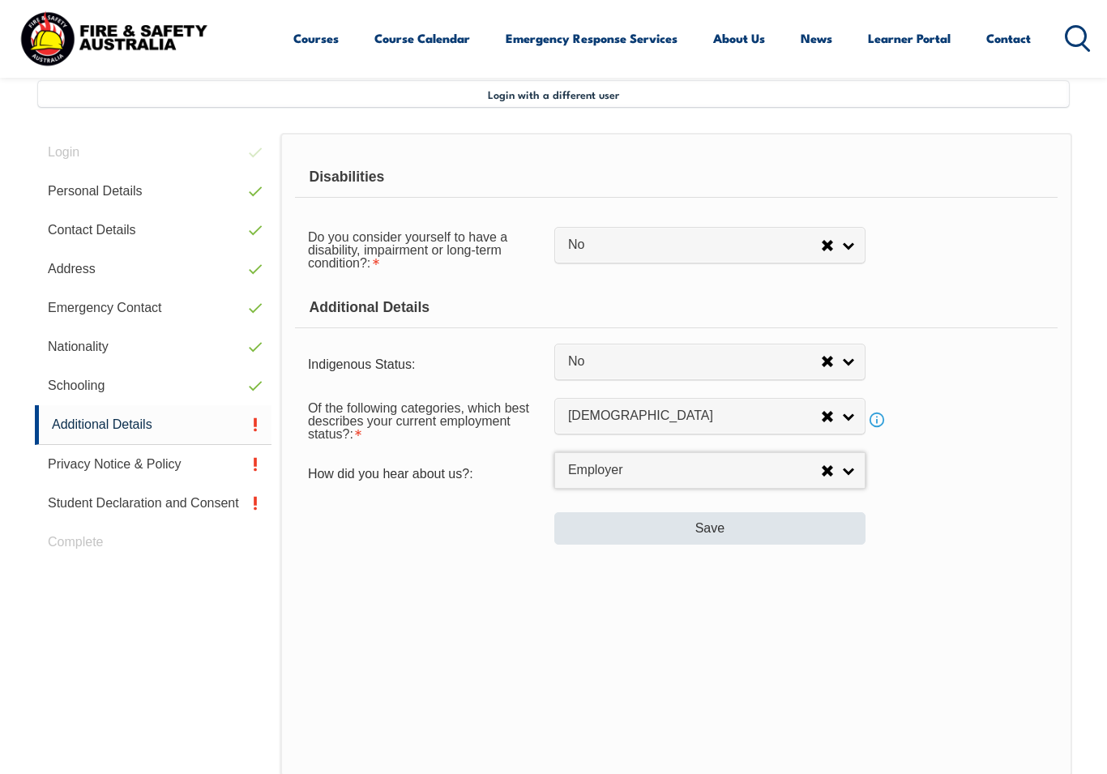
click at [843, 536] on button "Save" at bounding box center [709, 528] width 311 height 32
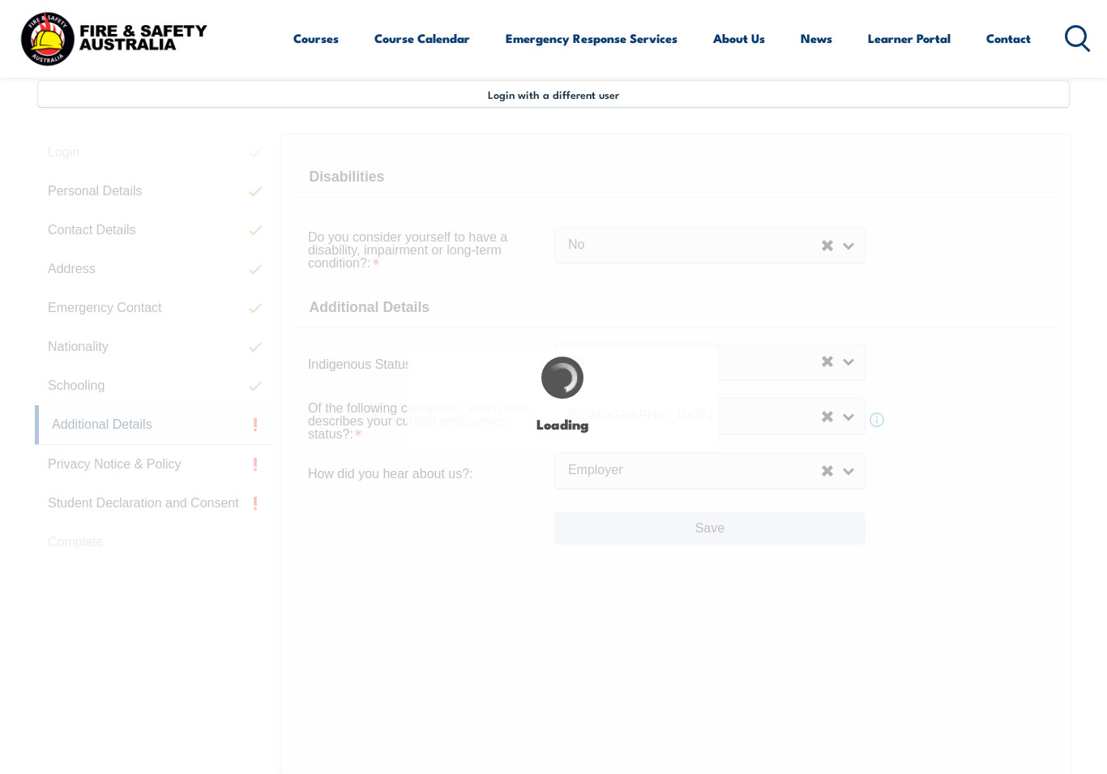
select select "false"
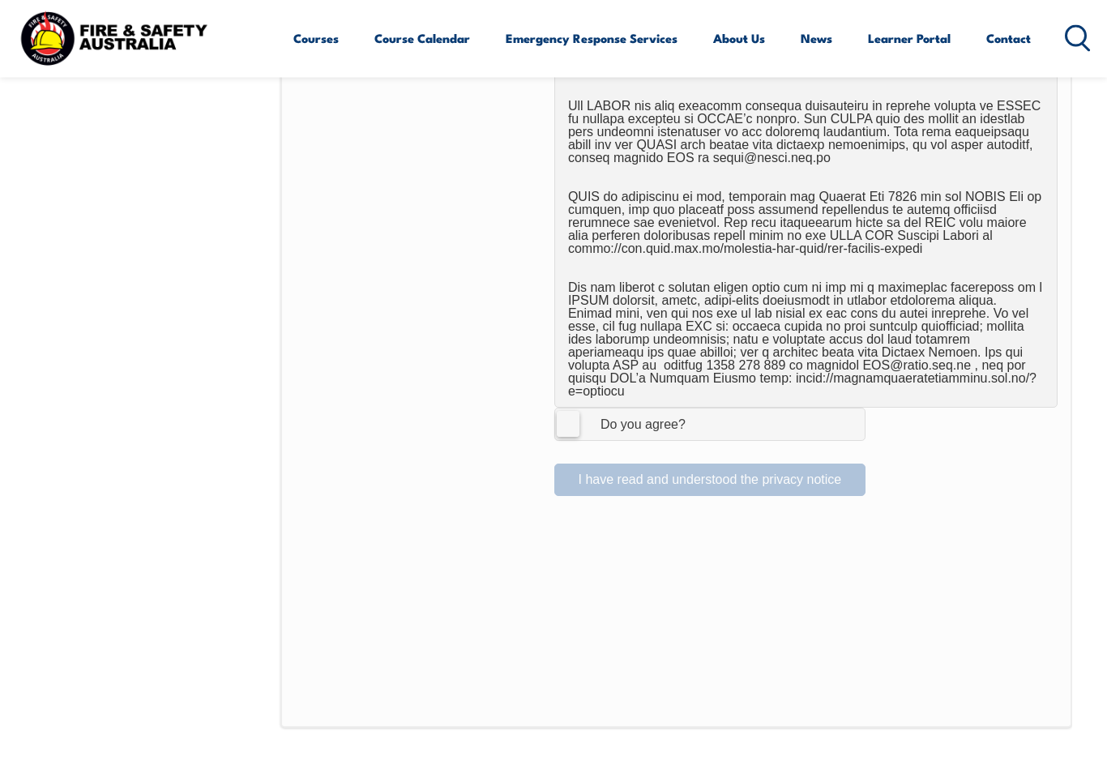
scroll to position [919, 0]
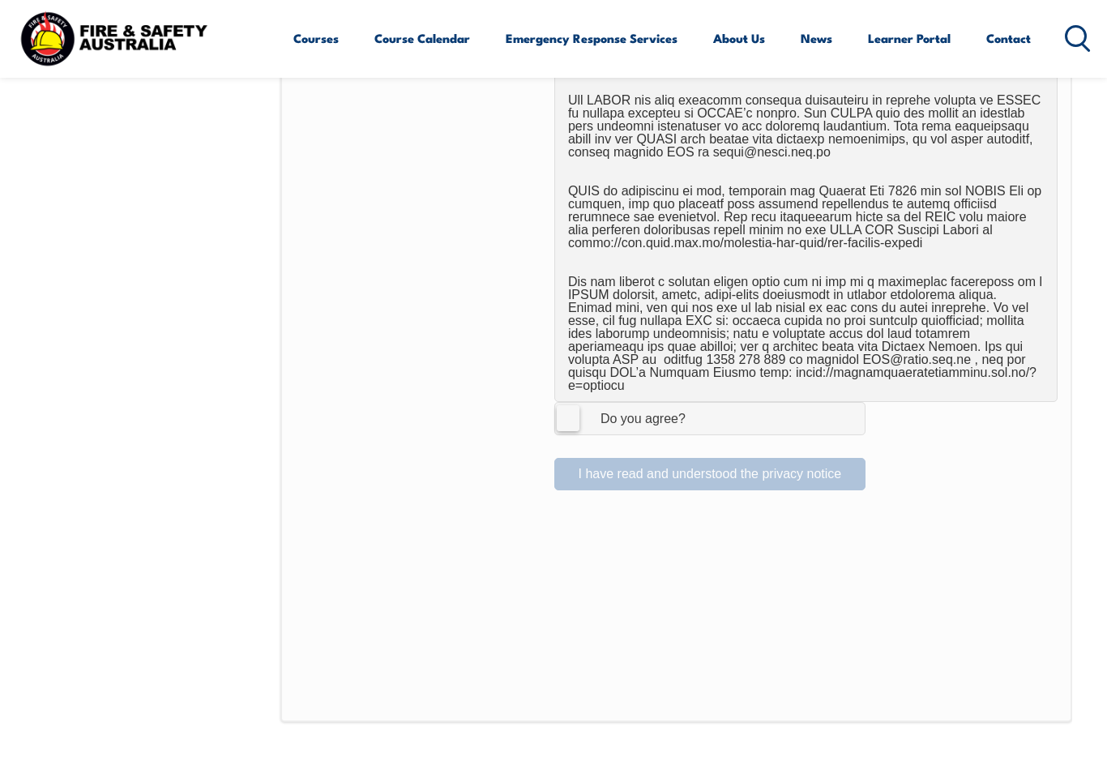
click at [561, 412] on label "I Agree Do you agree?" at bounding box center [709, 418] width 311 height 32
click at [698, 412] on input "I Agree Do you agree?" at bounding box center [712, 418] width 28 height 31
checkbox input "true"
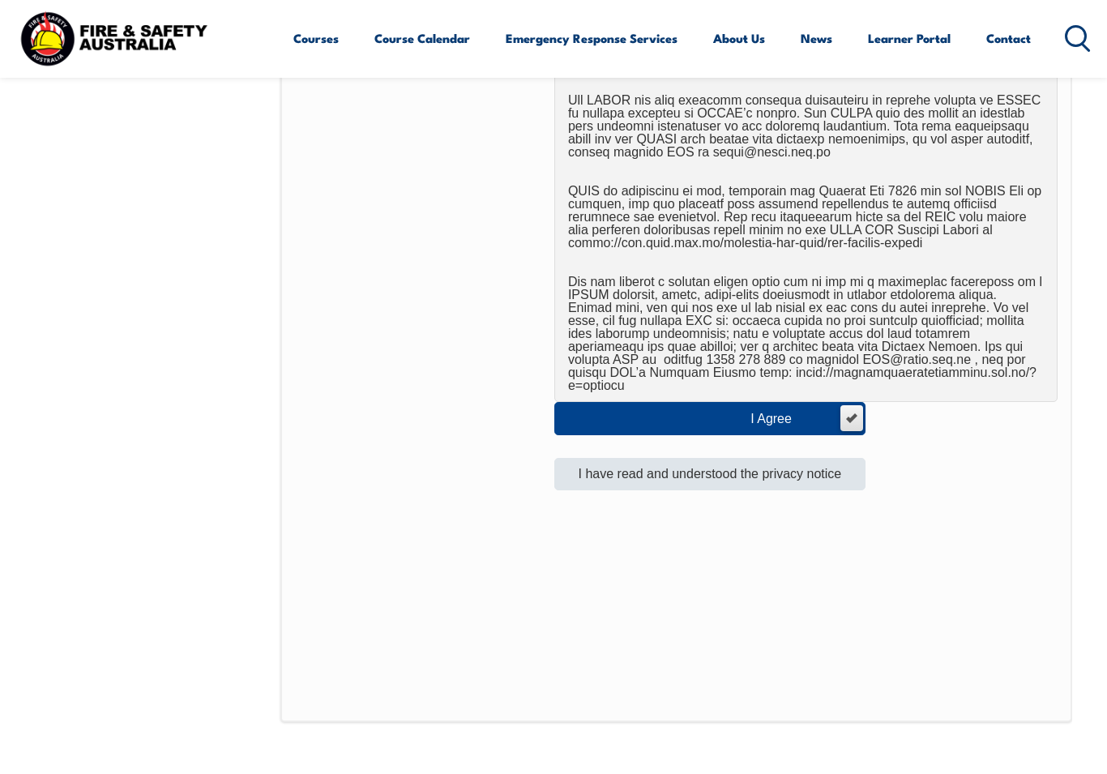
click at [828, 466] on button "I have read and understood the privacy notice" at bounding box center [709, 474] width 311 height 32
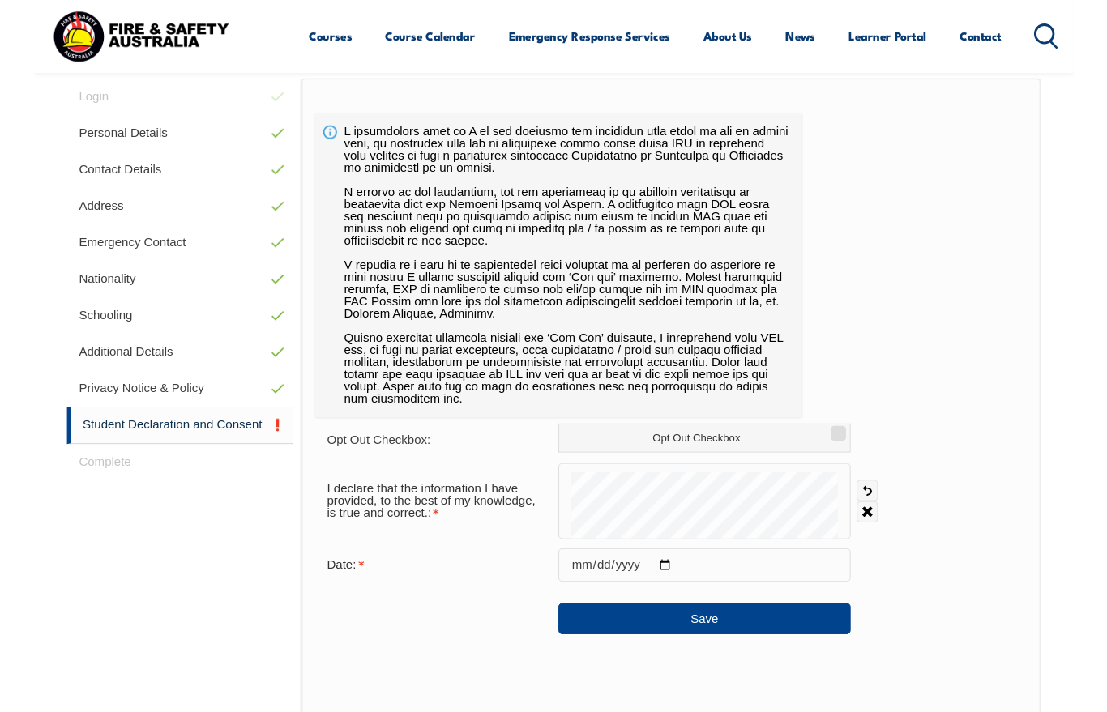
scroll to position [441, 0]
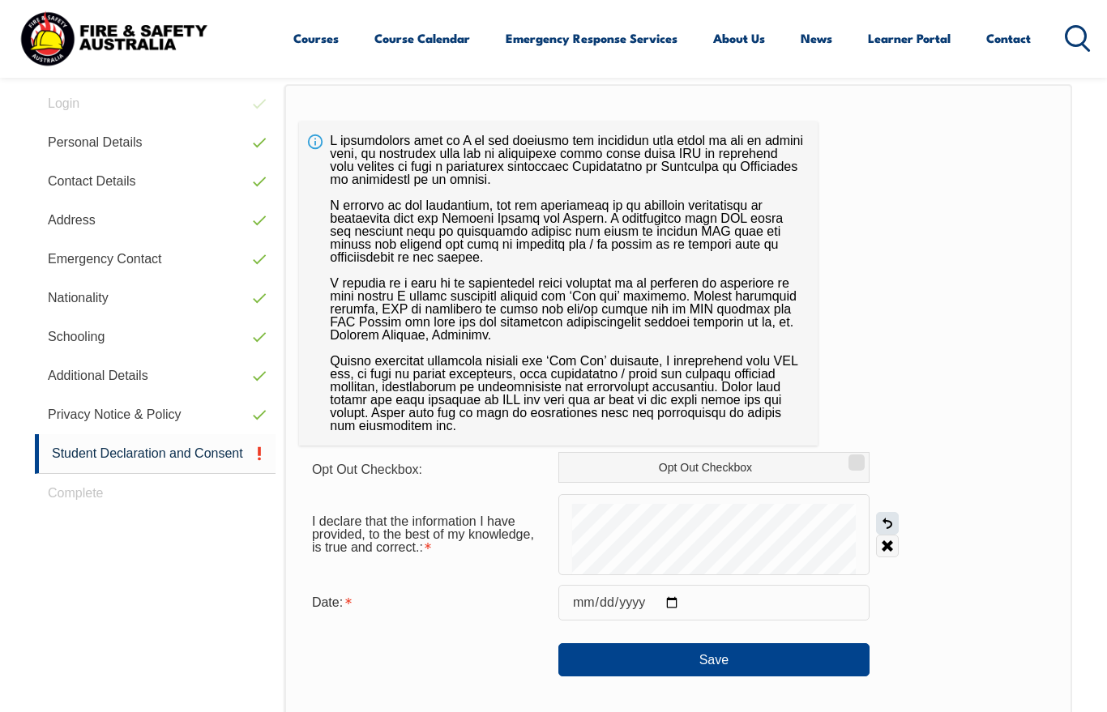
click at [886, 521] on link "Undo" at bounding box center [887, 523] width 23 height 23
click at [884, 525] on link "Undo" at bounding box center [887, 523] width 23 height 23
click at [882, 528] on link "Undo" at bounding box center [887, 523] width 23 height 23
click at [884, 529] on link "Undo" at bounding box center [887, 523] width 23 height 23
click at [652, 605] on input "date" at bounding box center [713, 603] width 311 height 36
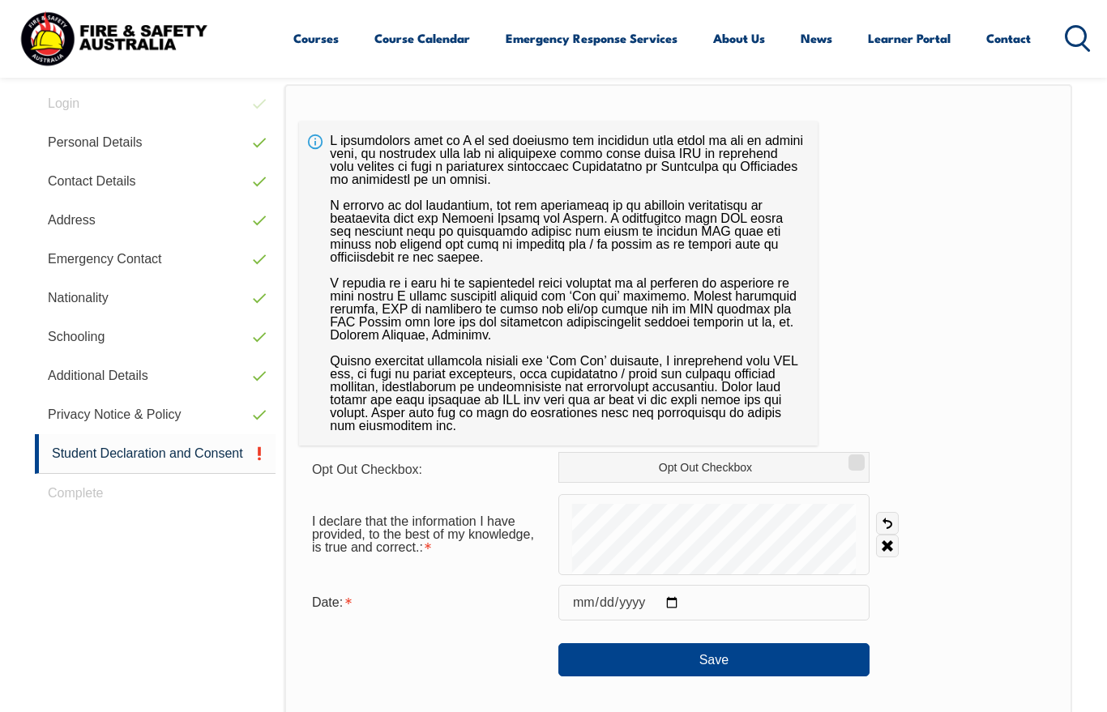
type input "2025-08-12"
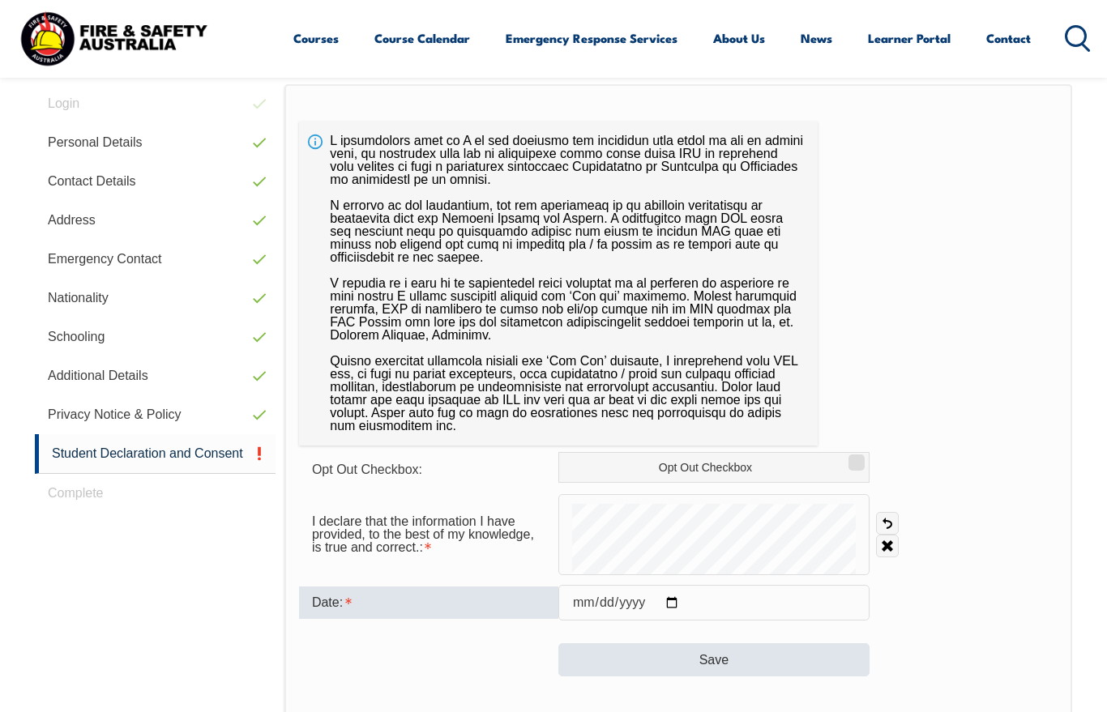
click at [814, 653] on button "Save" at bounding box center [713, 659] width 311 height 32
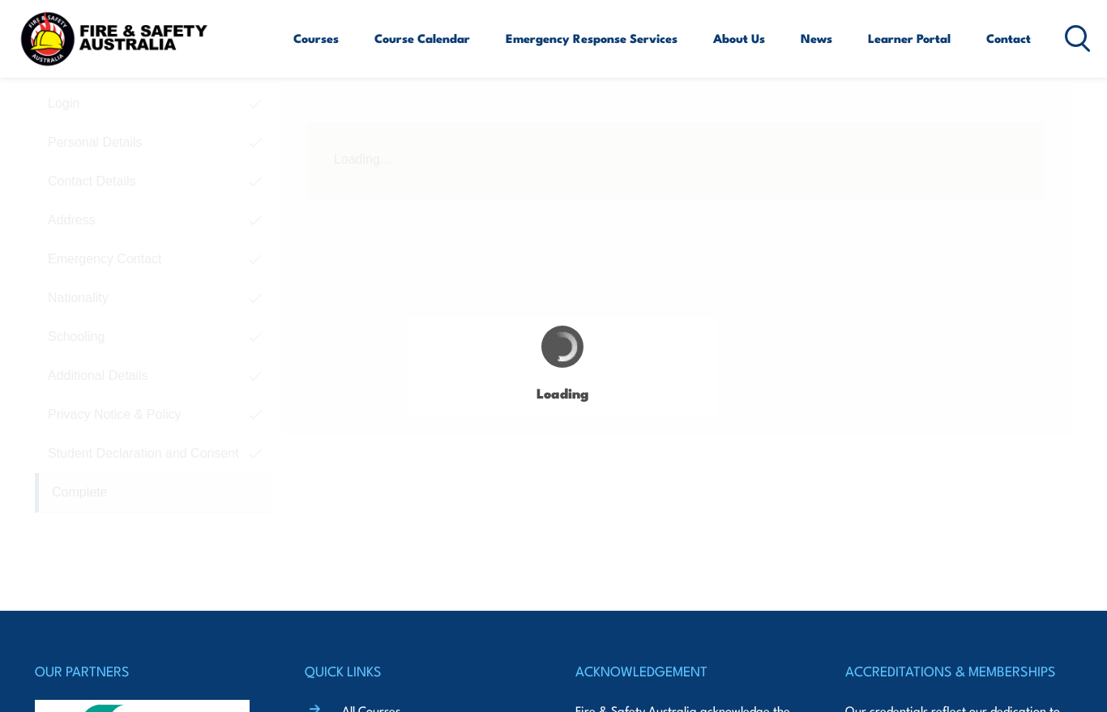
scroll to position [440, 0]
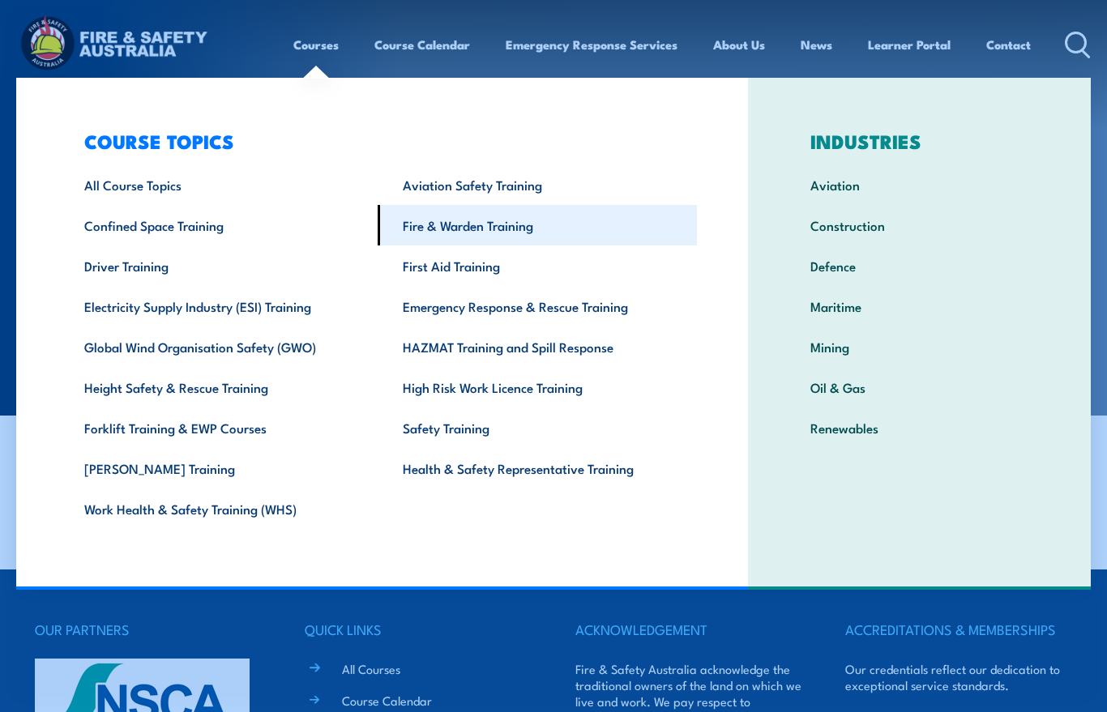
click at [421, 228] on link "Fire & Warden Training" at bounding box center [536, 225] width 318 height 41
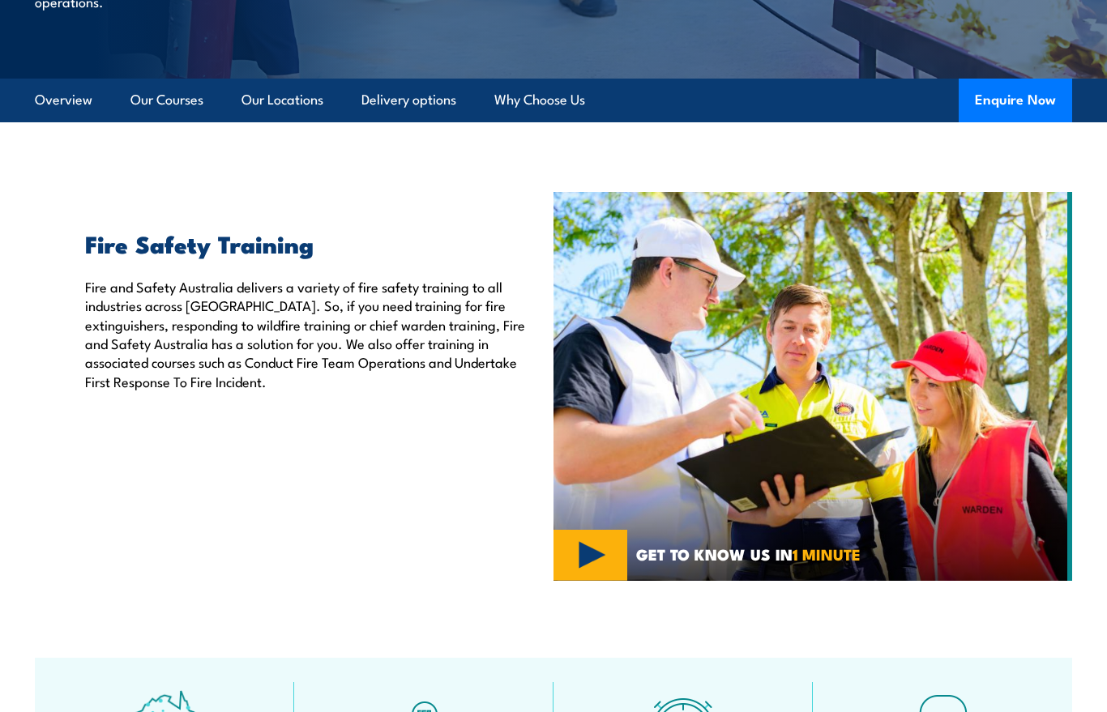
scroll to position [308, 0]
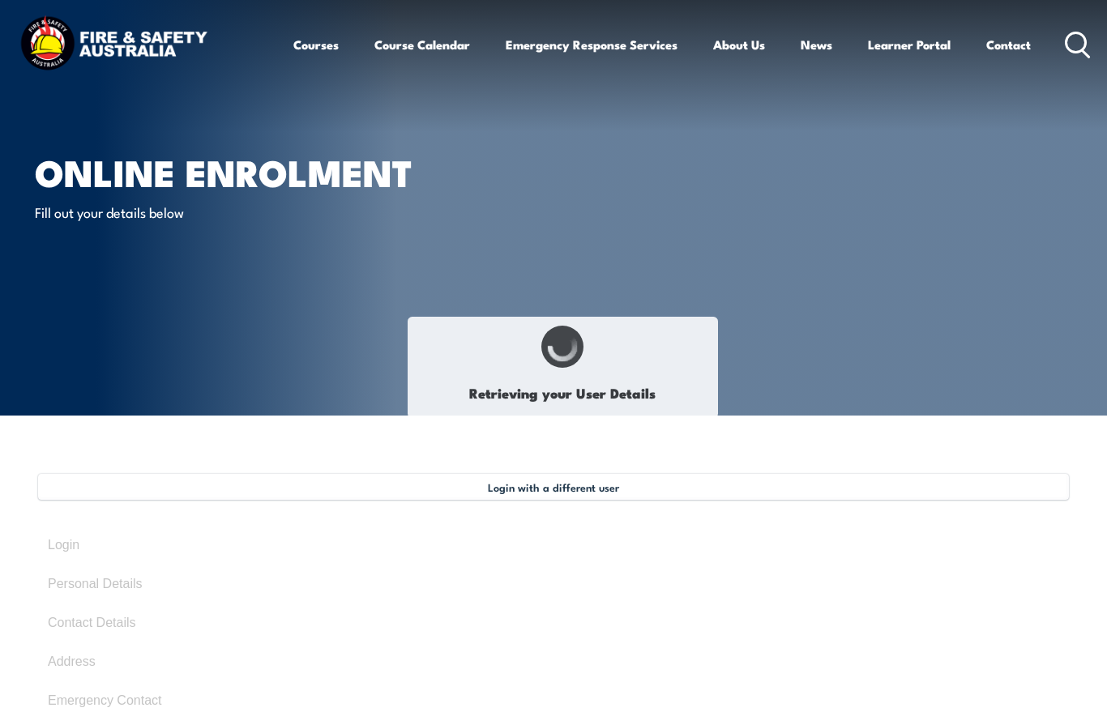
select select "Mr"
type input "[PERSON_NAME]"
type input "[DATE]"
type input "37YB6PP2RW"
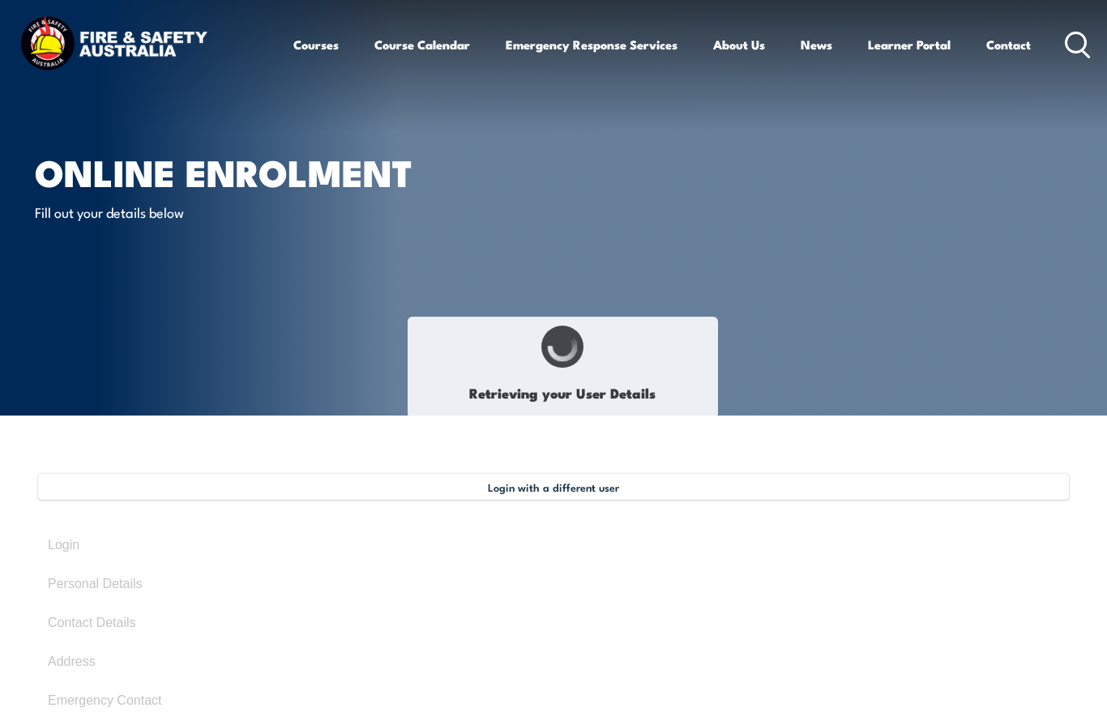
select select "M"
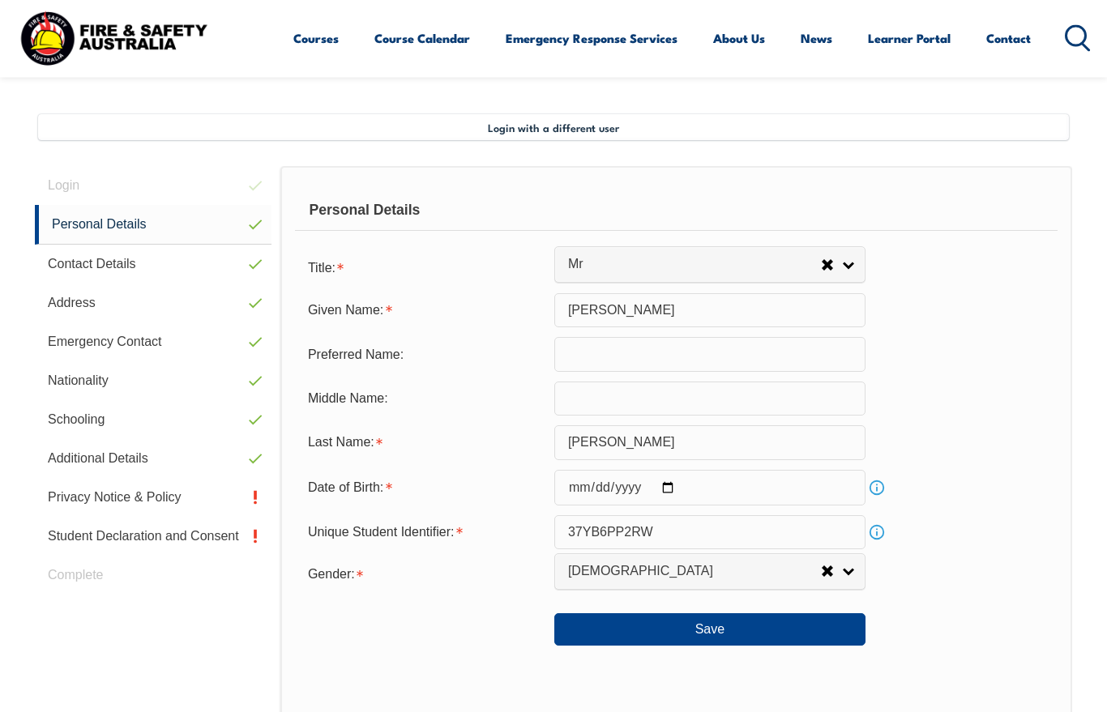
scroll to position [393, 0]
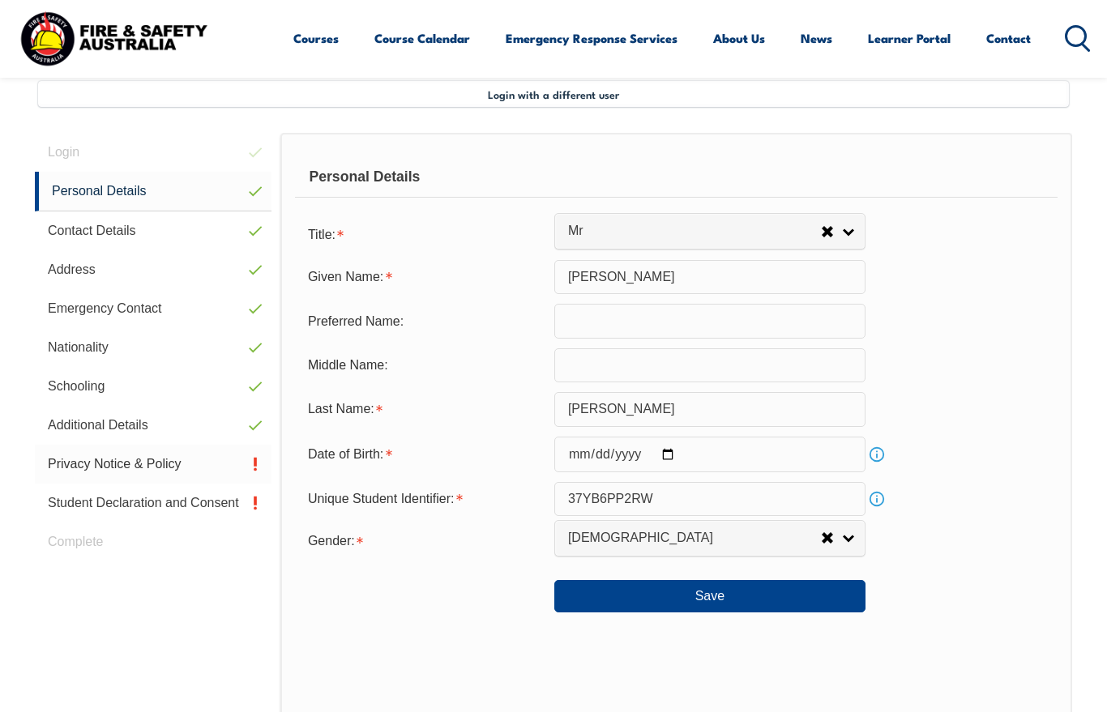
click at [103, 467] on link "Privacy Notice & Policy" at bounding box center [153, 464] width 237 height 39
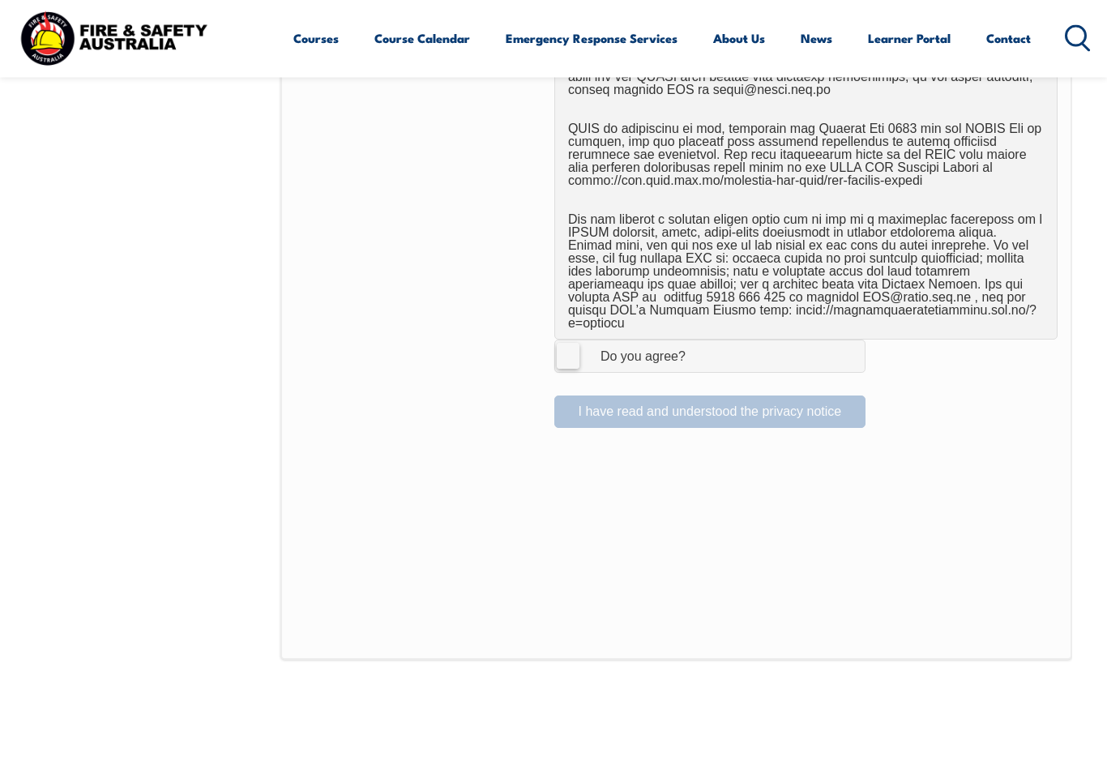
scroll to position [982, 0]
click at [572, 339] on label "I Agree Do you agree?" at bounding box center [709, 355] width 311 height 32
click at [698, 340] on input "I Agree Do you agree?" at bounding box center [712, 355] width 28 height 31
checkbox input "true"
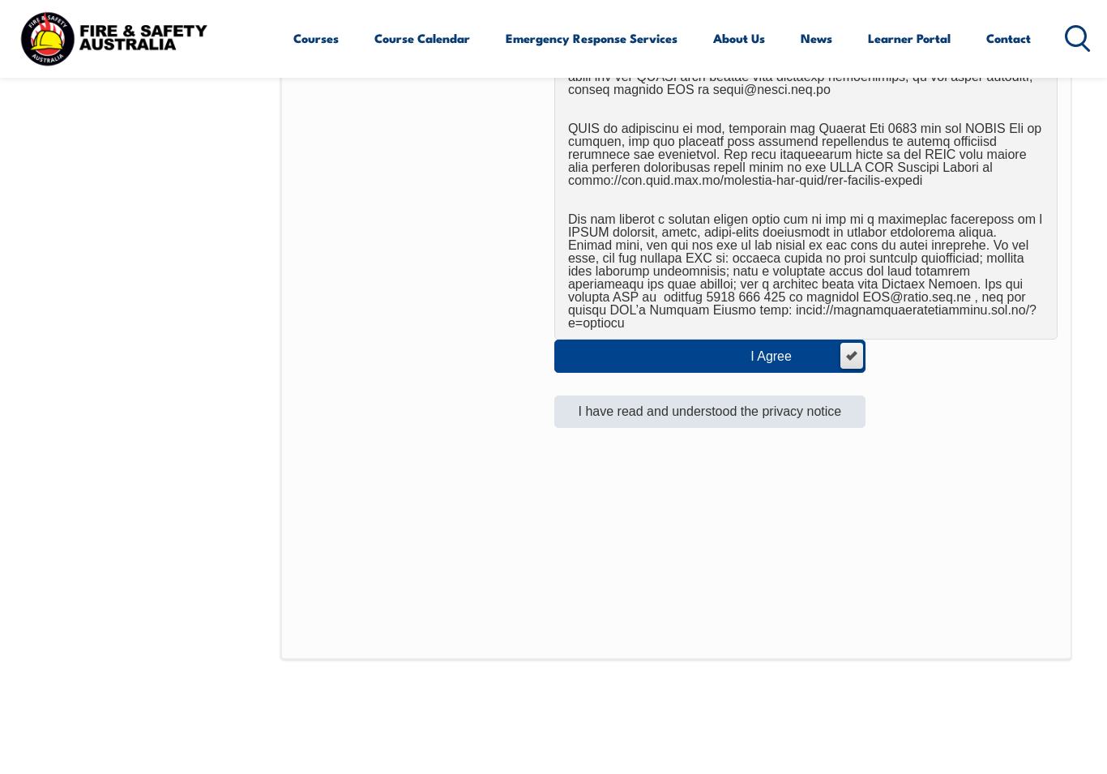
click at [583, 395] on button "I have read and understood the privacy notice" at bounding box center [709, 411] width 311 height 32
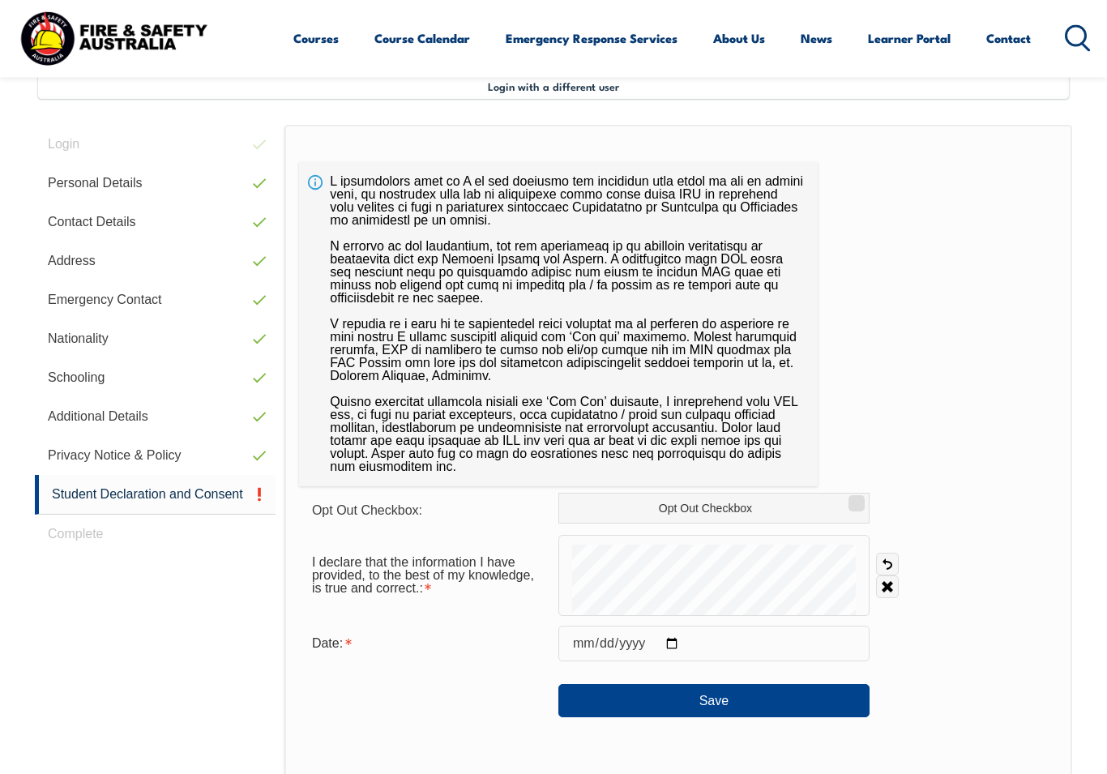
scroll to position [393, 0]
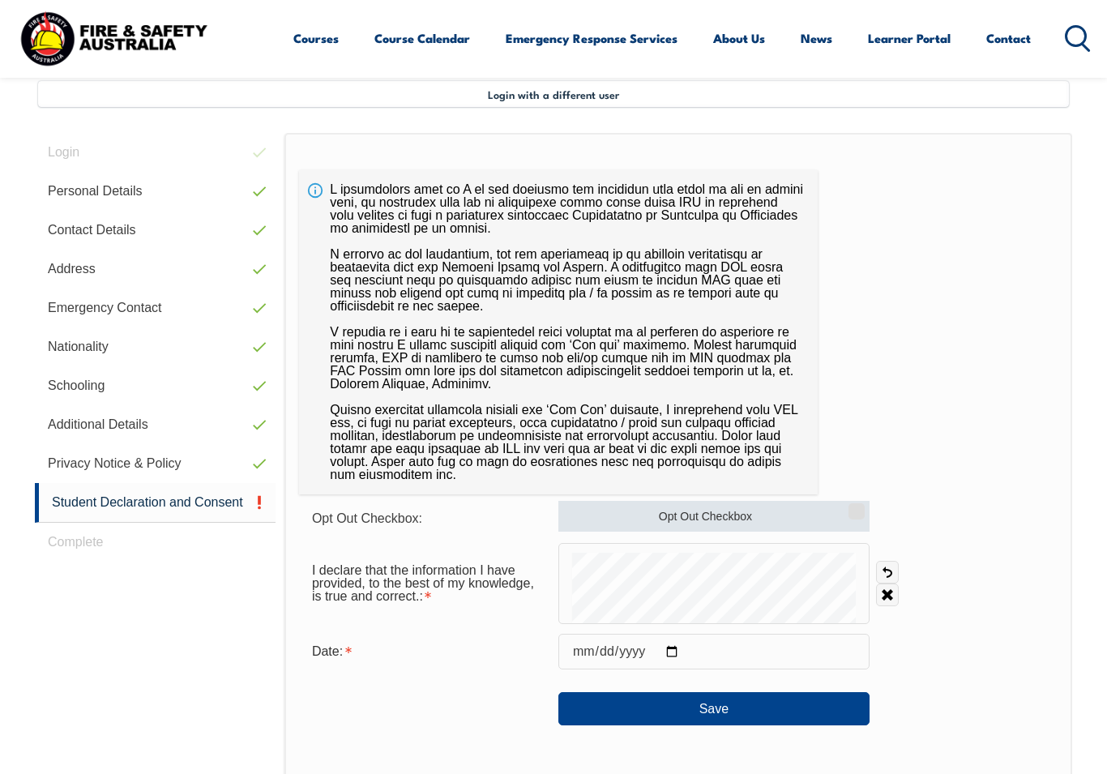
click at [846, 520] on label "Opt Out Checkbox" at bounding box center [713, 516] width 311 height 31
click at [849, 506] on input "Opt Out Checkbox" at bounding box center [854, 506] width 10 height 2
checkbox input "true"
click at [876, 578] on link "Undo" at bounding box center [887, 572] width 23 height 23
click at [884, 578] on link "Undo" at bounding box center [887, 572] width 23 height 23
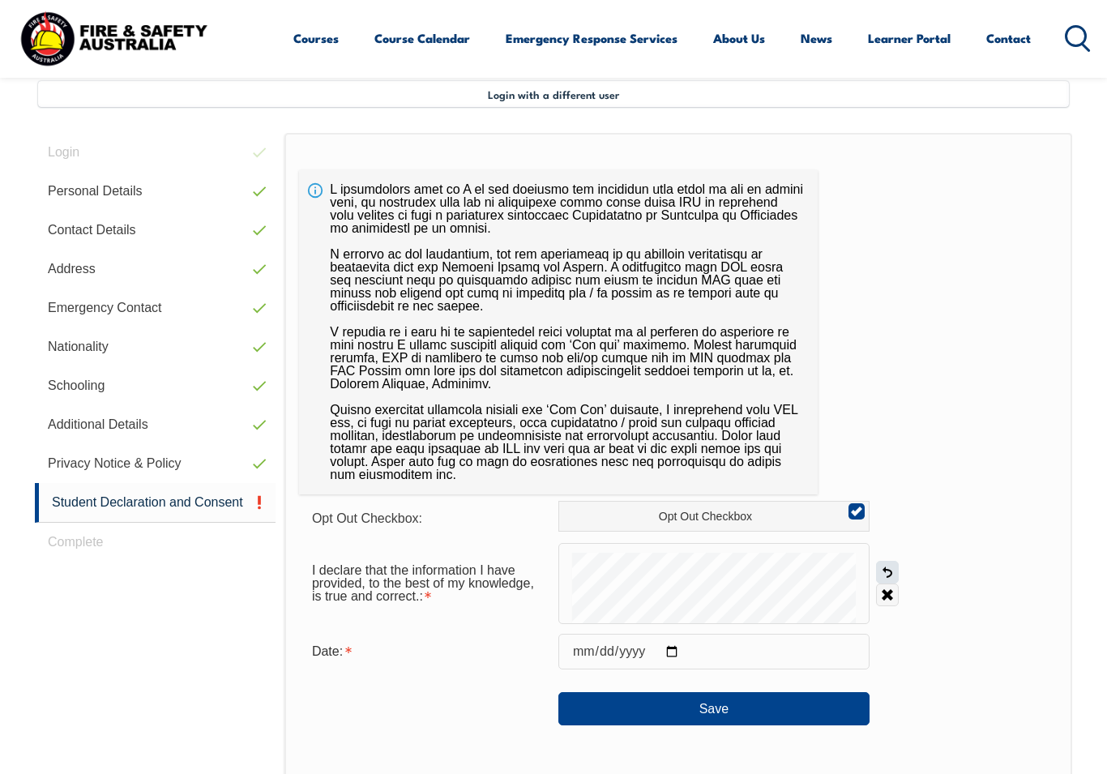
click at [881, 574] on link "Undo" at bounding box center [887, 572] width 23 height 23
click at [888, 575] on link "Undo" at bounding box center [887, 572] width 23 height 23
click at [693, 646] on input "date" at bounding box center [713, 651] width 311 height 36
type input "2025-08-12"
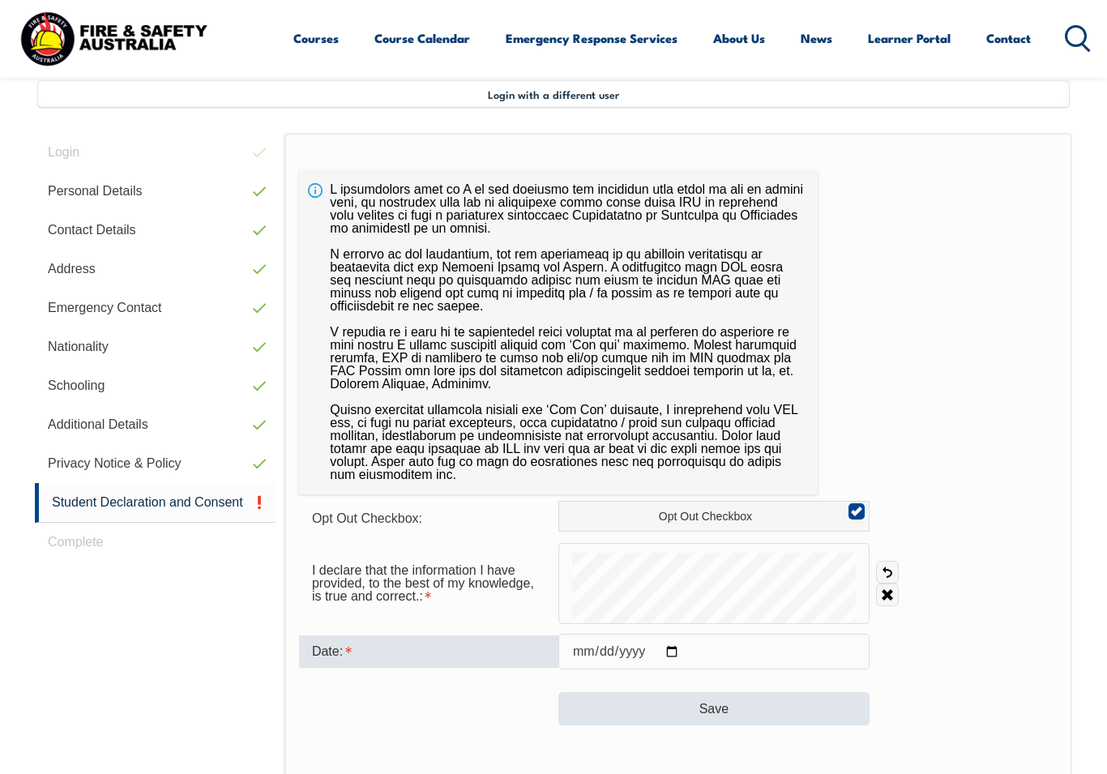
click at [779, 710] on button "Save" at bounding box center [713, 708] width 311 height 32
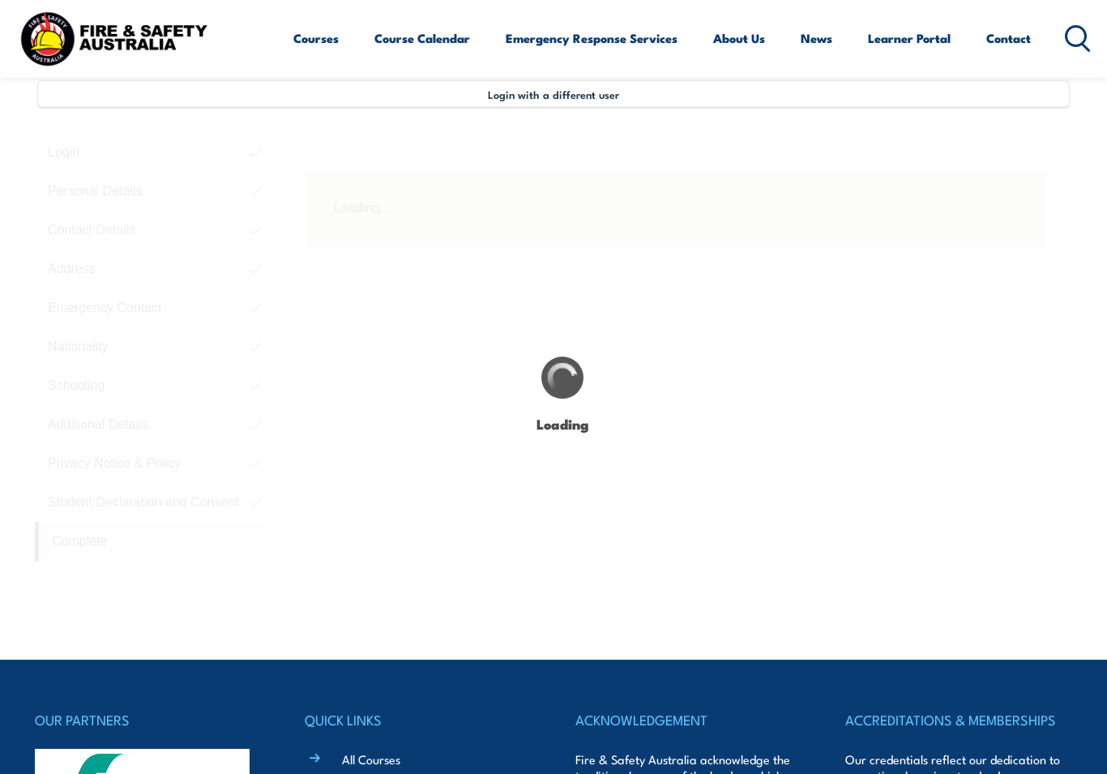
scroll to position [395, 0]
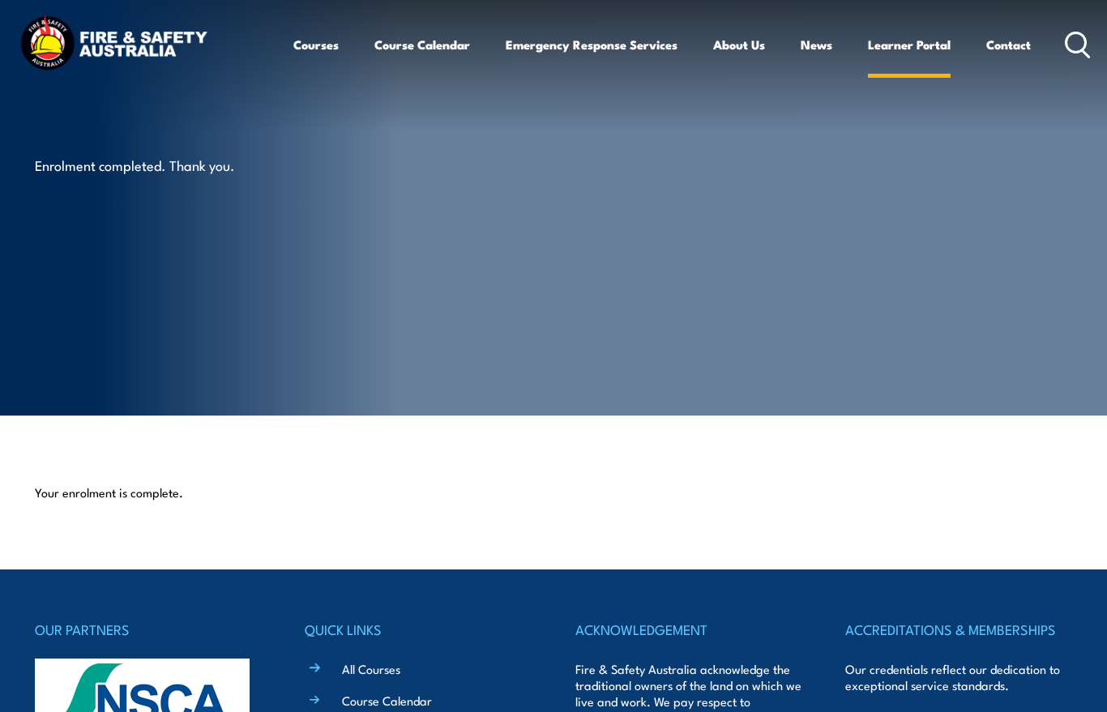
click at [903, 49] on link "Learner Portal" at bounding box center [909, 44] width 83 height 39
